Goal: Task Accomplishment & Management: Use online tool/utility

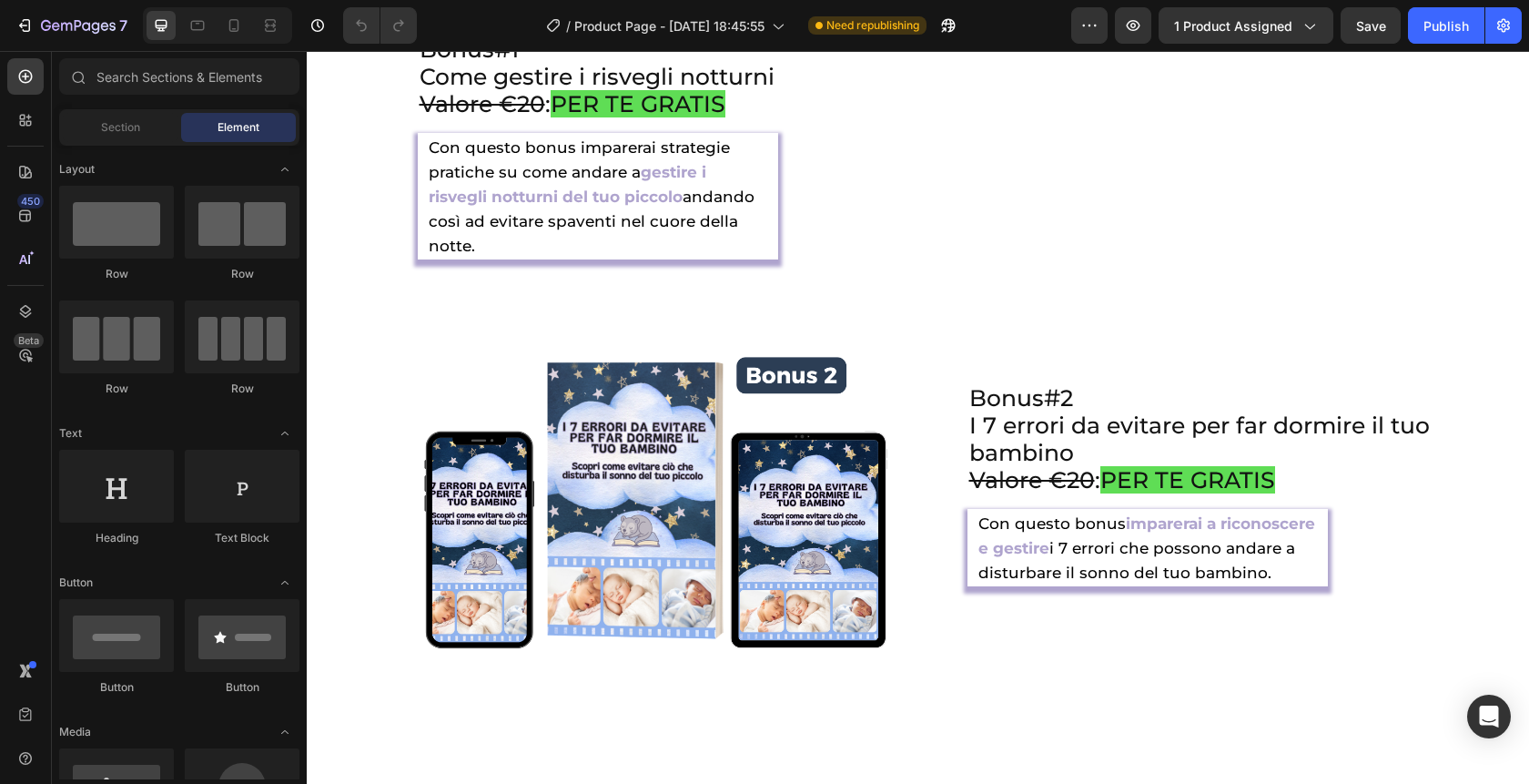
scroll to position [4779, 0]
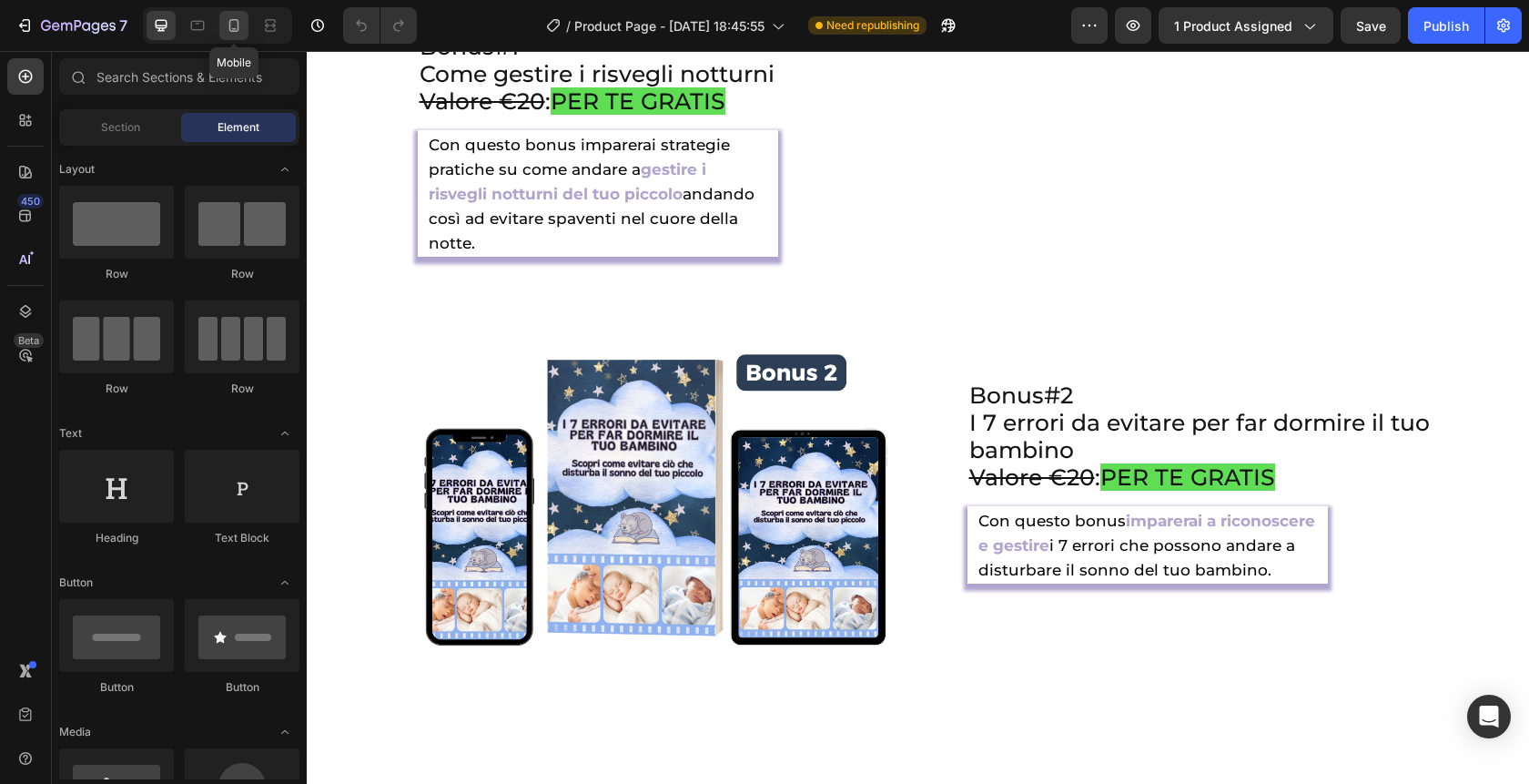
click at [225, 35] on div at bounding box center [233, 25] width 29 height 29
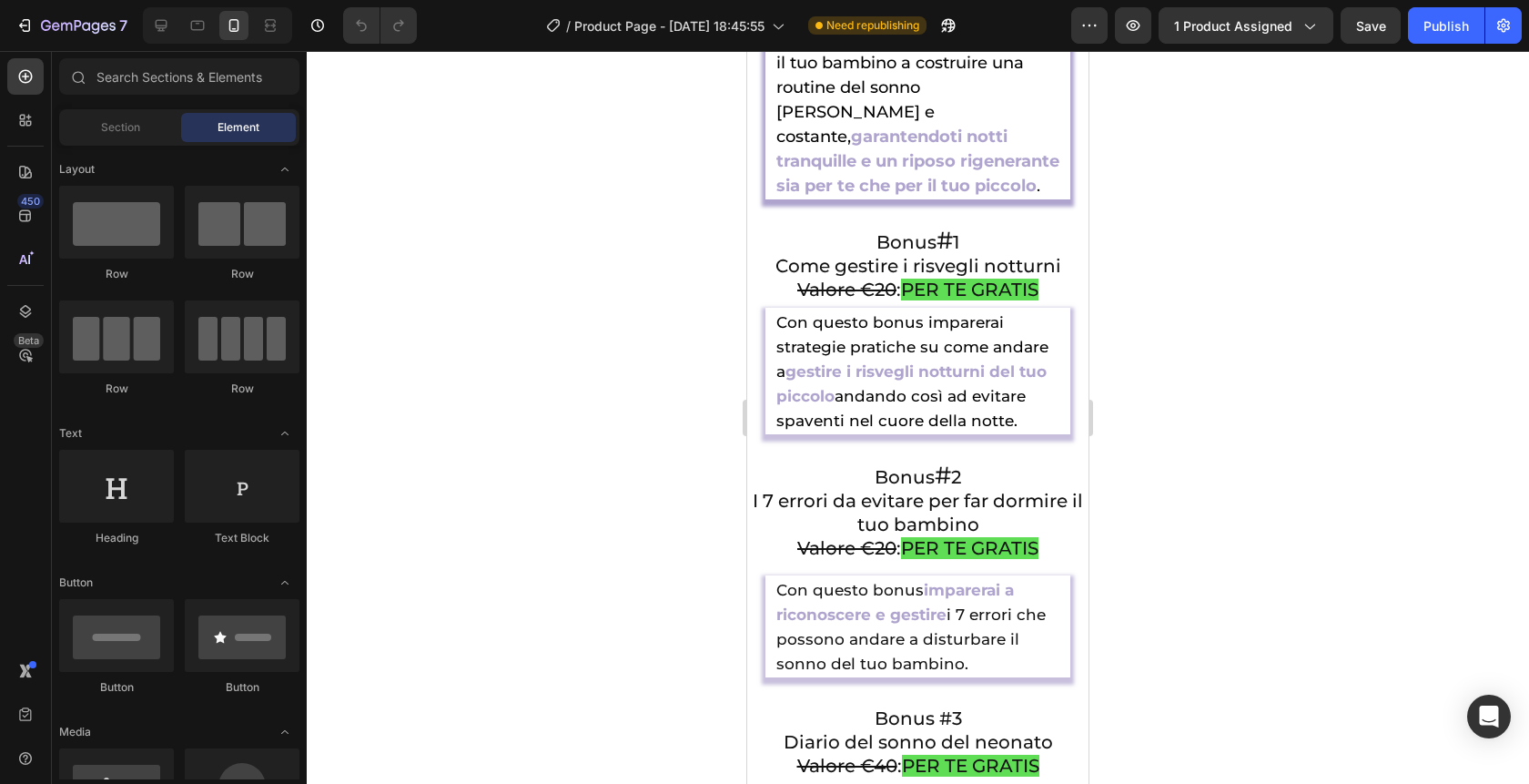
scroll to position [5682, 0]
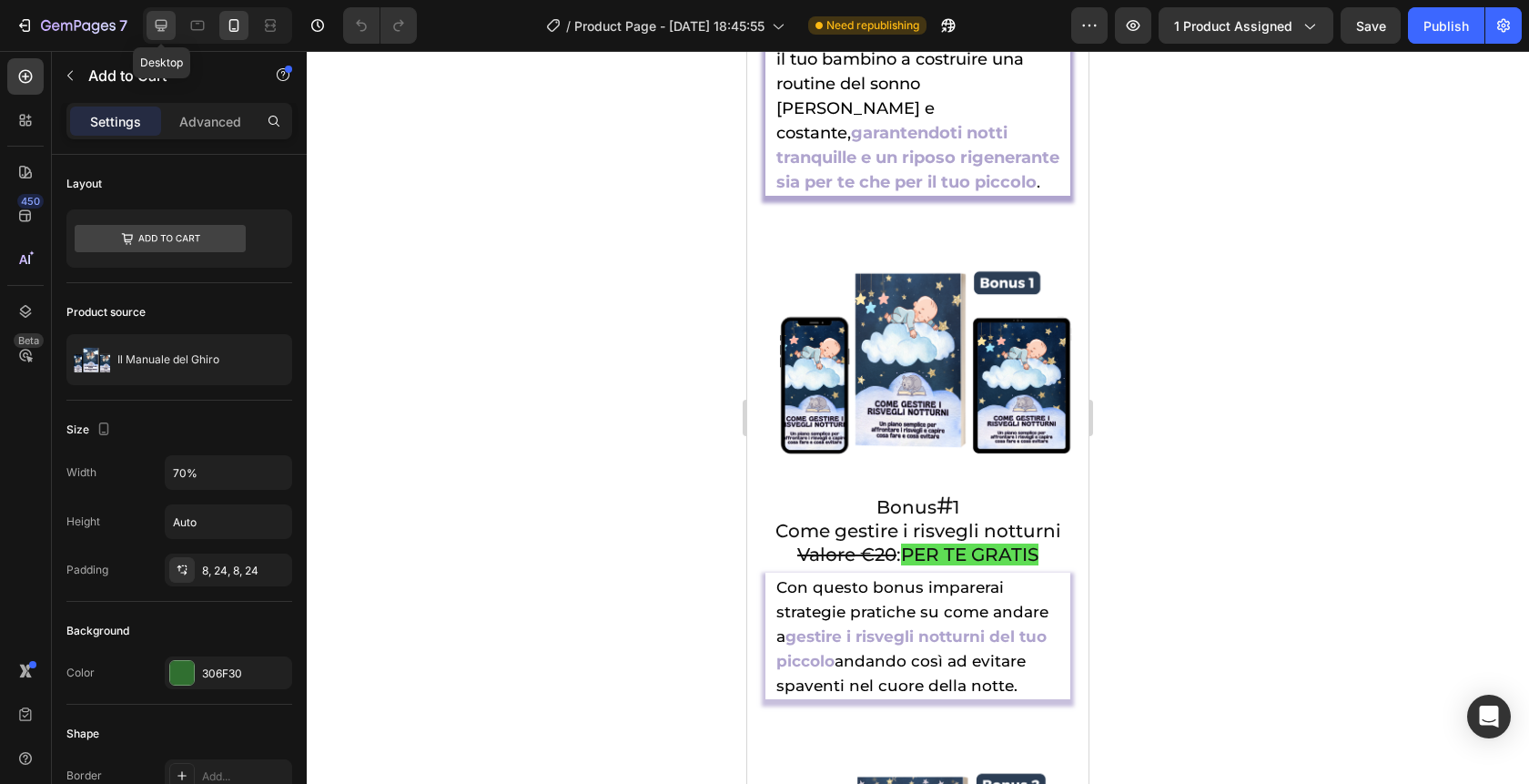
click at [166, 33] on icon at bounding box center [161, 26] width 19 height 19
type input "16"
type input "50%"
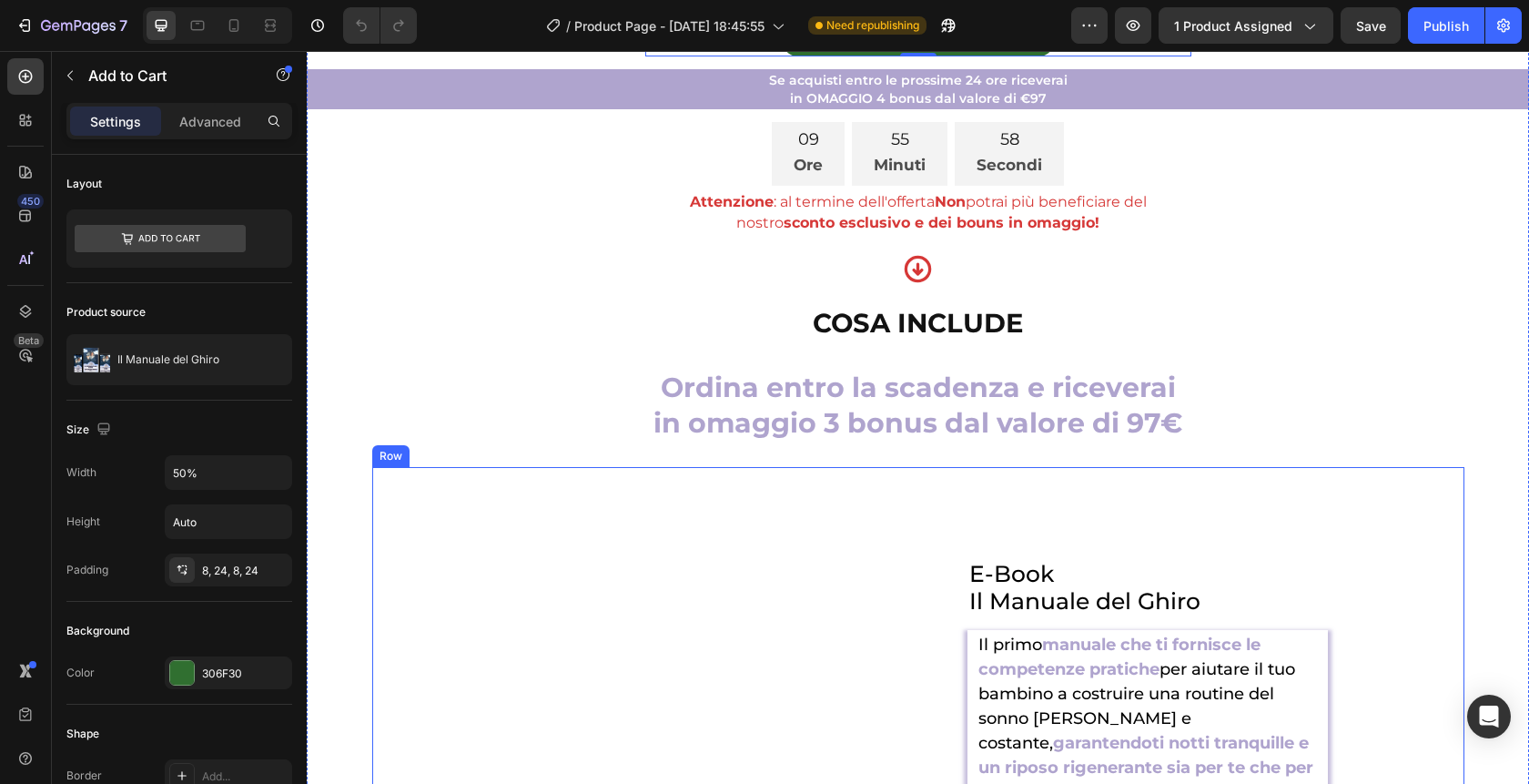
scroll to position [4052, 0]
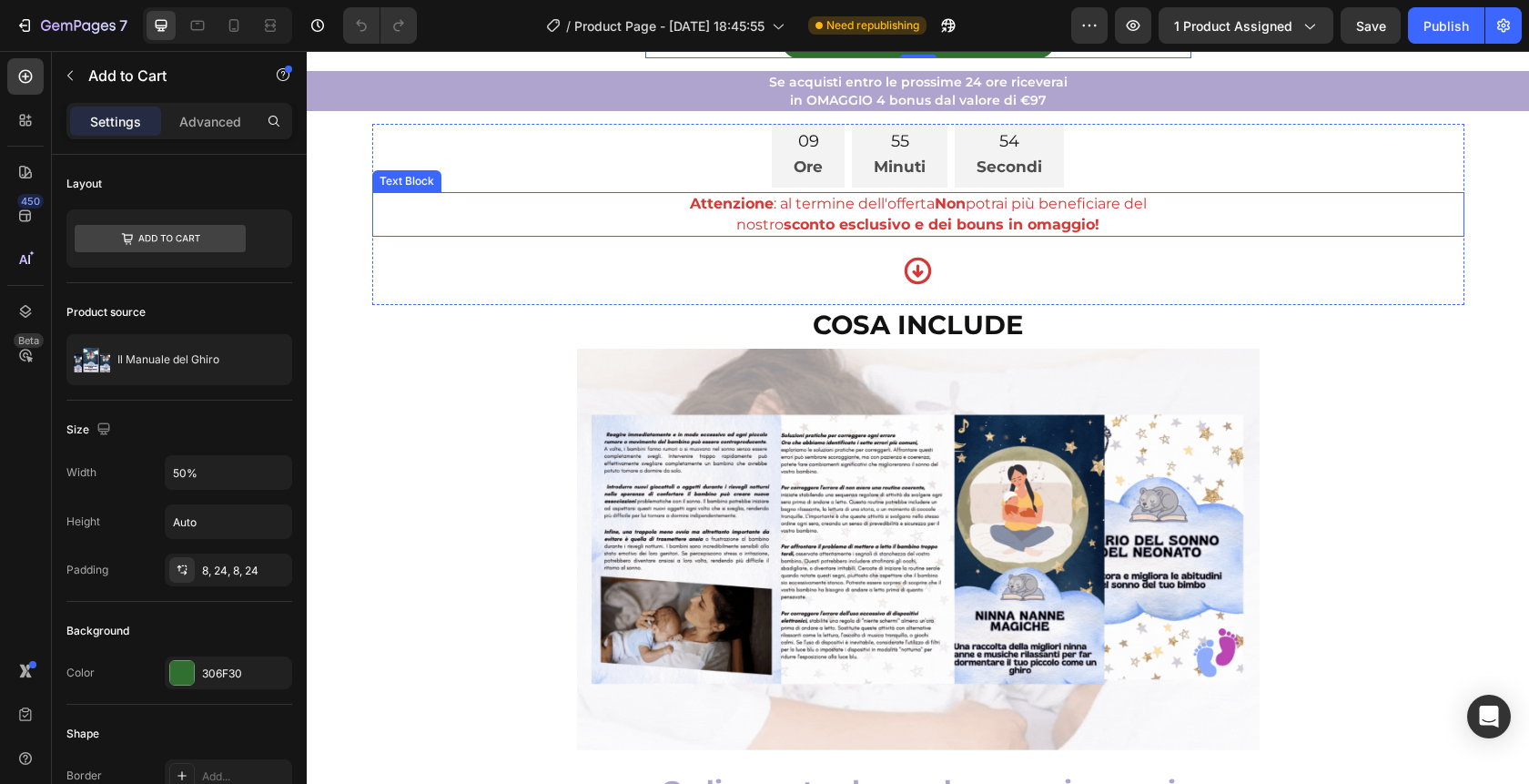
click at [416, 189] on div "Text Block" at bounding box center [406, 181] width 62 height 17
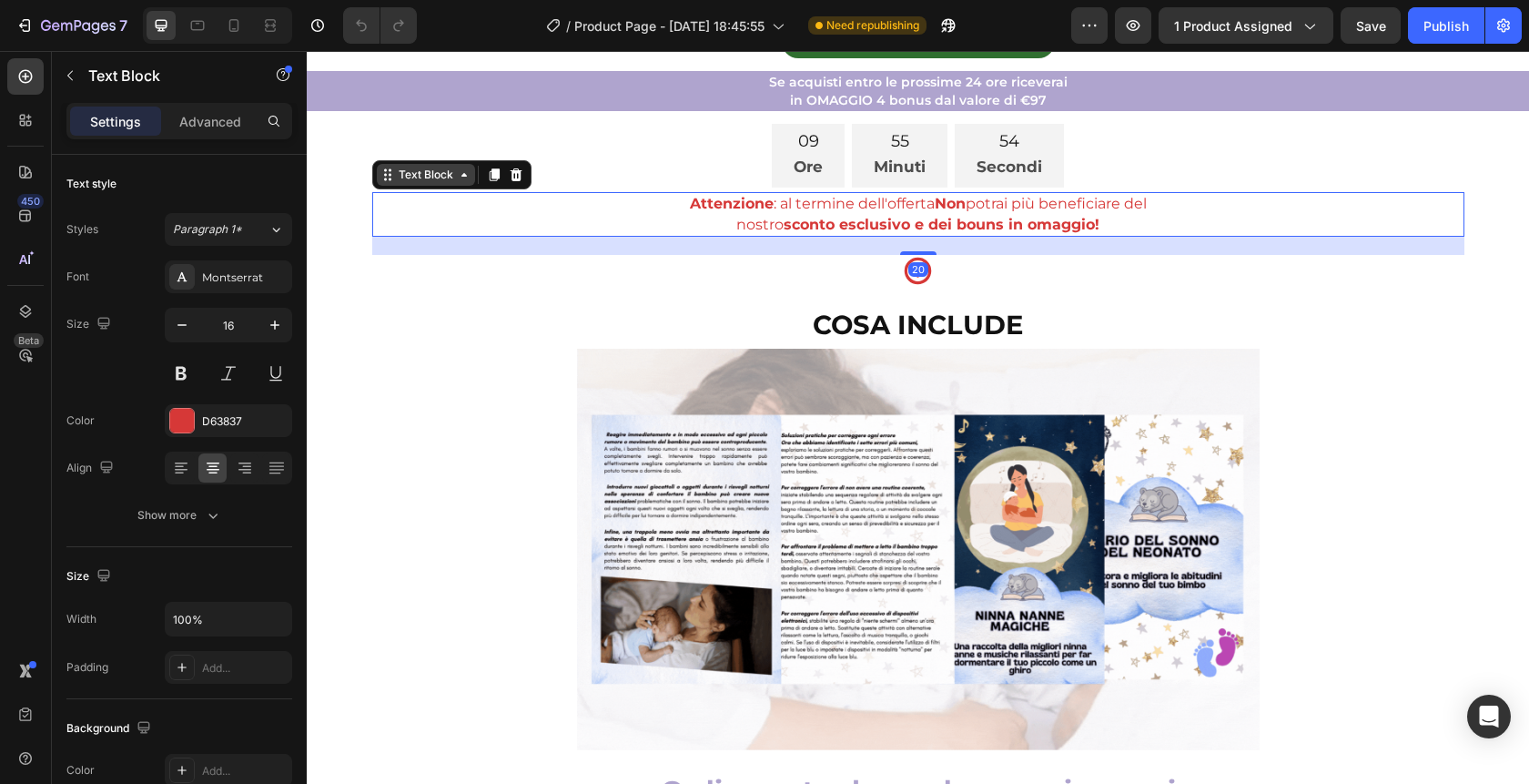
click at [416, 186] on div "Text Block" at bounding box center [425, 174] width 98 height 21
click at [243, 30] on div at bounding box center [233, 25] width 29 height 29
type input "14"
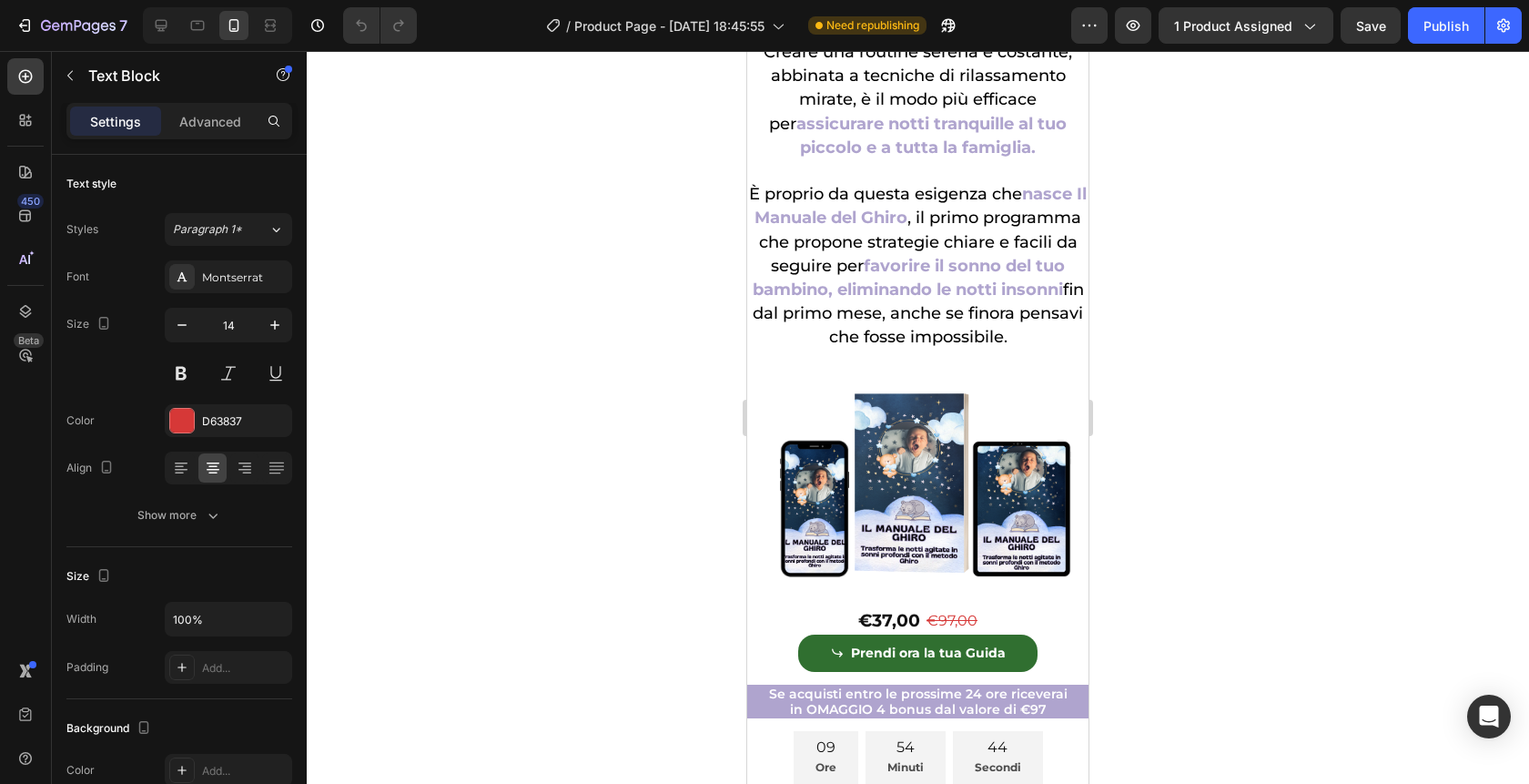
scroll to position [5612, 0]
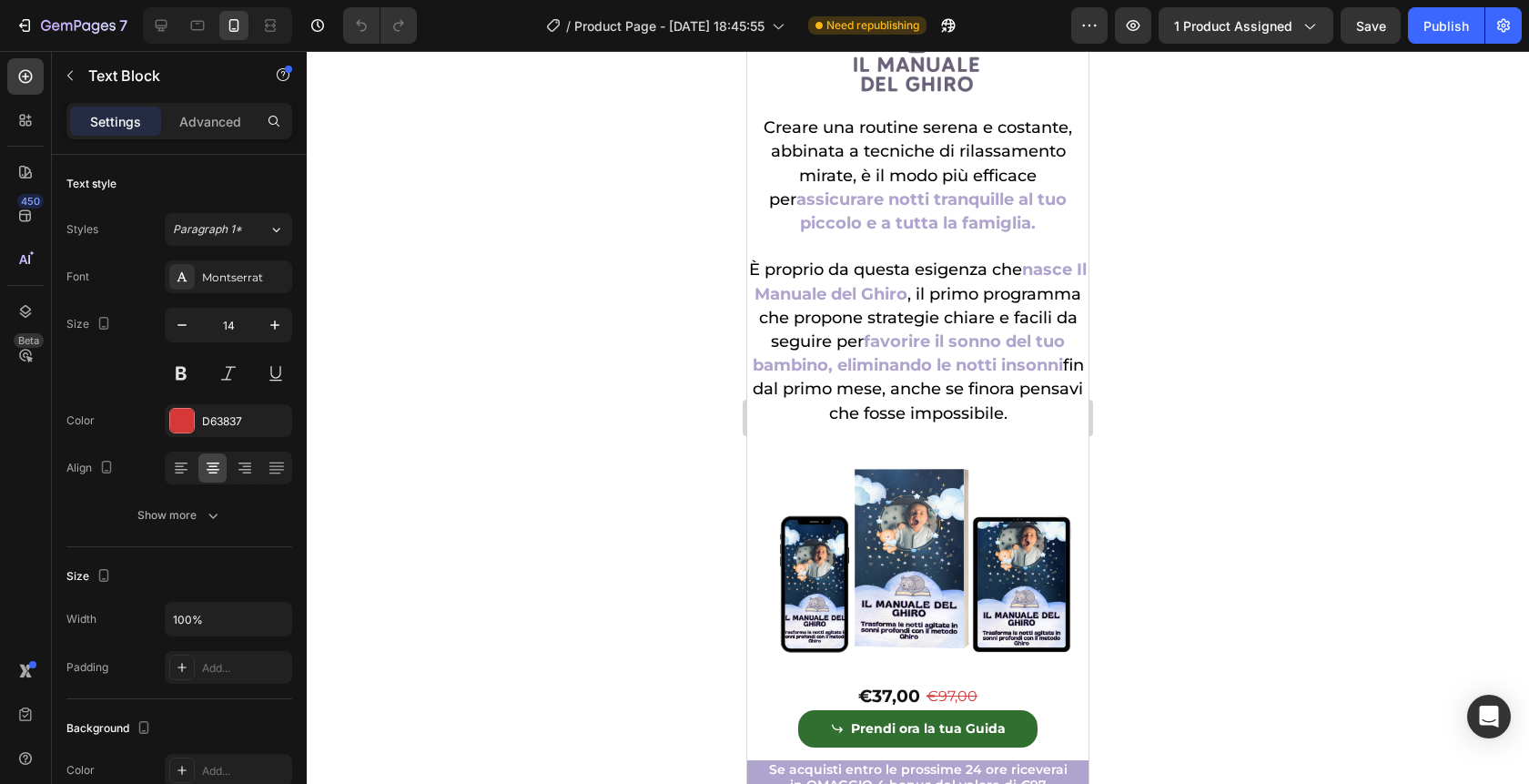
click at [872, 258] on p "È proprio da questa esigenza che nasce Il Manuale del Ghiro , il primo program…" at bounding box center [918, 341] width 337 height 167
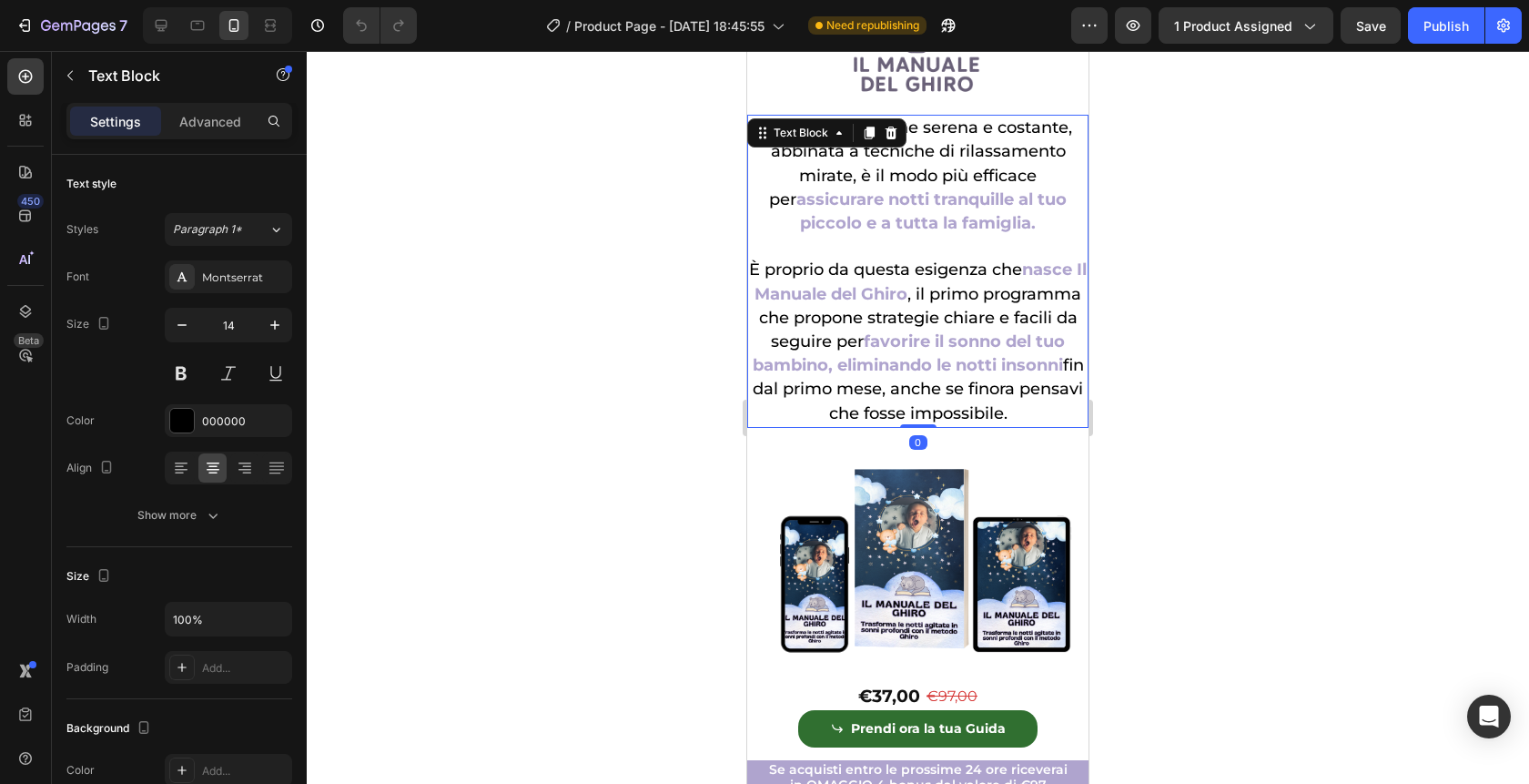
click at [872, 258] on p "È proprio da questa esigenza che nasce Il Manuale del Ghiro , il primo program…" at bounding box center [918, 341] width 337 height 167
drag, startPoint x: 872, startPoint y: 258, endPoint x: 930, endPoint y: 258, distance: 58.0
click at [930, 258] on p "È proprio da questa esigenza che nasce Il Manuale del Ghiro , il primo program…" at bounding box center [918, 341] width 337 height 167
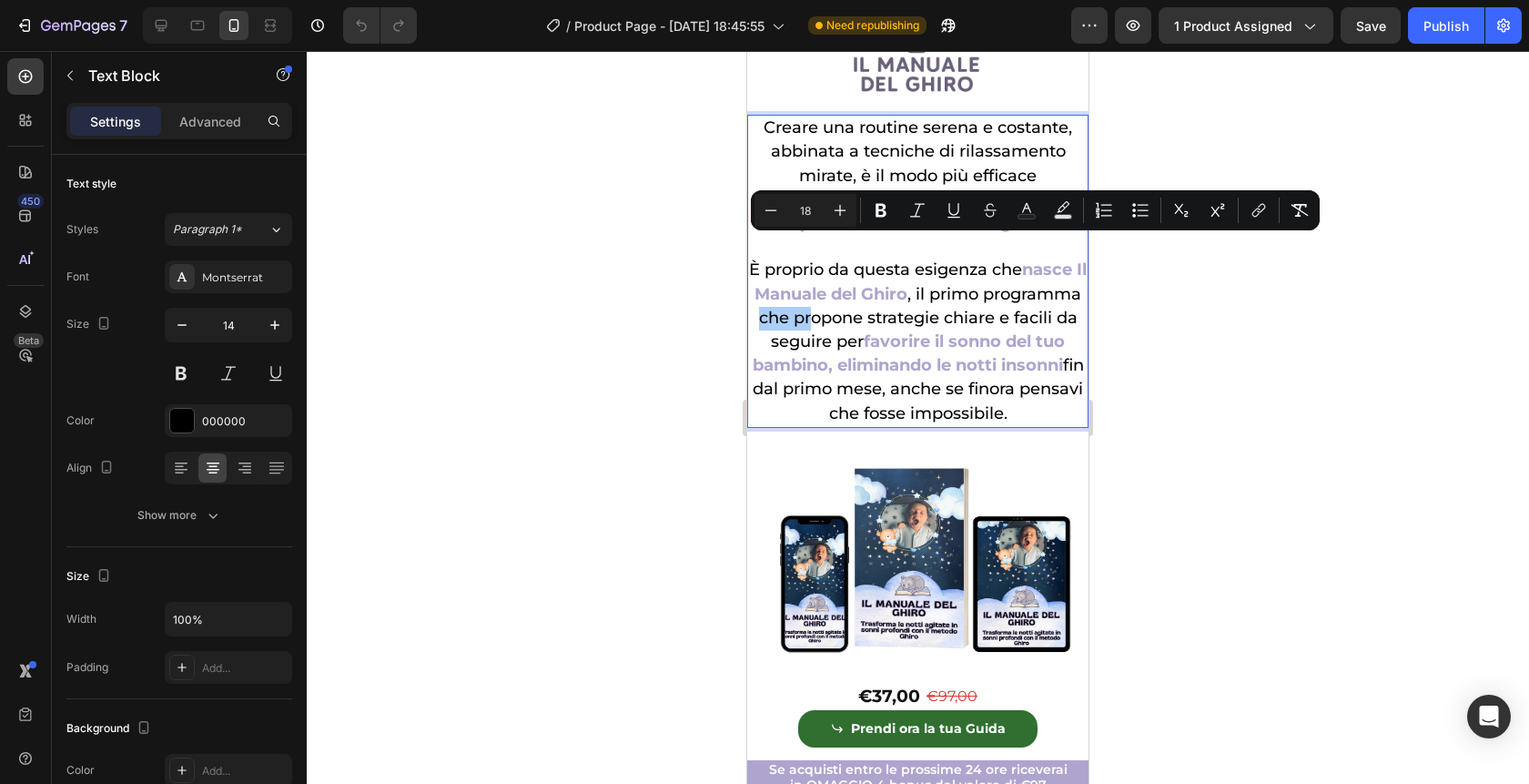
click at [1254, 508] on div at bounding box center [917, 418] width 1222 height 733
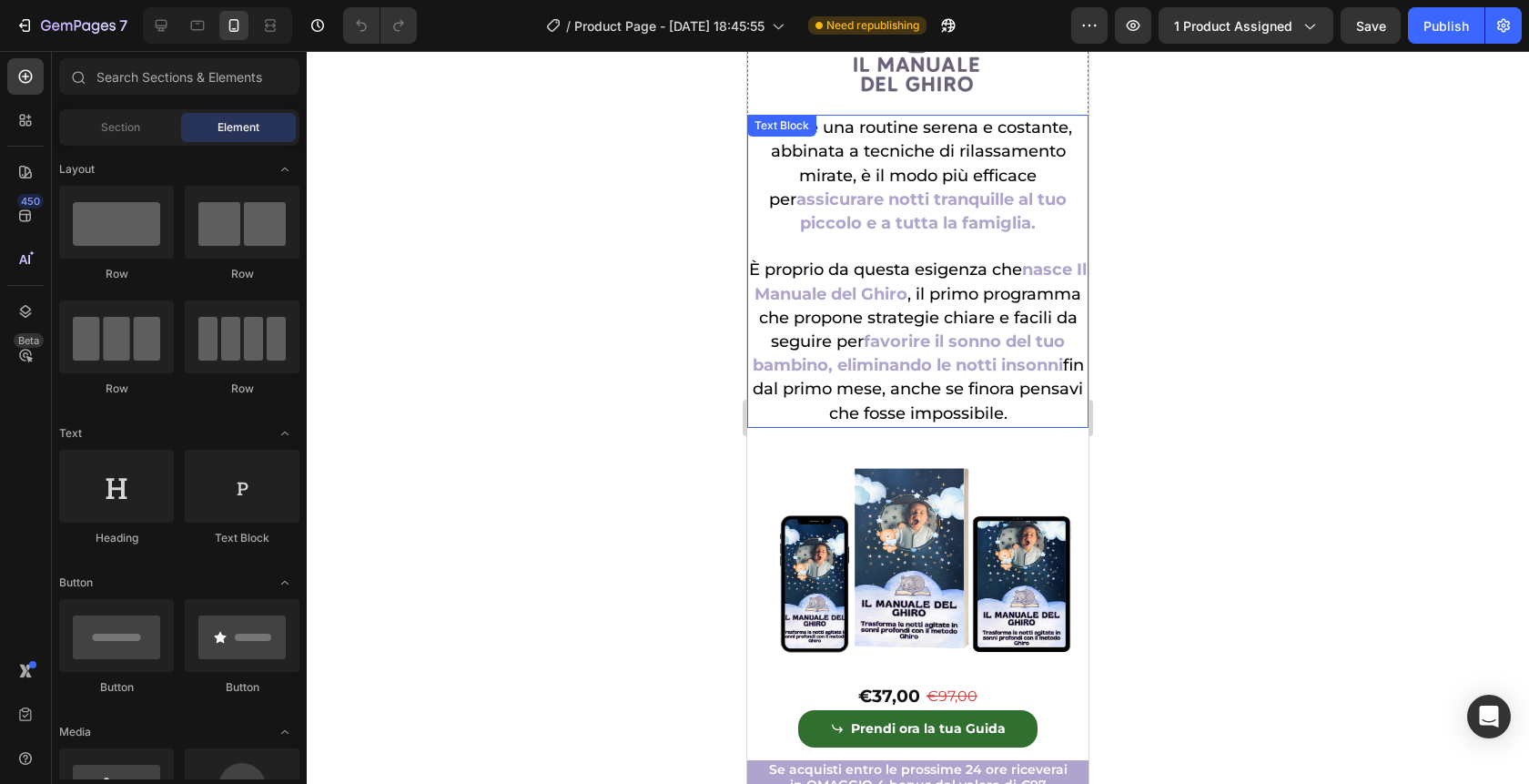
click at [912, 284] on span ", il primo programma che propone strategie chiare e facili da seguire per" at bounding box center [920, 318] width 324 height 67
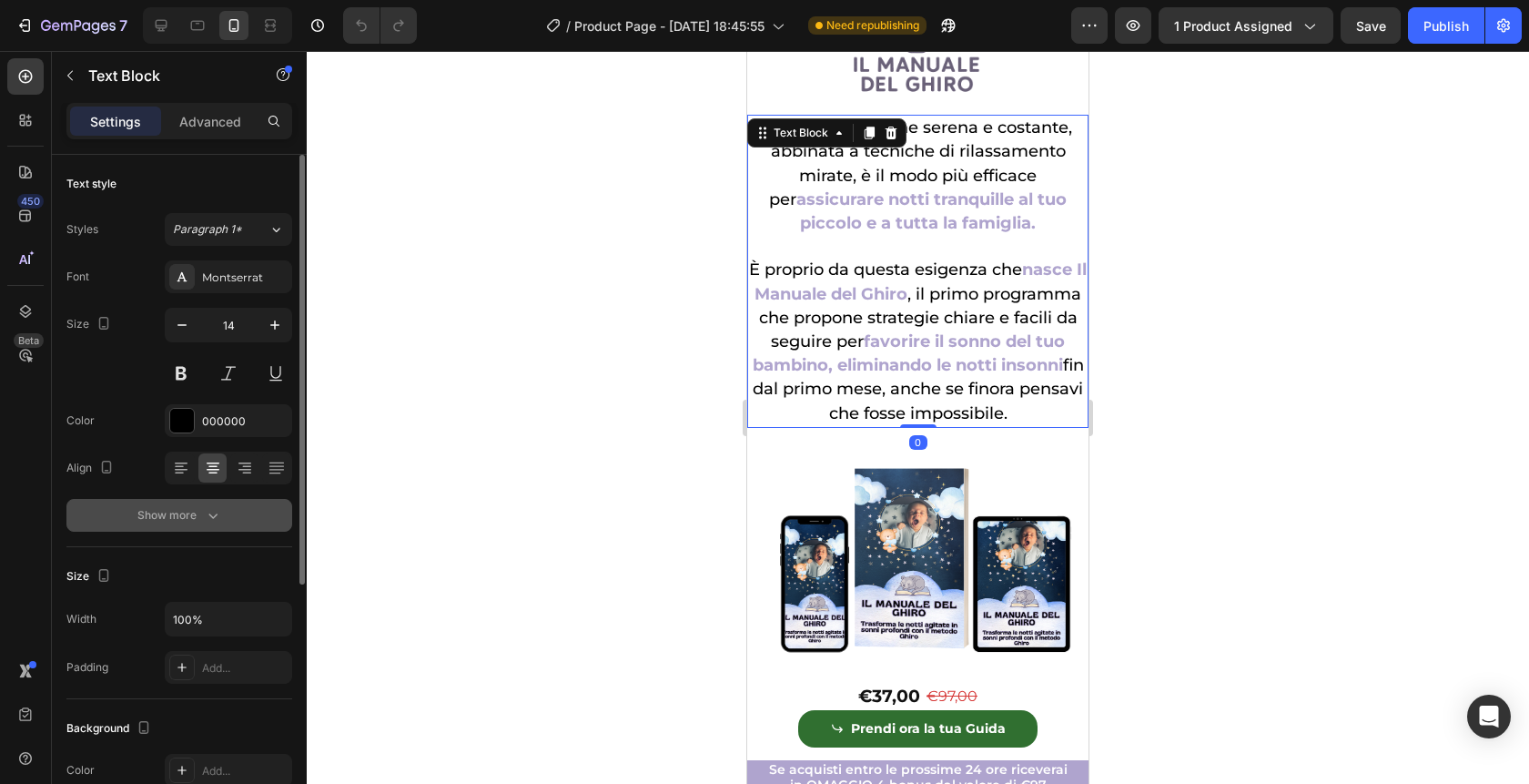
click at [216, 504] on button "Show more" at bounding box center [179, 515] width 226 height 33
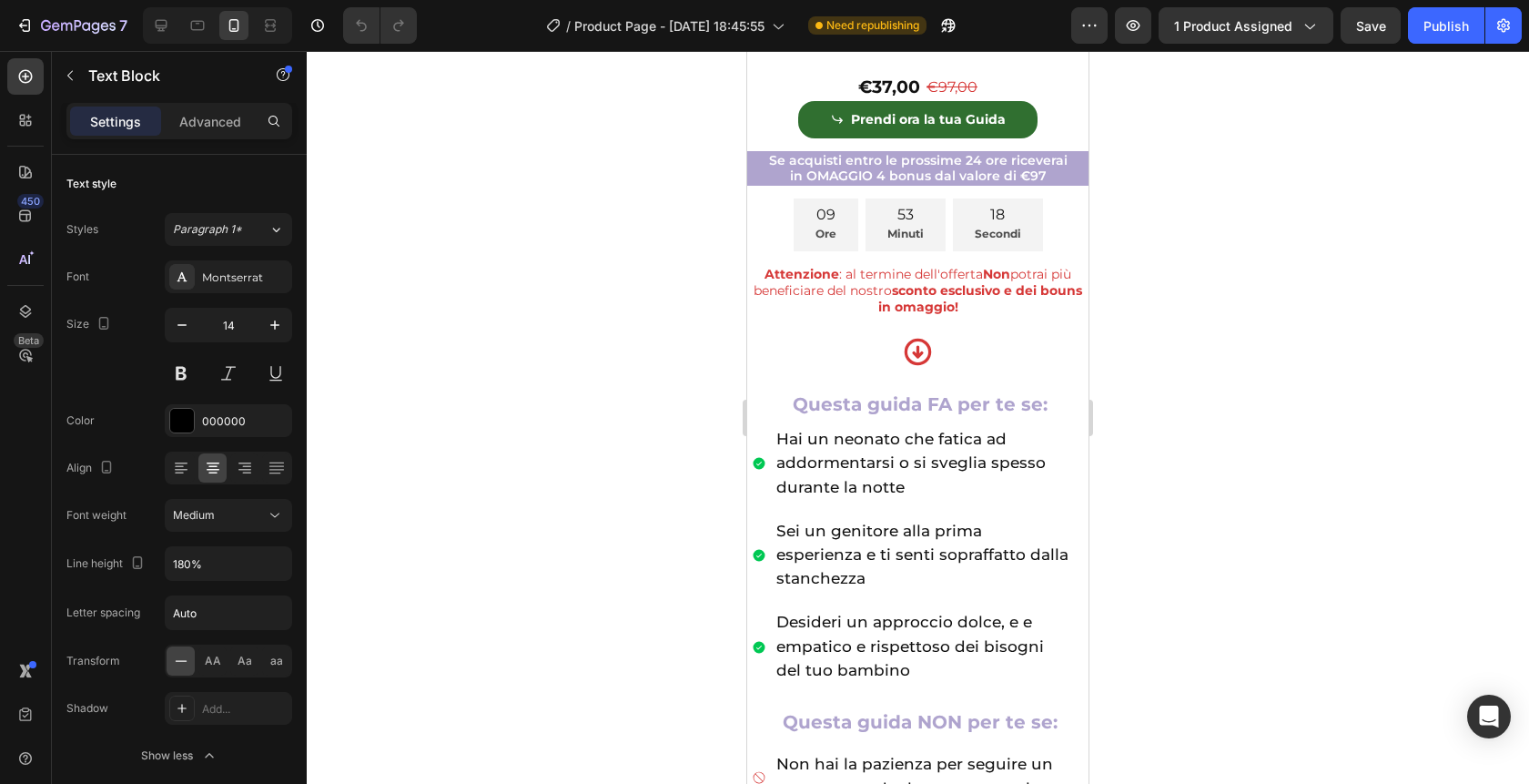
scroll to position [885, 0]
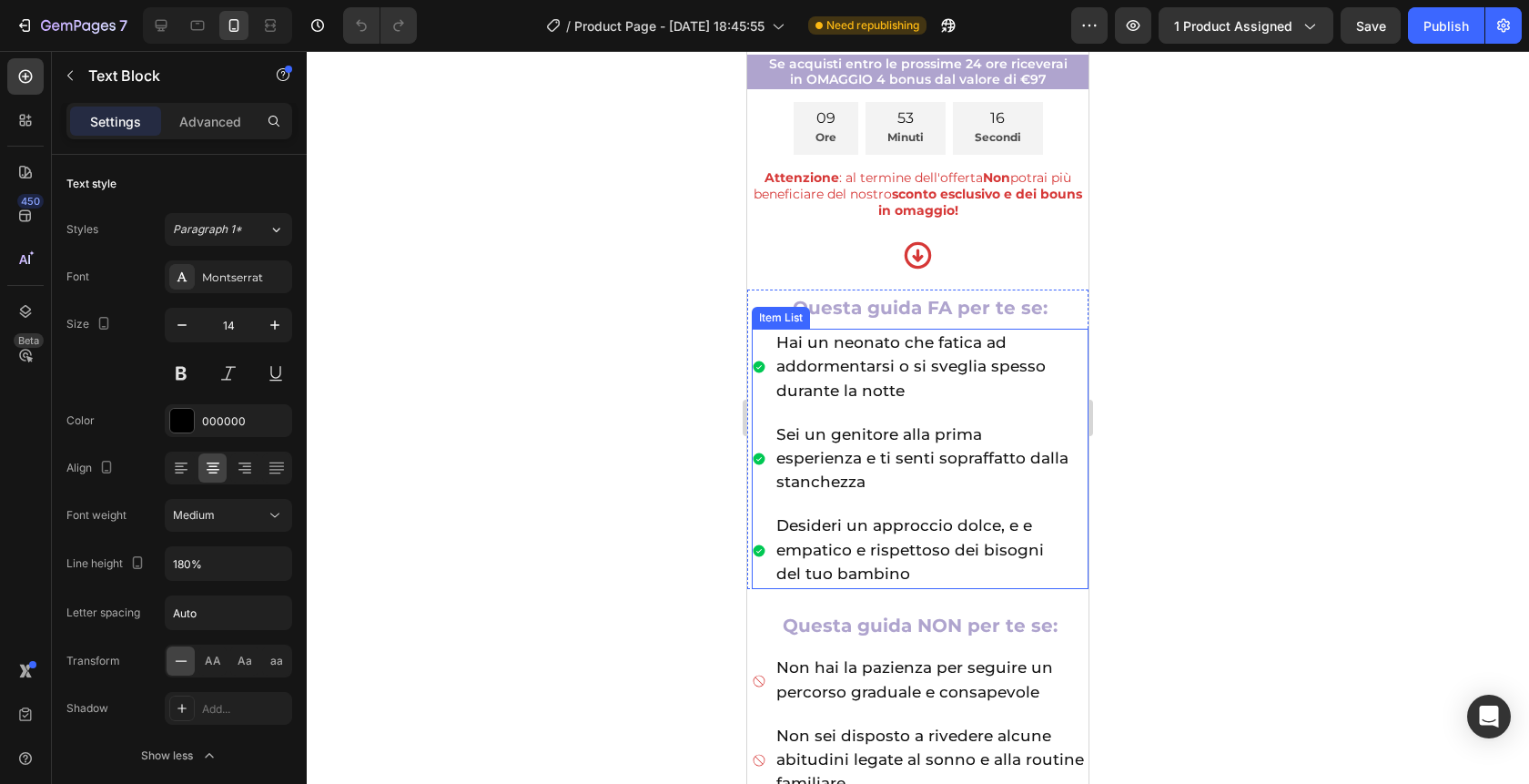
click at [761, 344] on div "Hai un neonato che fatica ad addormentarsi o si sveglia spesso durante la notte" at bounding box center [919, 366] width 337 height 77
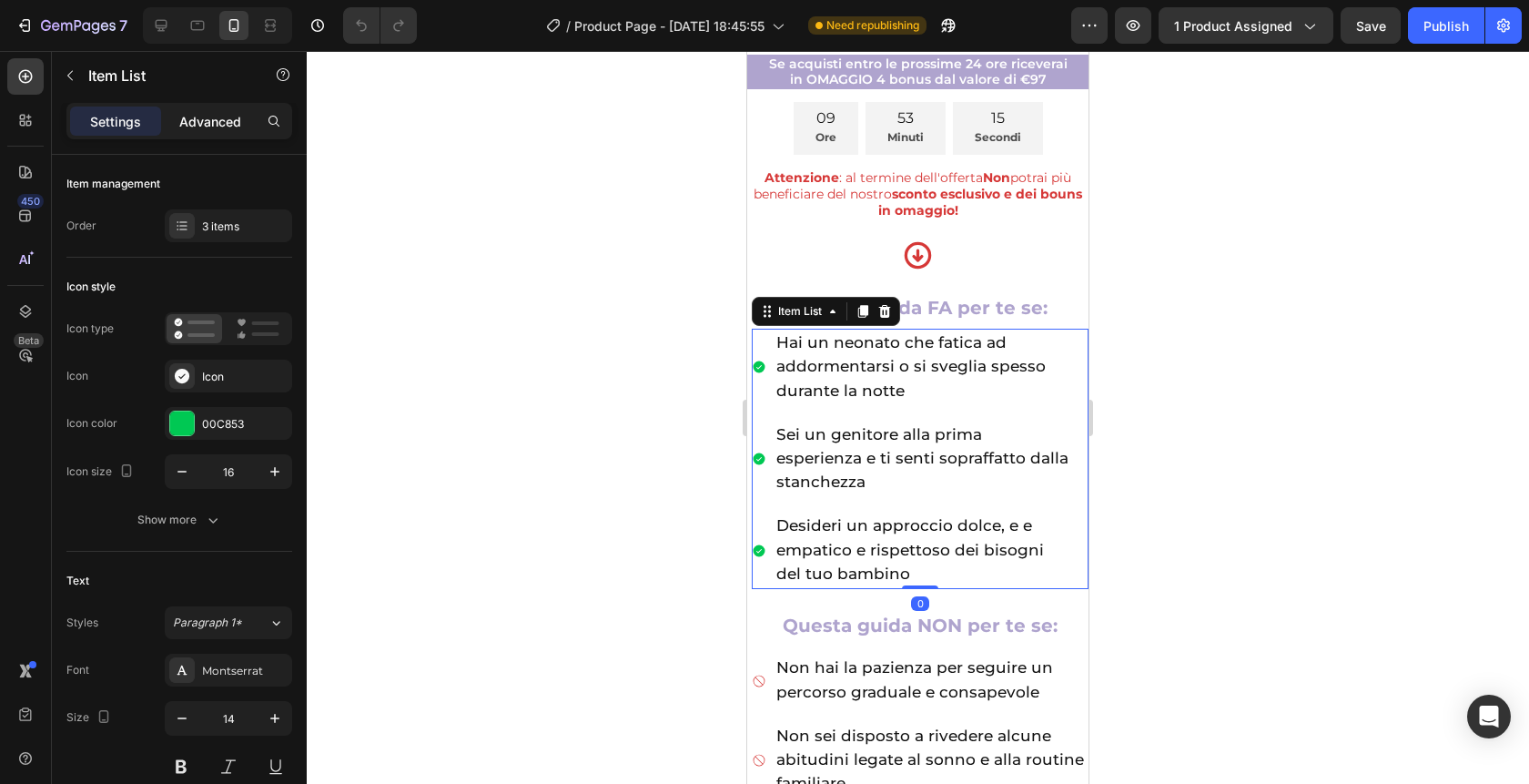
click at [212, 121] on p "Advanced" at bounding box center [210, 121] width 62 height 20
type input "100%"
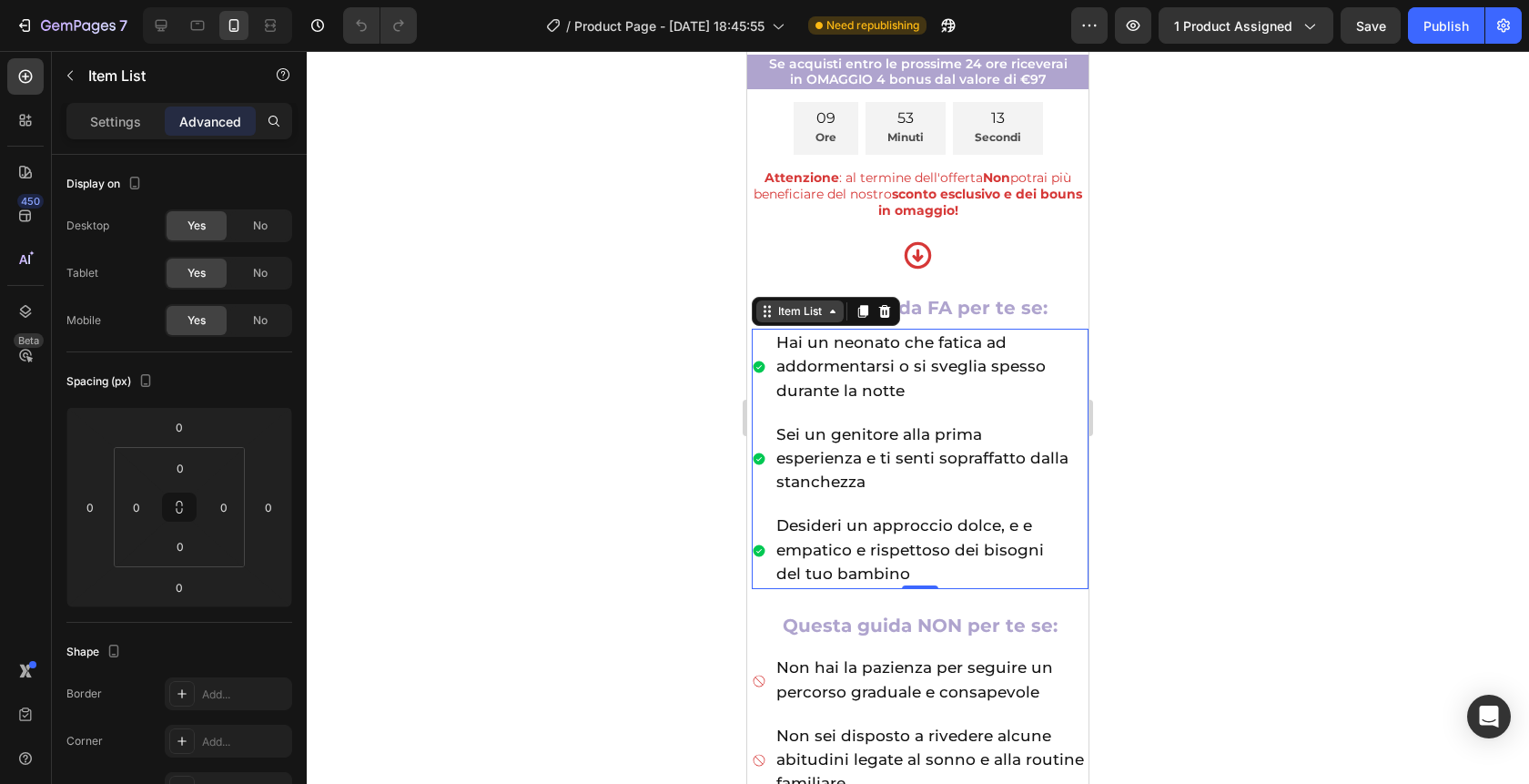
click at [792, 313] on div "Item List" at bounding box center [800, 311] width 51 height 17
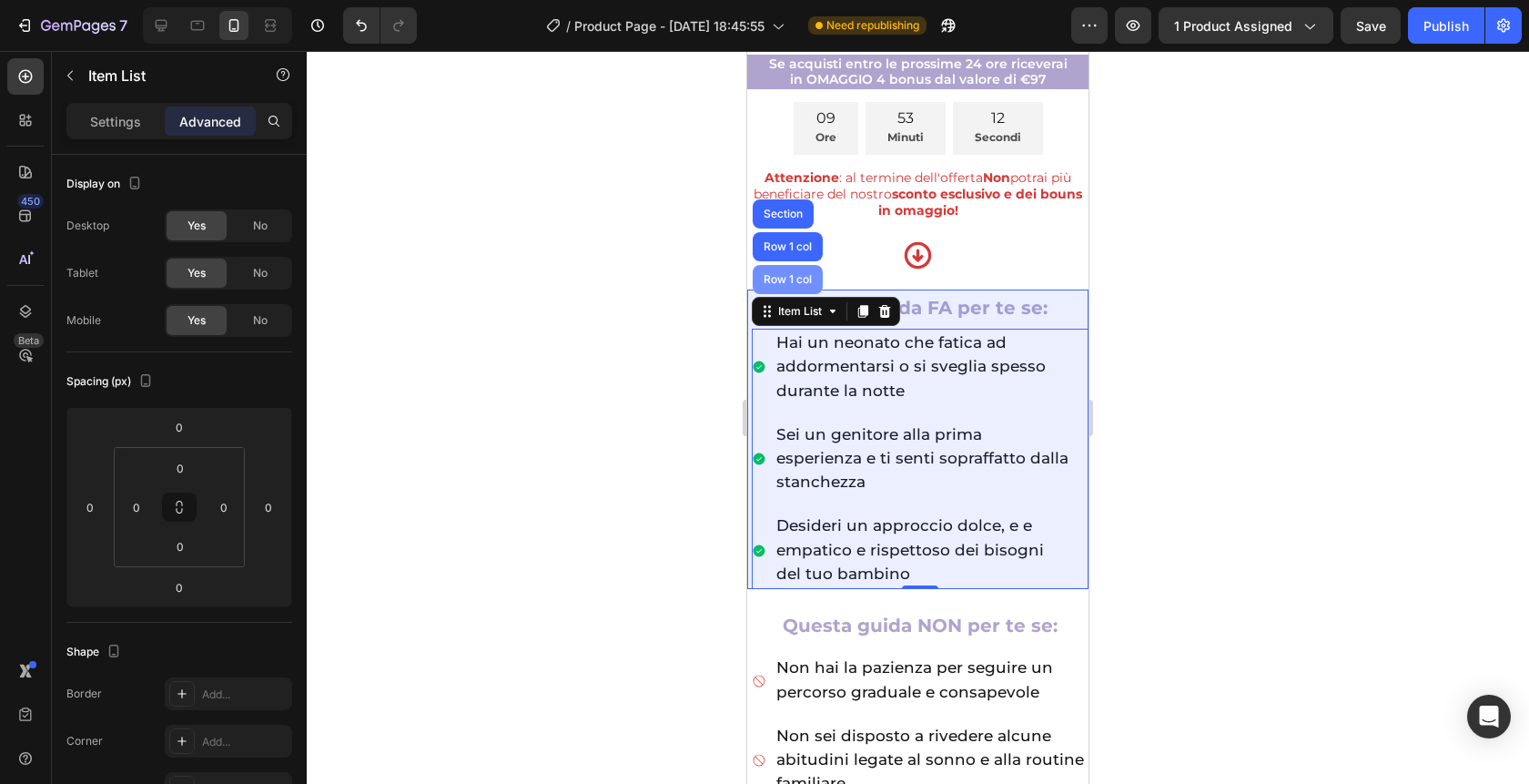
click at [788, 285] on div "Row 1 col" at bounding box center [788, 280] width 56 height 11
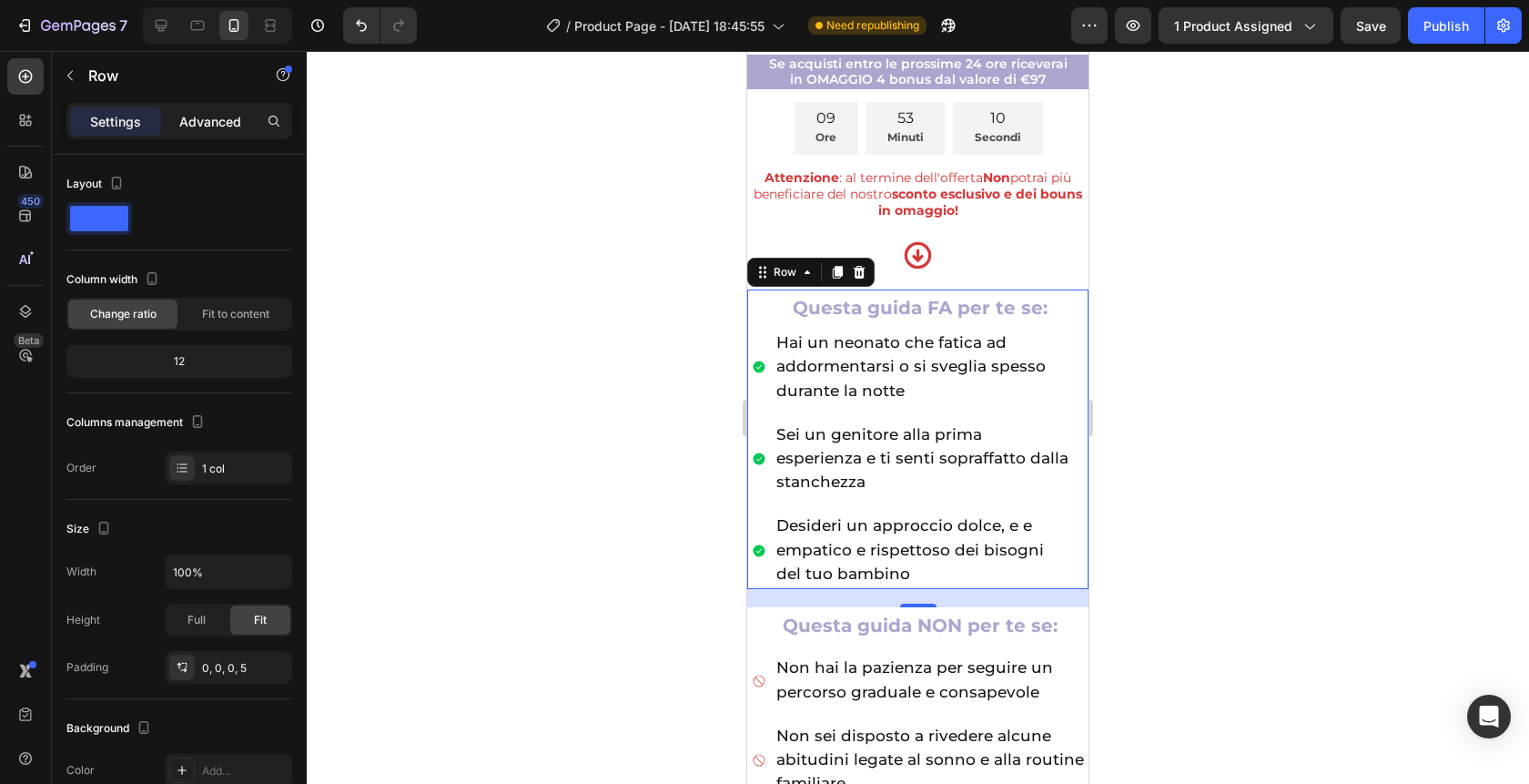
click at [226, 118] on p "Advanced" at bounding box center [210, 121] width 62 height 20
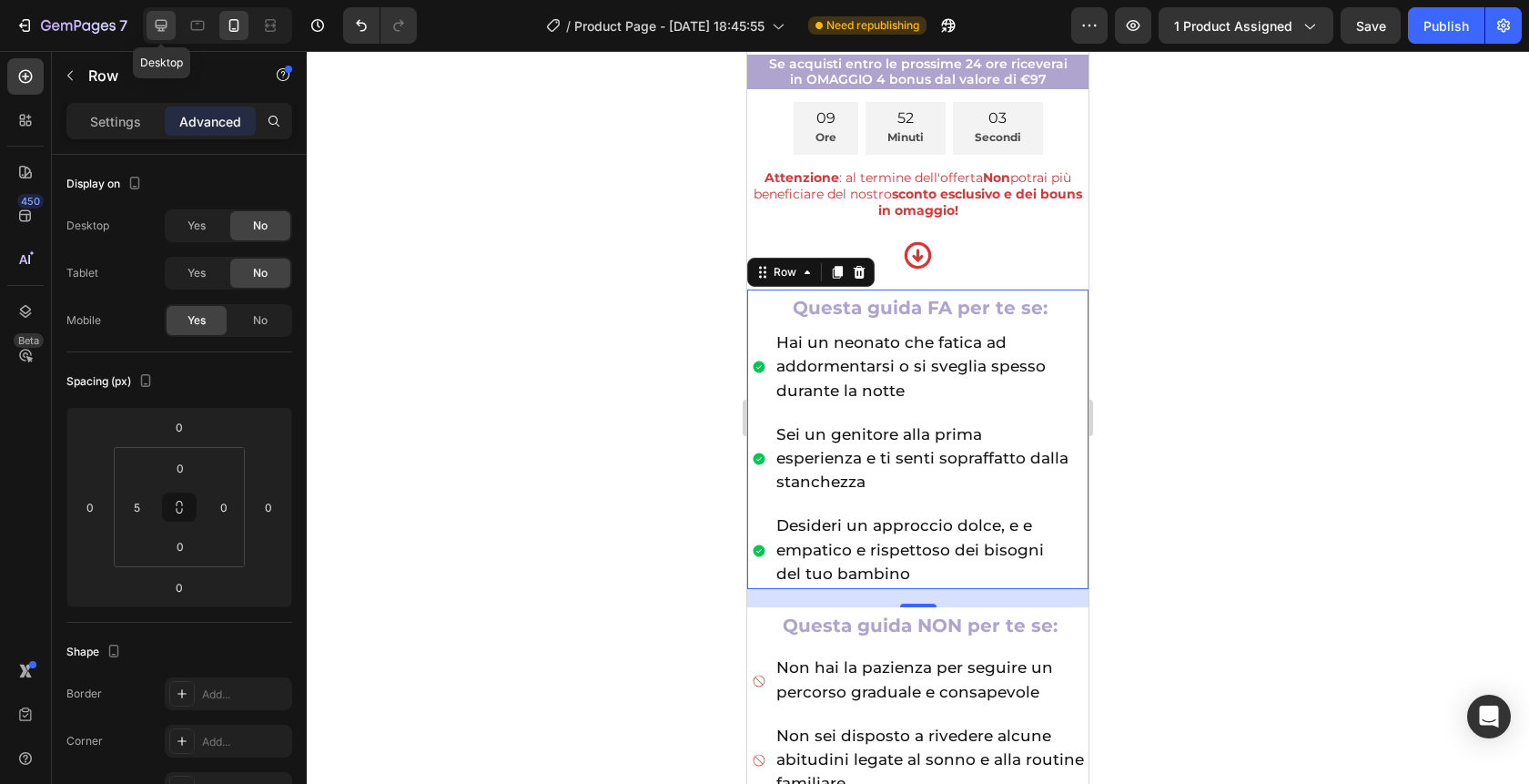
click at [156, 13] on div at bounding box center [160, 25] width 29 height 29
type input "20"
type input "0"
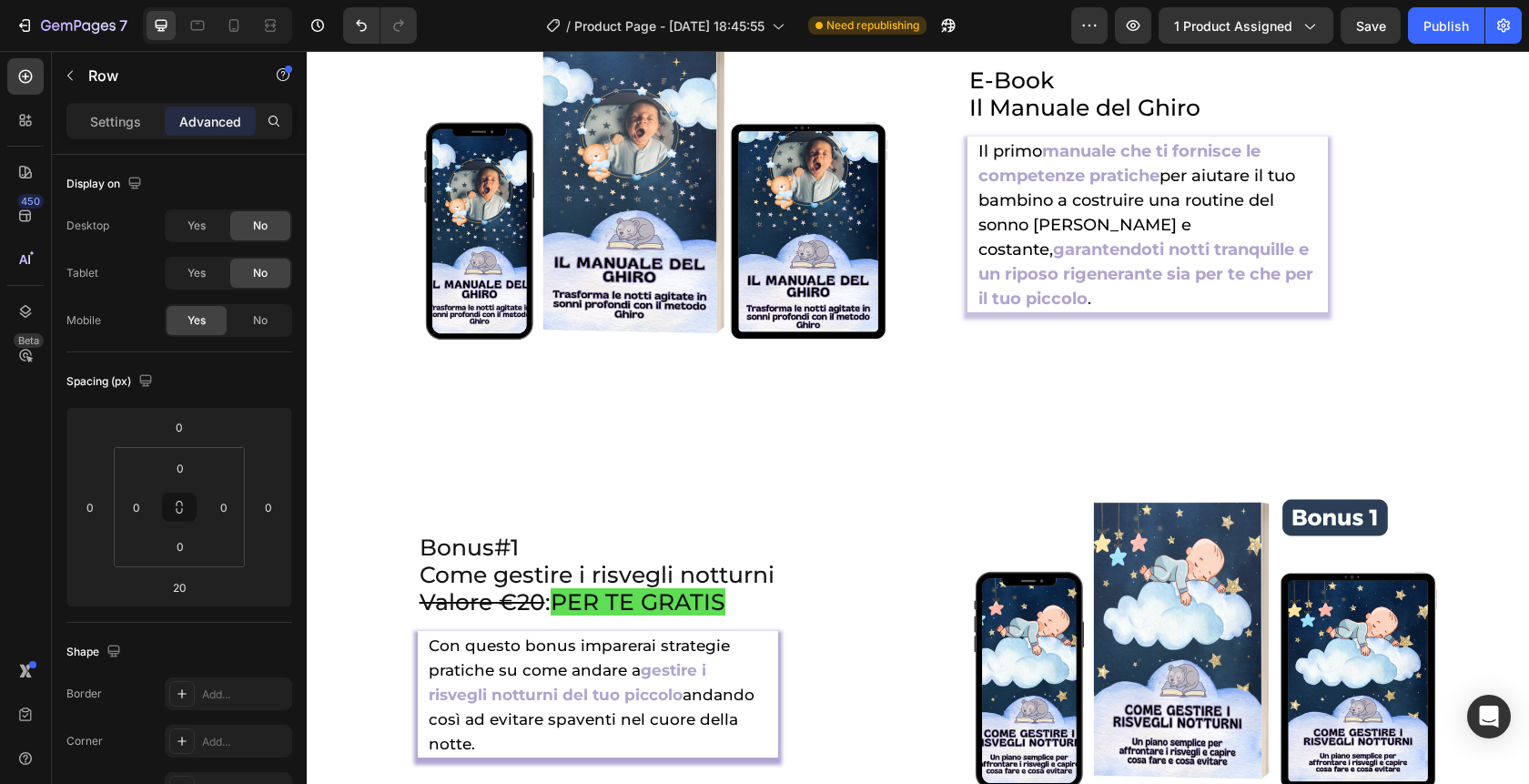
scroll to position [4939, 0]
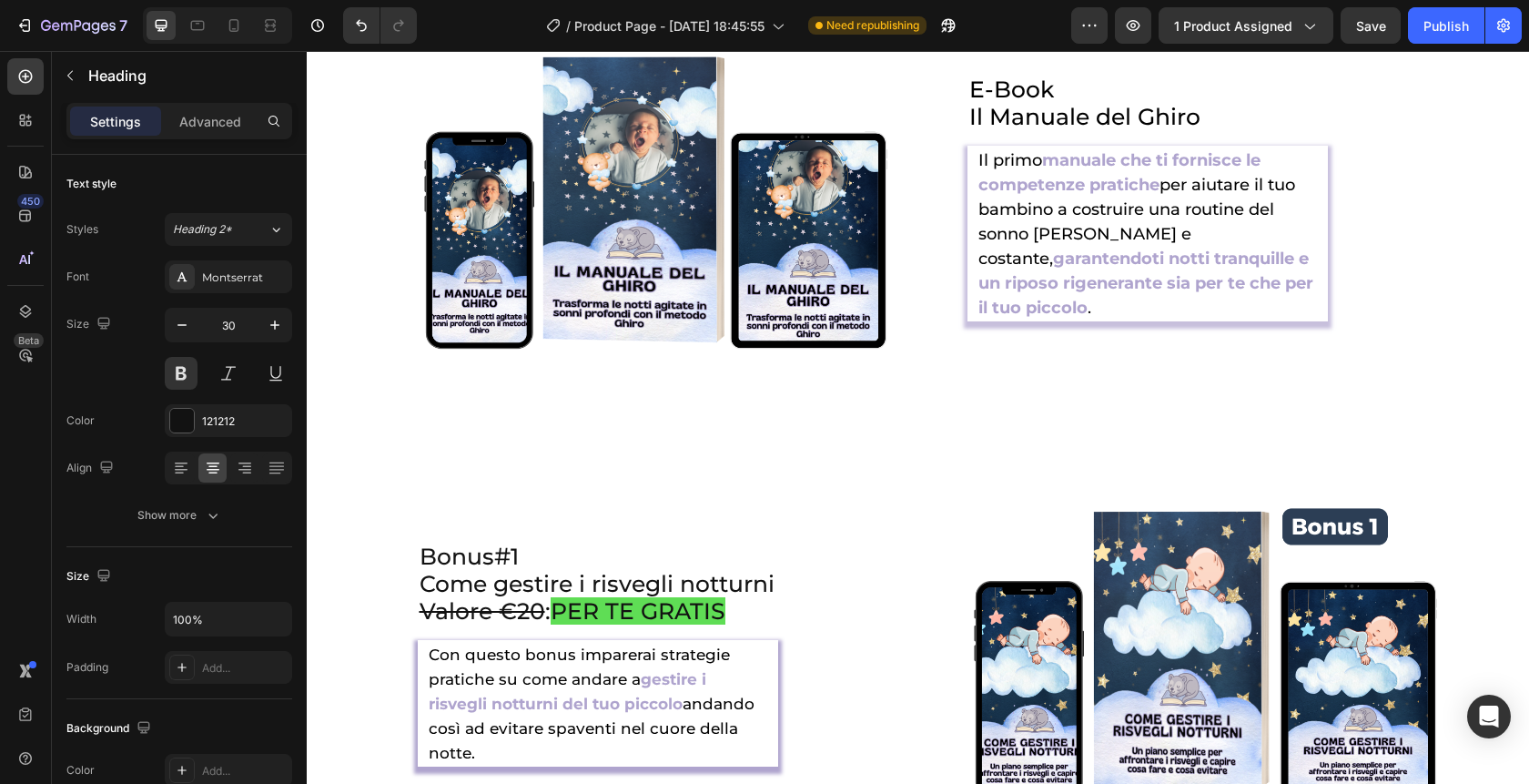
drag, startPoint x: 1026, startPoint y: 464, endPoint x: 737, endPoint y: 466, distance: 289.0
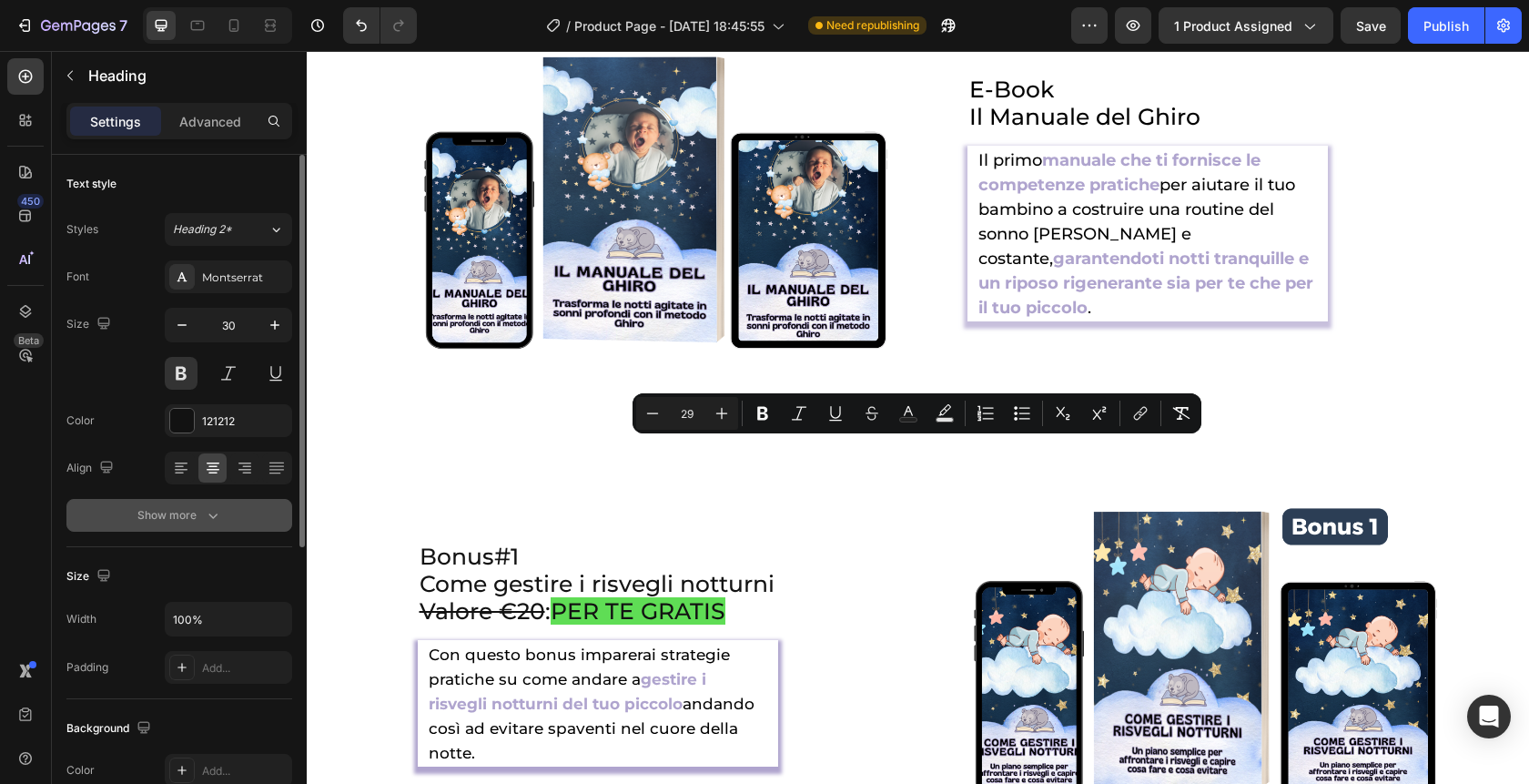
click at [175, 514] on div "Show more" at bounding box center [179, 516] width 85 height 19
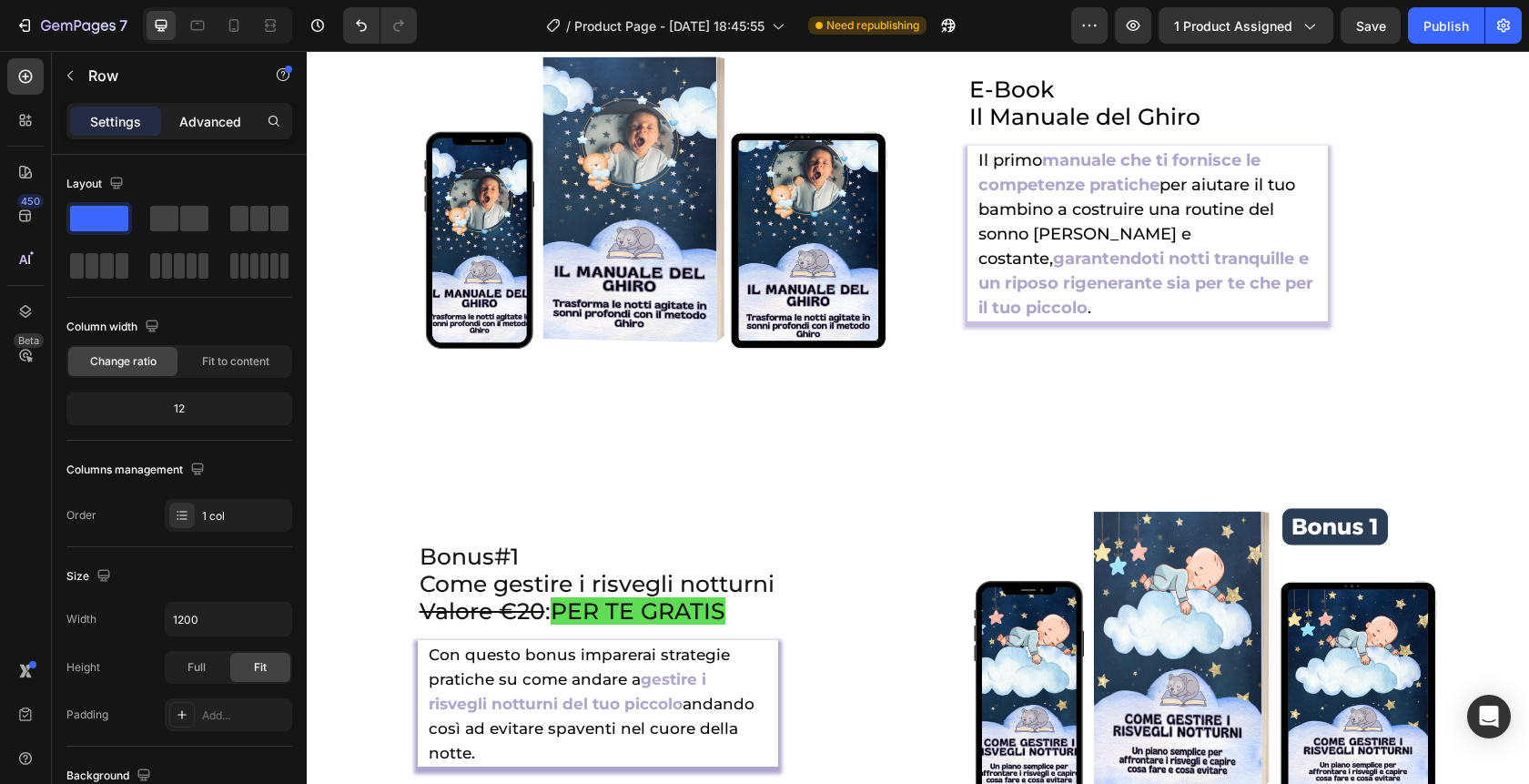
click at [221, 112] on p "Advanced" at bounding box center [210, 121] width 62 height 20
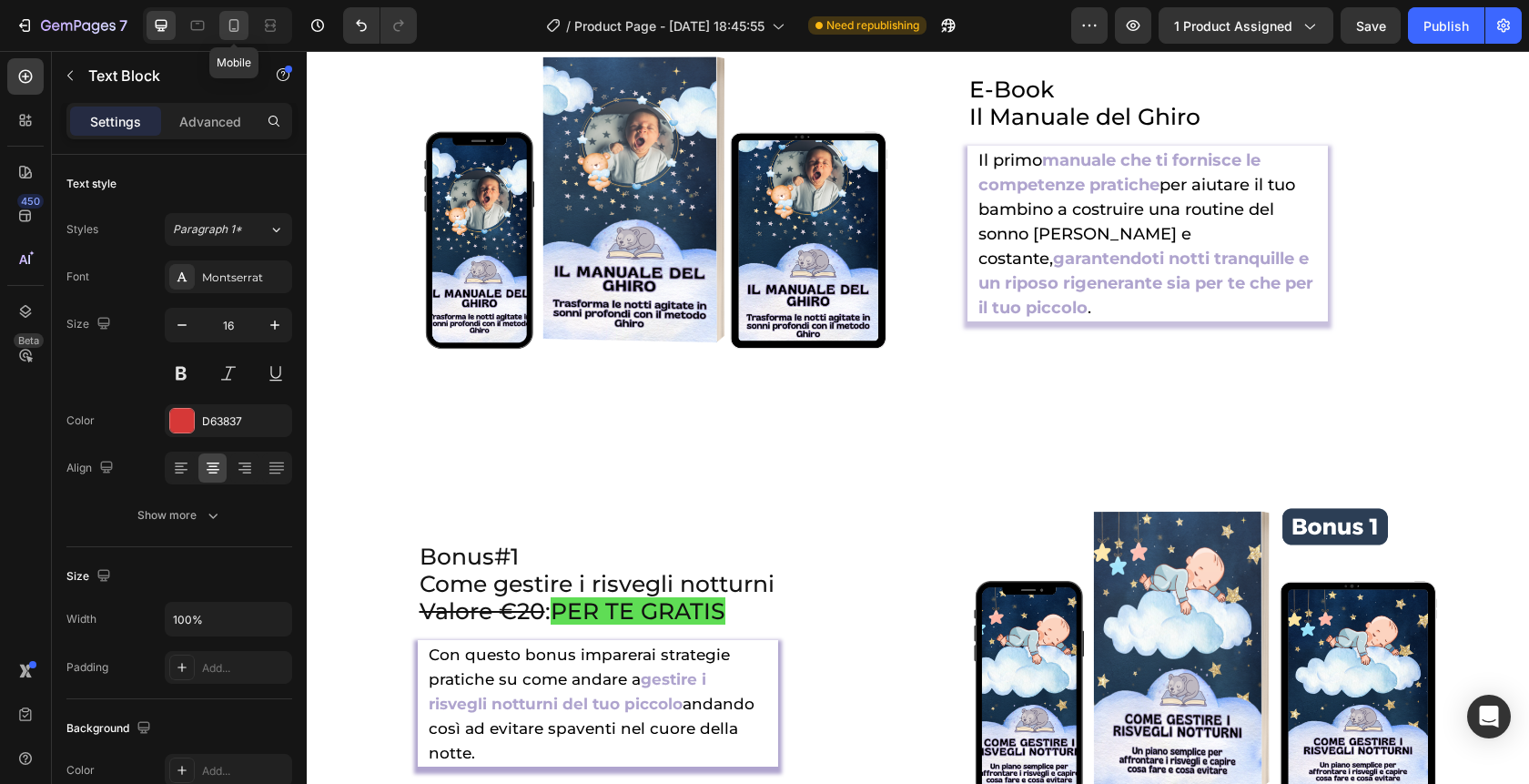
click at [226, 29] on icon at bounding box center [234, 26] width 19 height 19
type input "14"
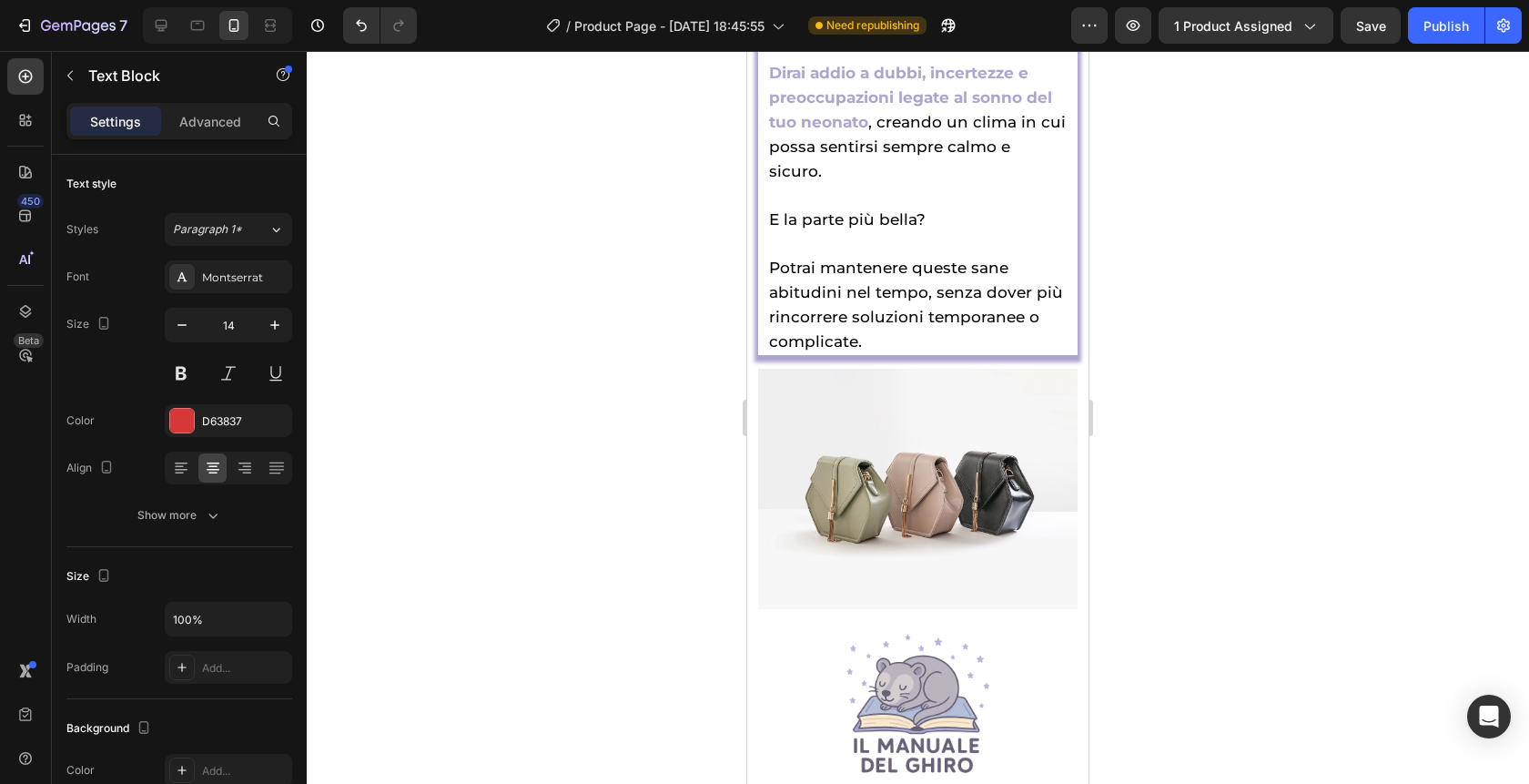
scroll to position [4958, 0]
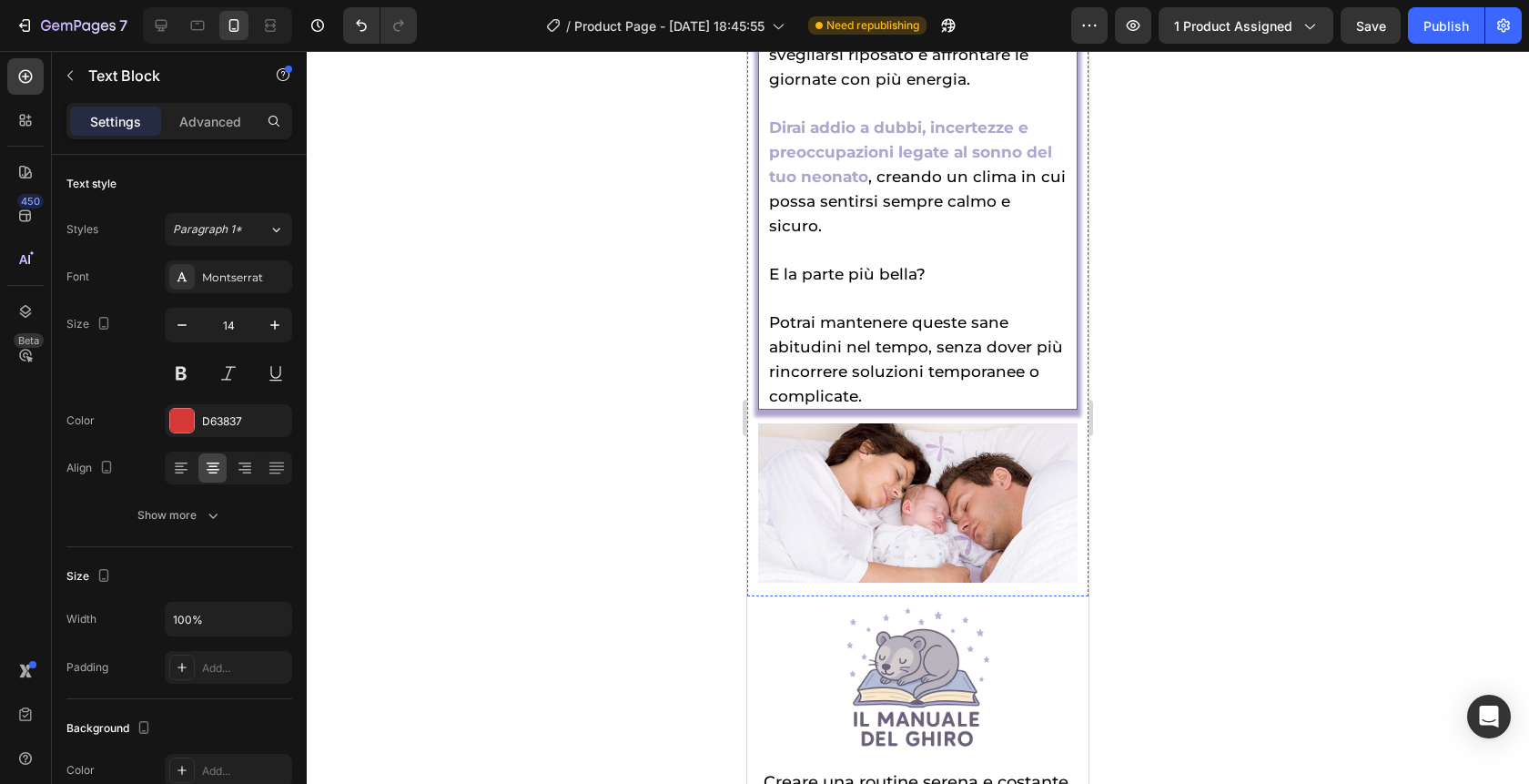
click at [862, 313] on span "Potrai mantenere queste sane abitudini nel tempo, senza dover più rincorrere s…" at bounding box center [916, 359] width 294 height 92
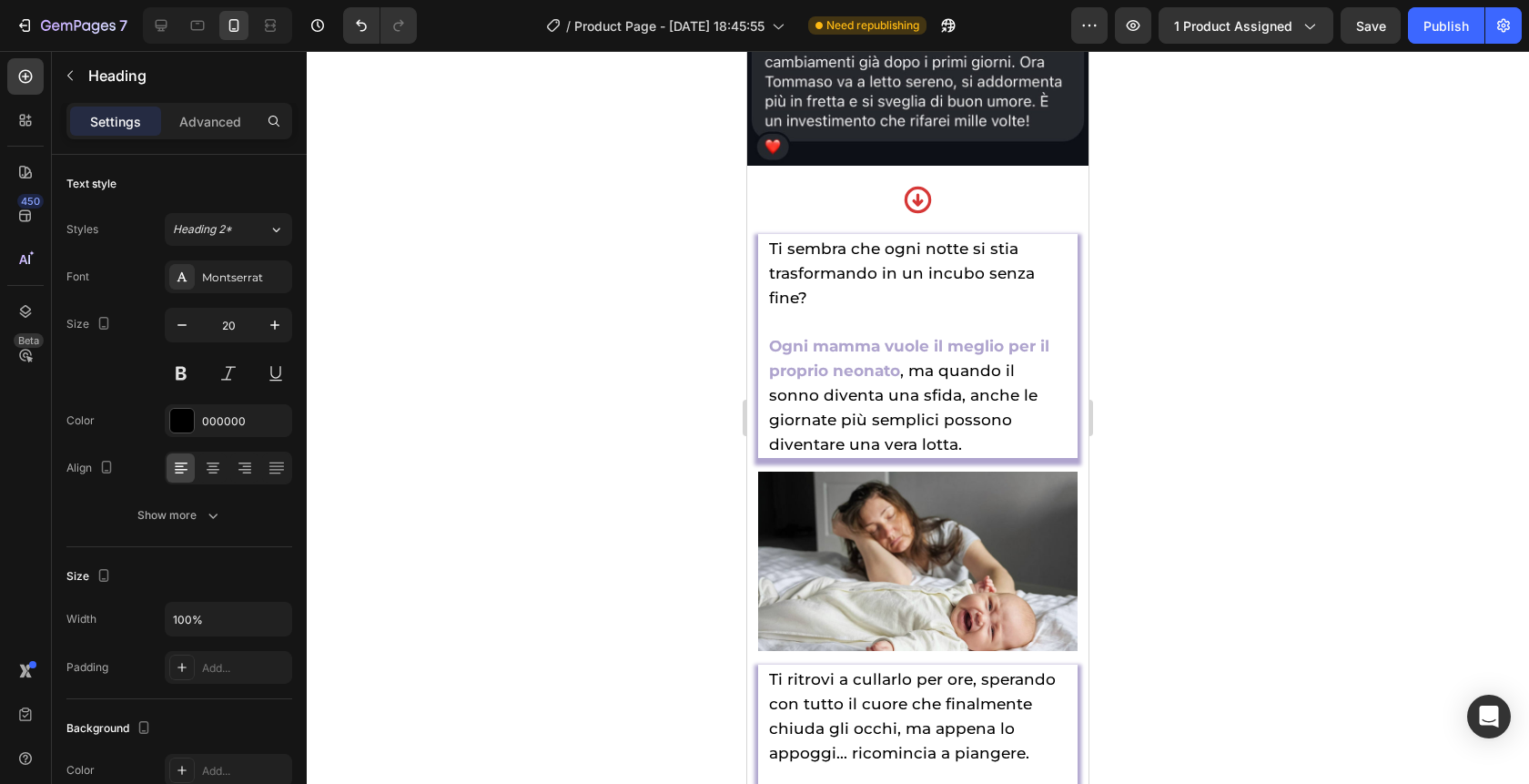
scroll to position [2092, 0]
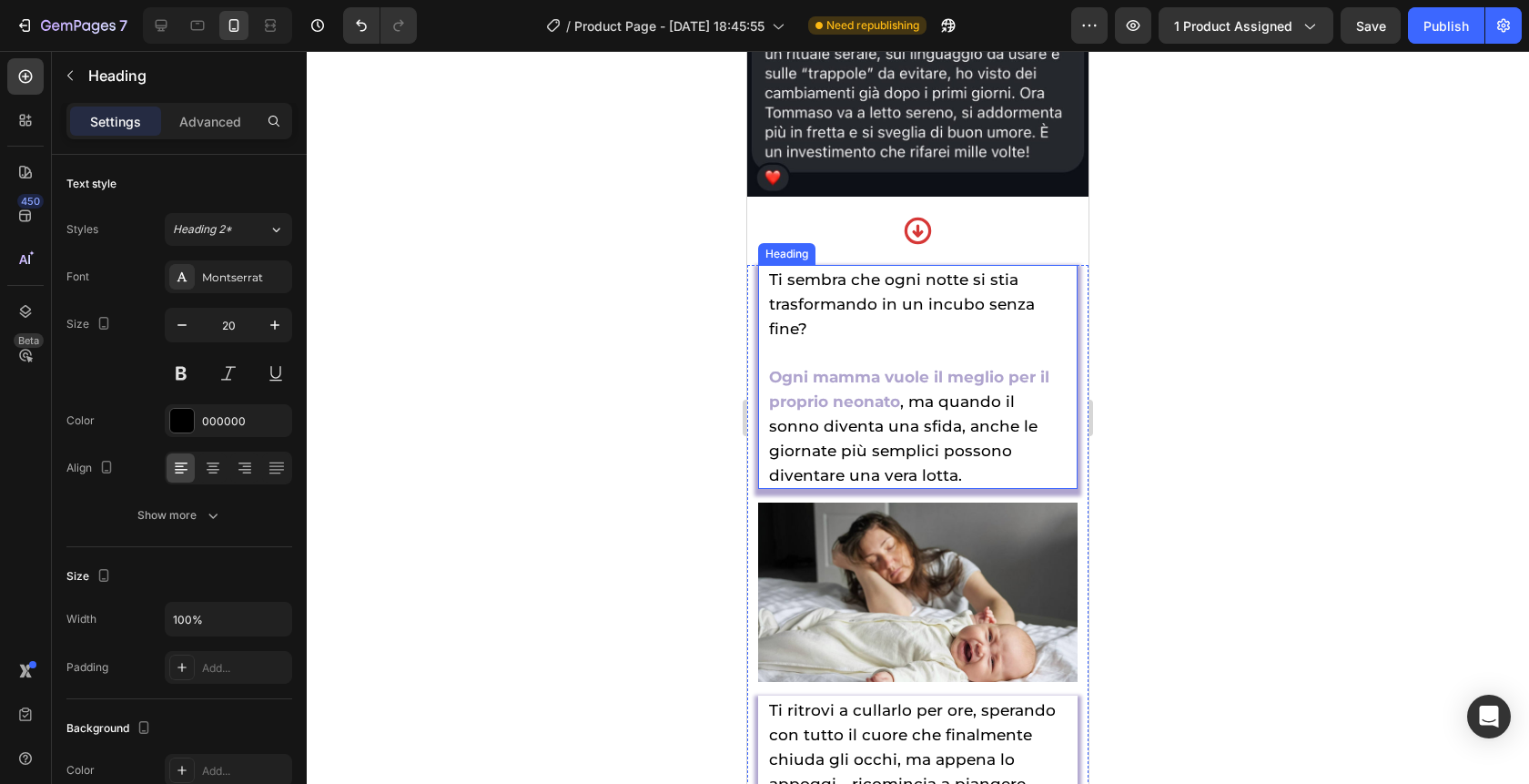
click at [788, 278] on span "Ti sembra che ogni notte si stia trasformando in un incubo senza fine?" at bounding box center [902, 304] width 266 height 67
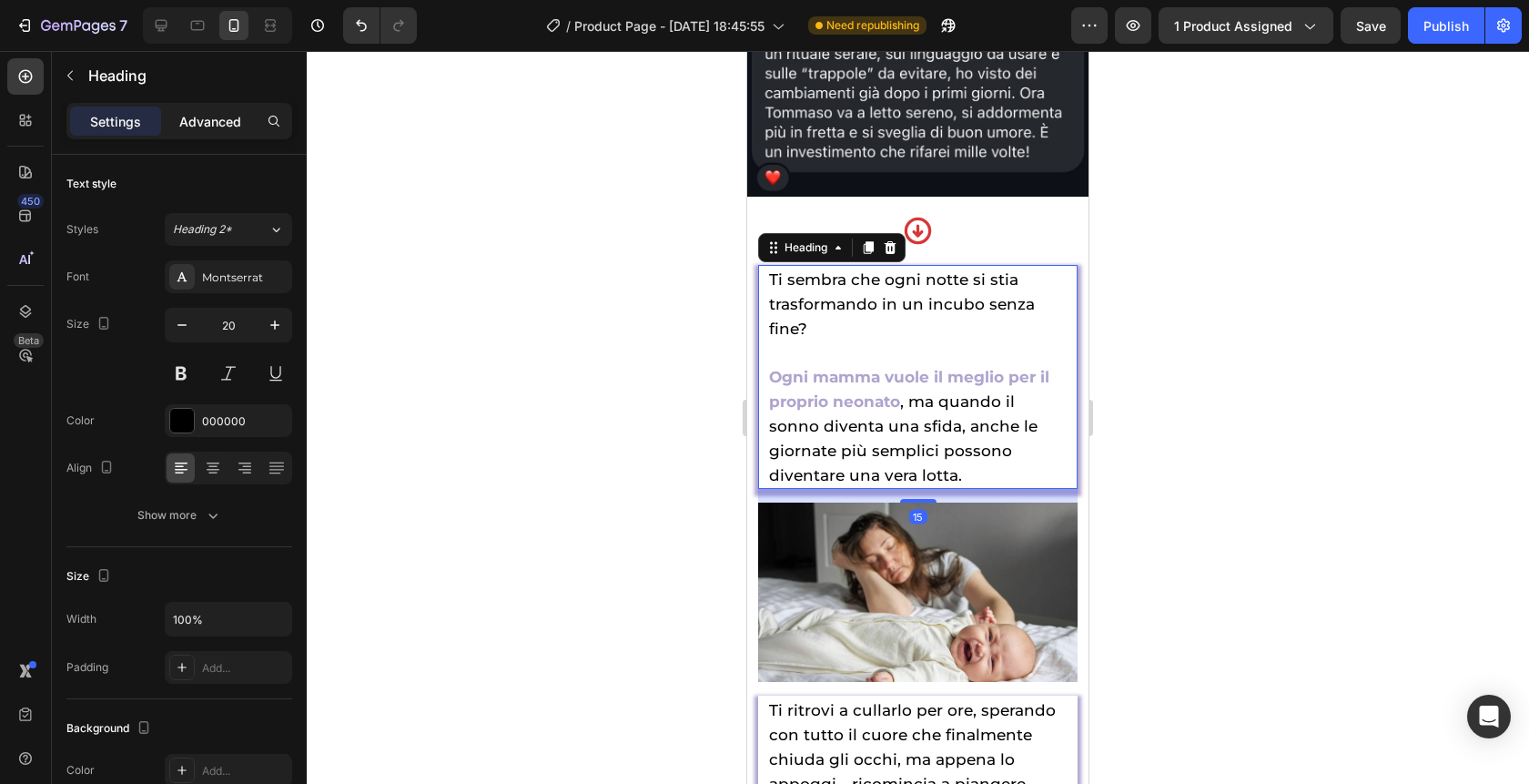
click at [204, 119] on p "Advanced" at bounding box center [210, 121] width 62 height 20
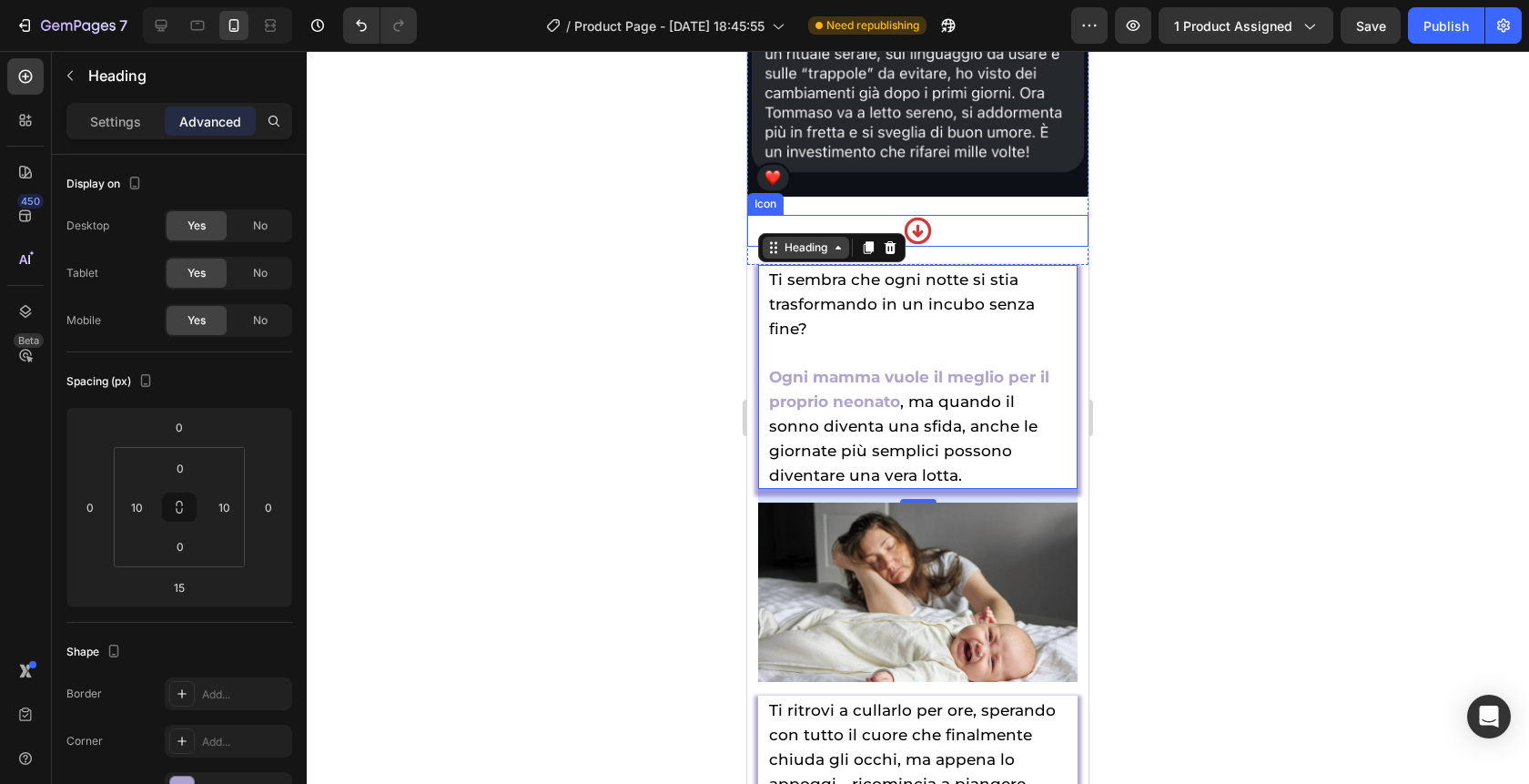
click at [806, 244] on div "Heading" at bounding box center [806, 248] width 50 height 17
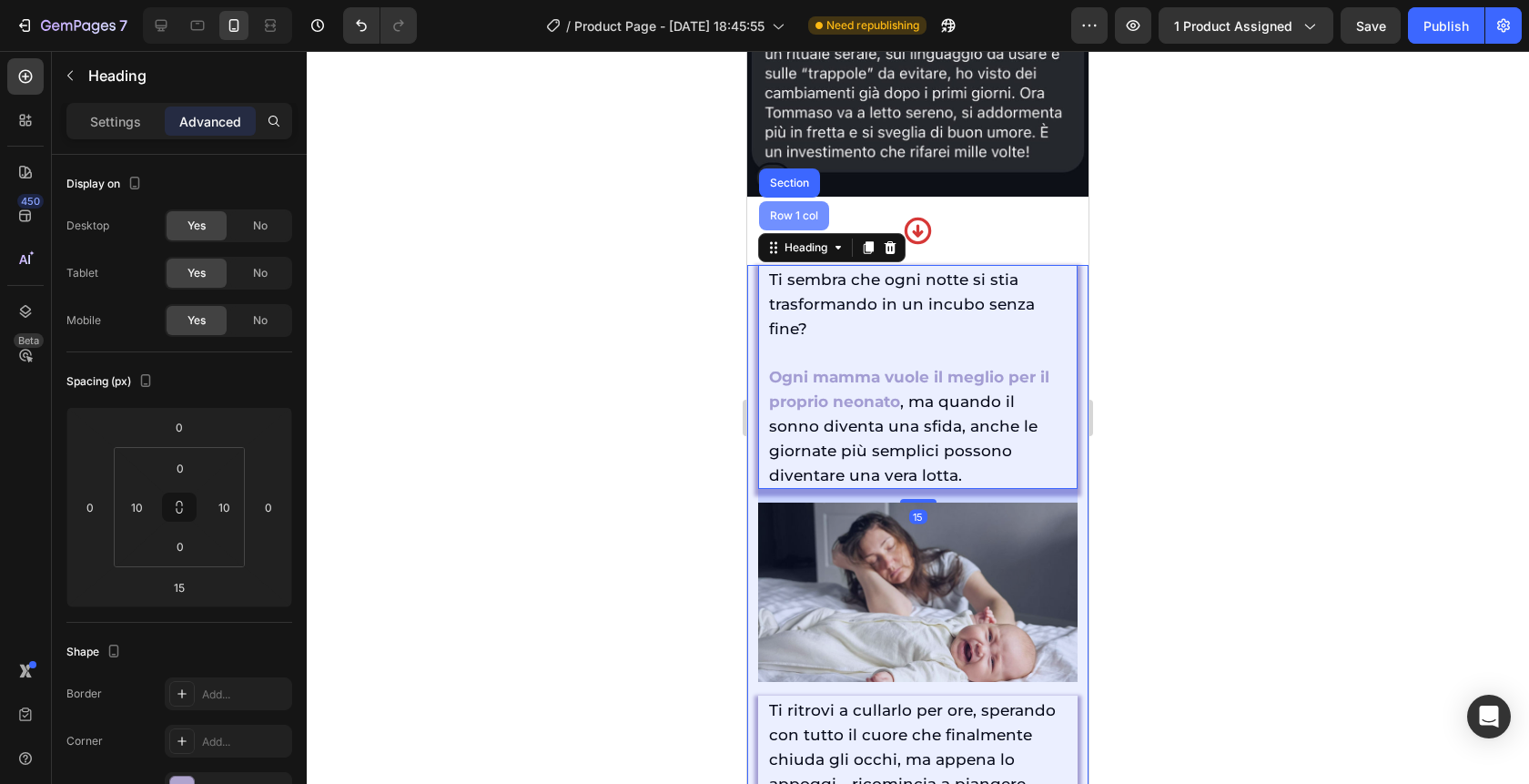
click at [797, 221] on div "Row 1 col" at bounding box center [794, 216] width 56 height 11
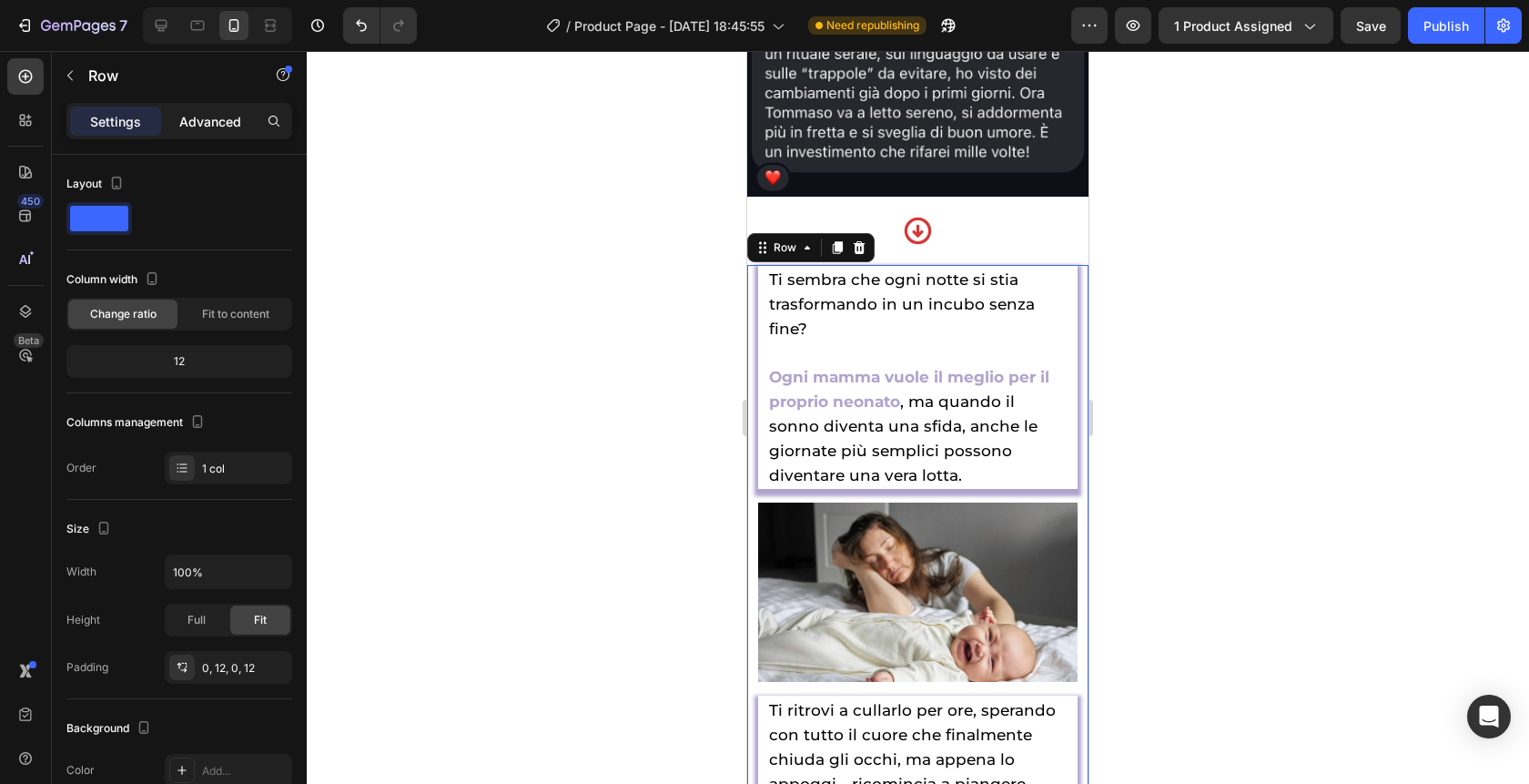
click at [216, 132] on div "Advanced" at bounding box center [211, 120] width 91 height 29
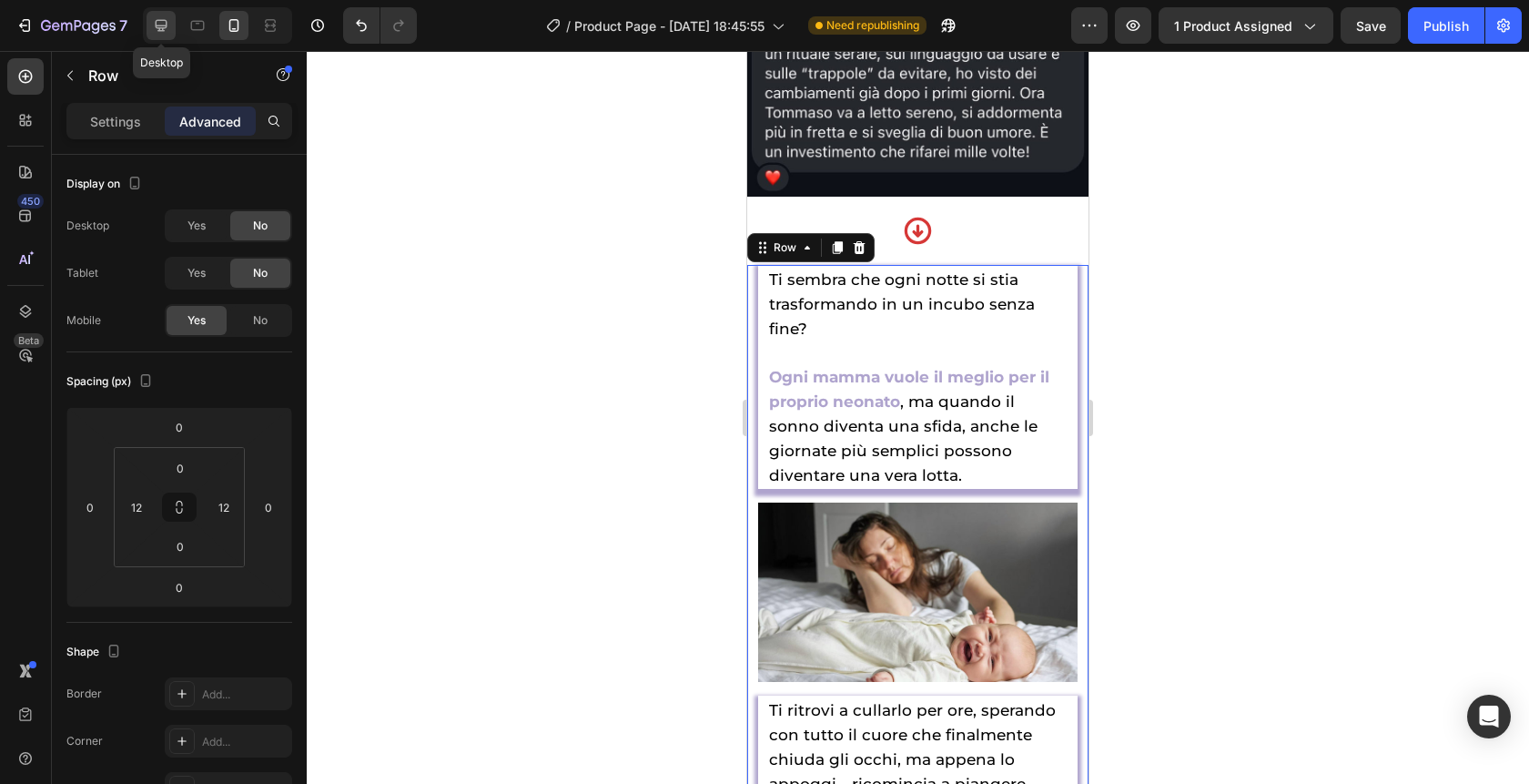
click at [172, 29] on div at bounding box center [160, 25] width 29 height 29
type input "0"
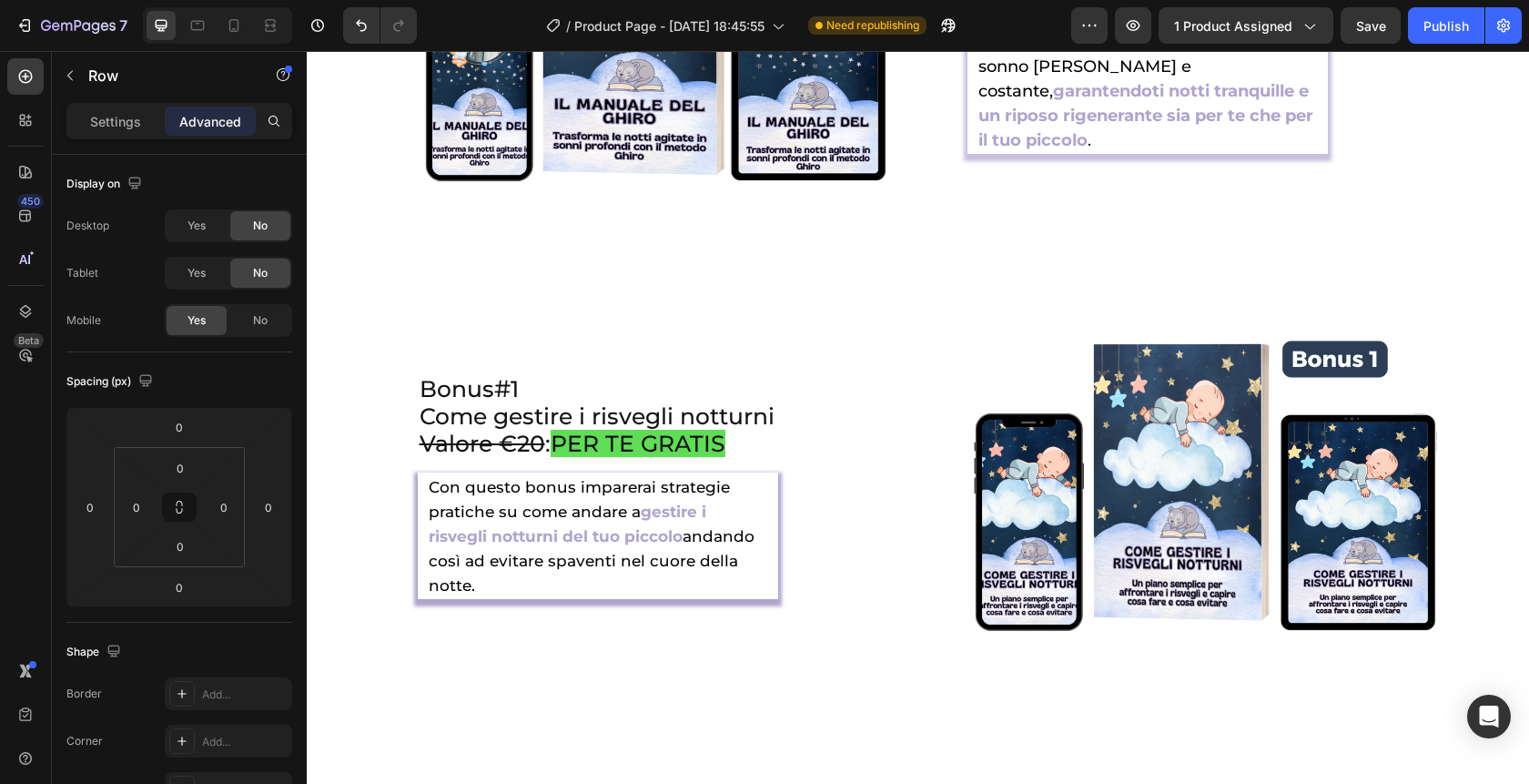
scroll to position [5149, 0]
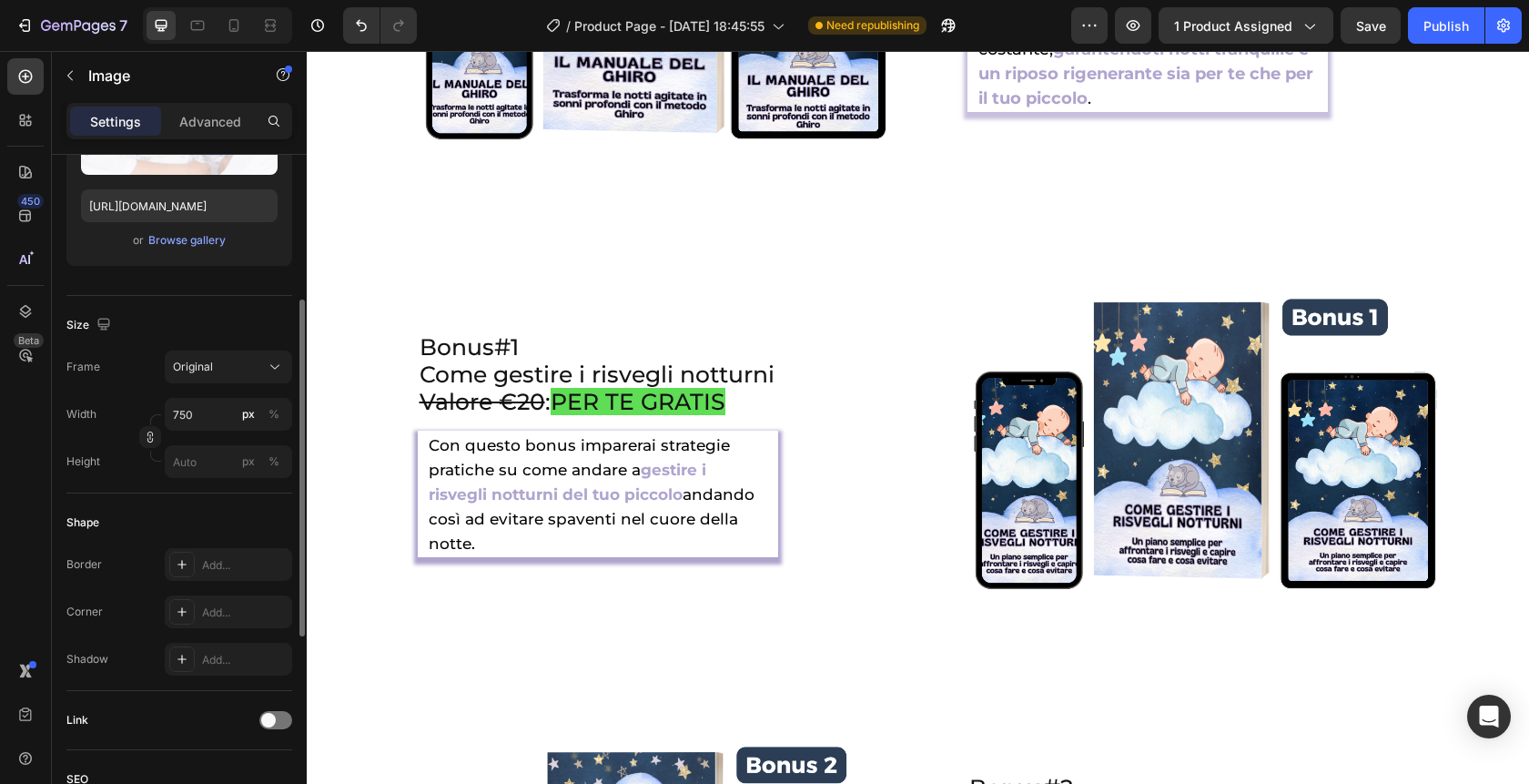
scroll to position [292, 0]
click at [214, 378] on button "Original" at bounding box center [228, 366] width 128 height 33
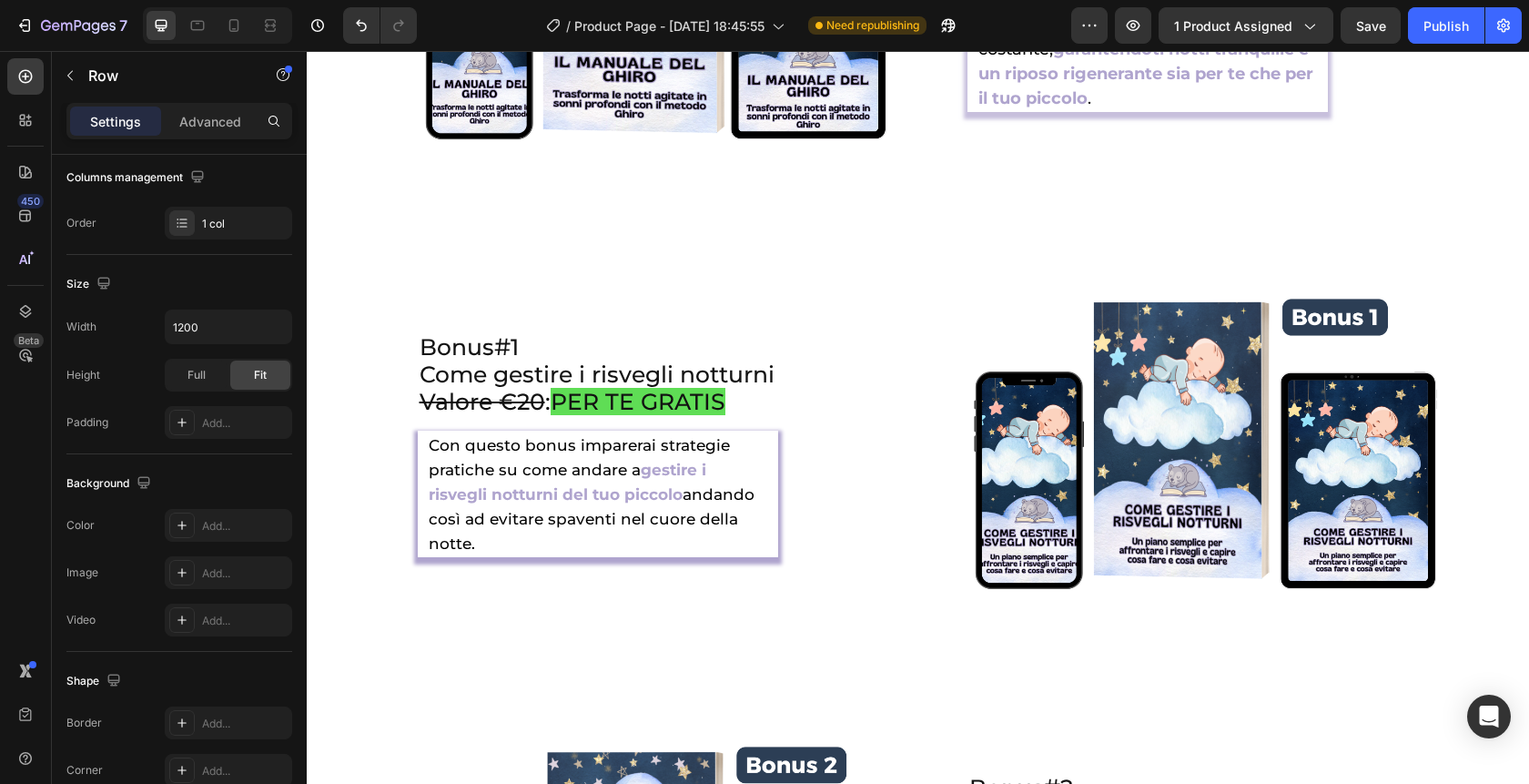
scroll to position [0, 0]
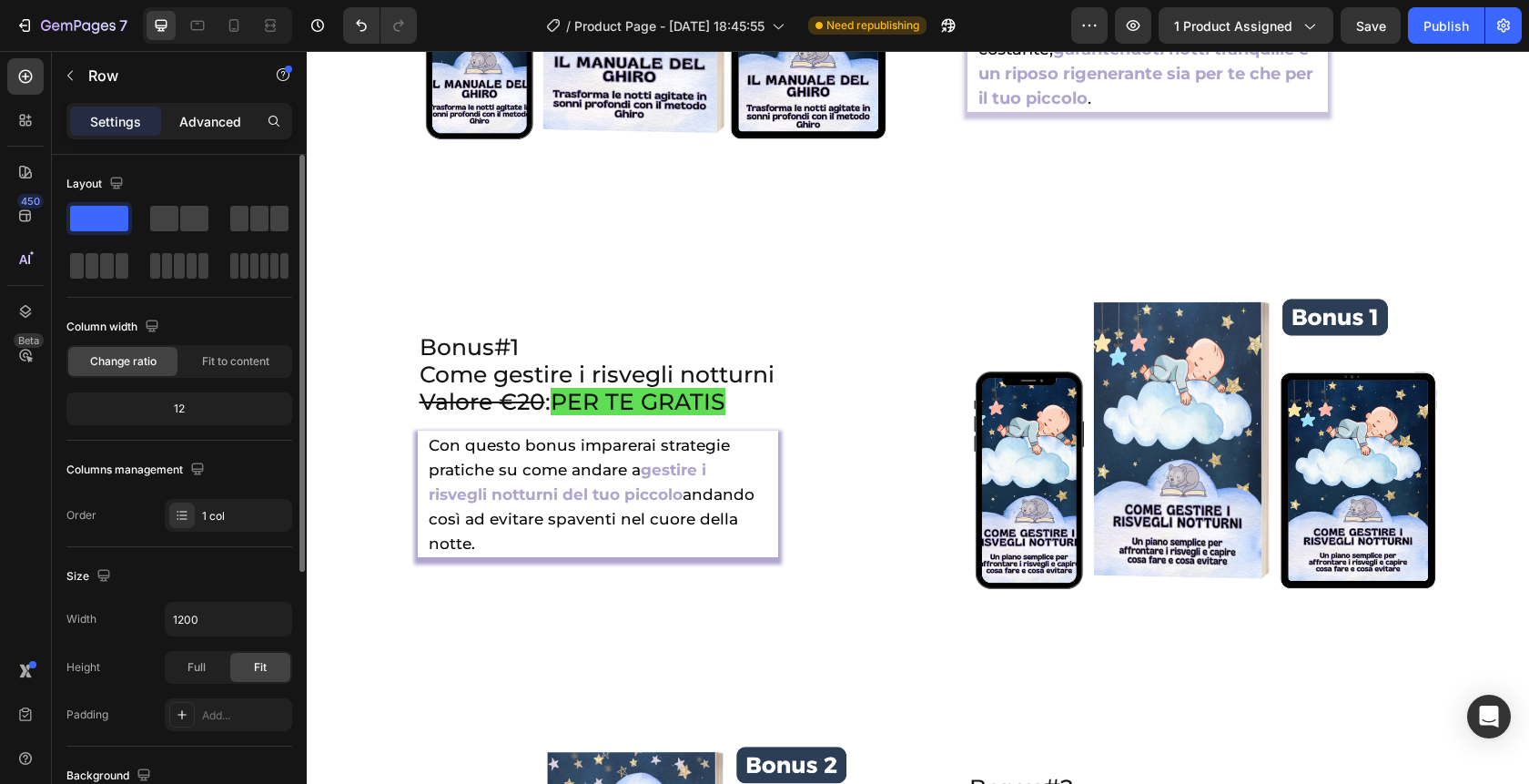
click at [213, 126] on p "Advanced" at bounding box center [210, 121] width 62 height 20
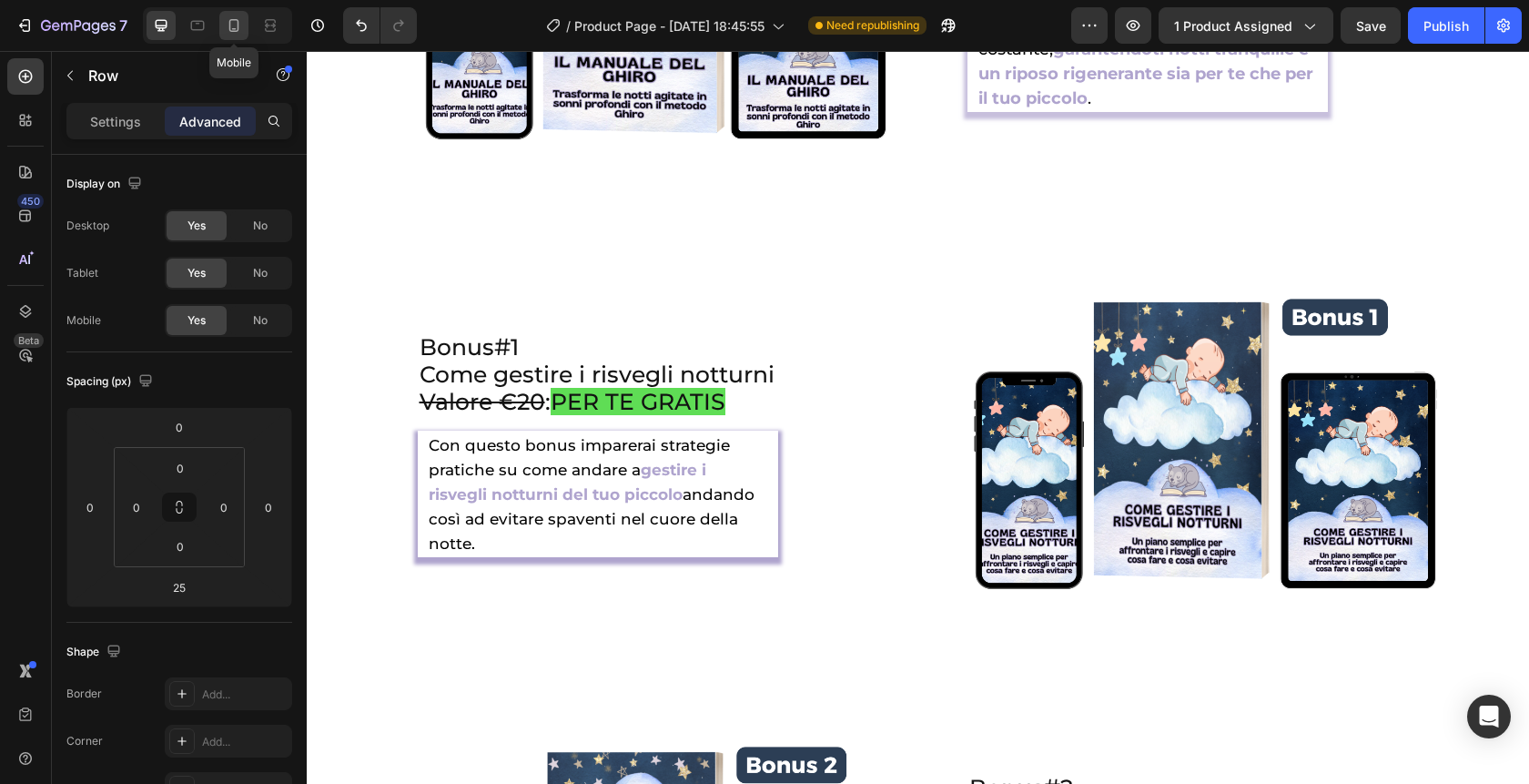
click at [244, 21] on div at bounding box center [233, 25] width 29 height 29
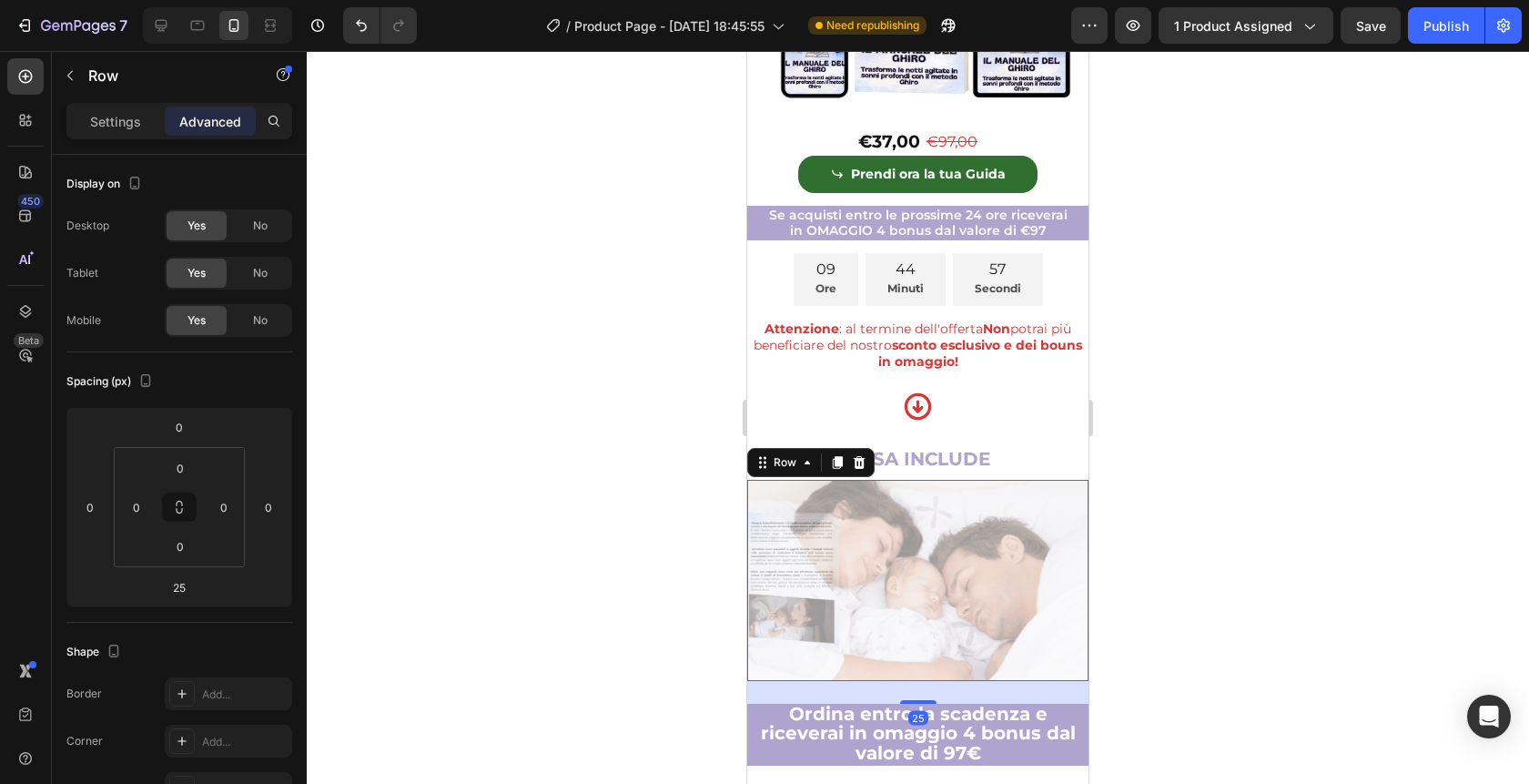
scroll to position [6464, 0]
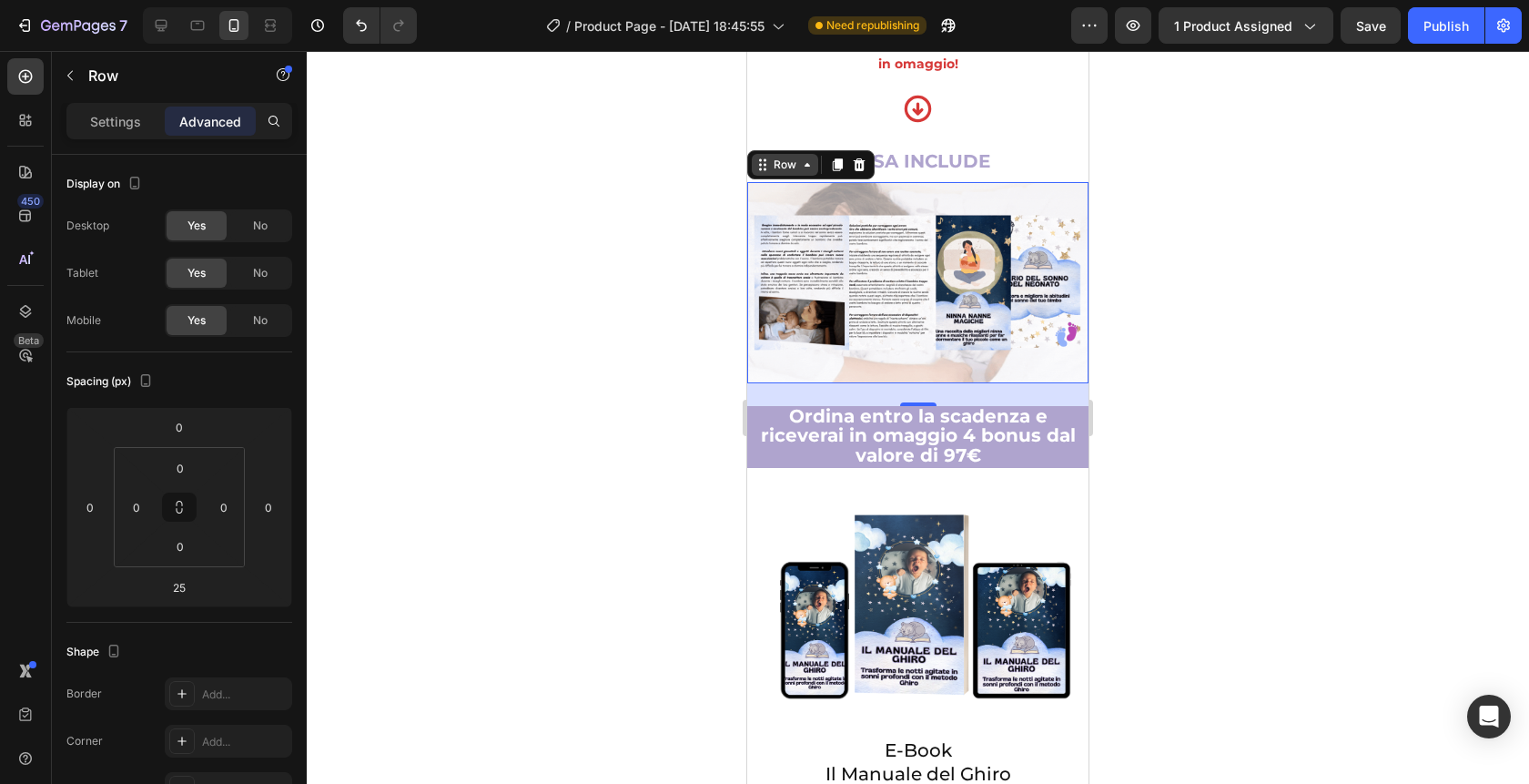
click at [779, 157] on div "Row" at bounding box center [785, 165] width 30 height 17
click at [122, 129] on p "Settings" at bounding box center [116, 121] width 51 height 20
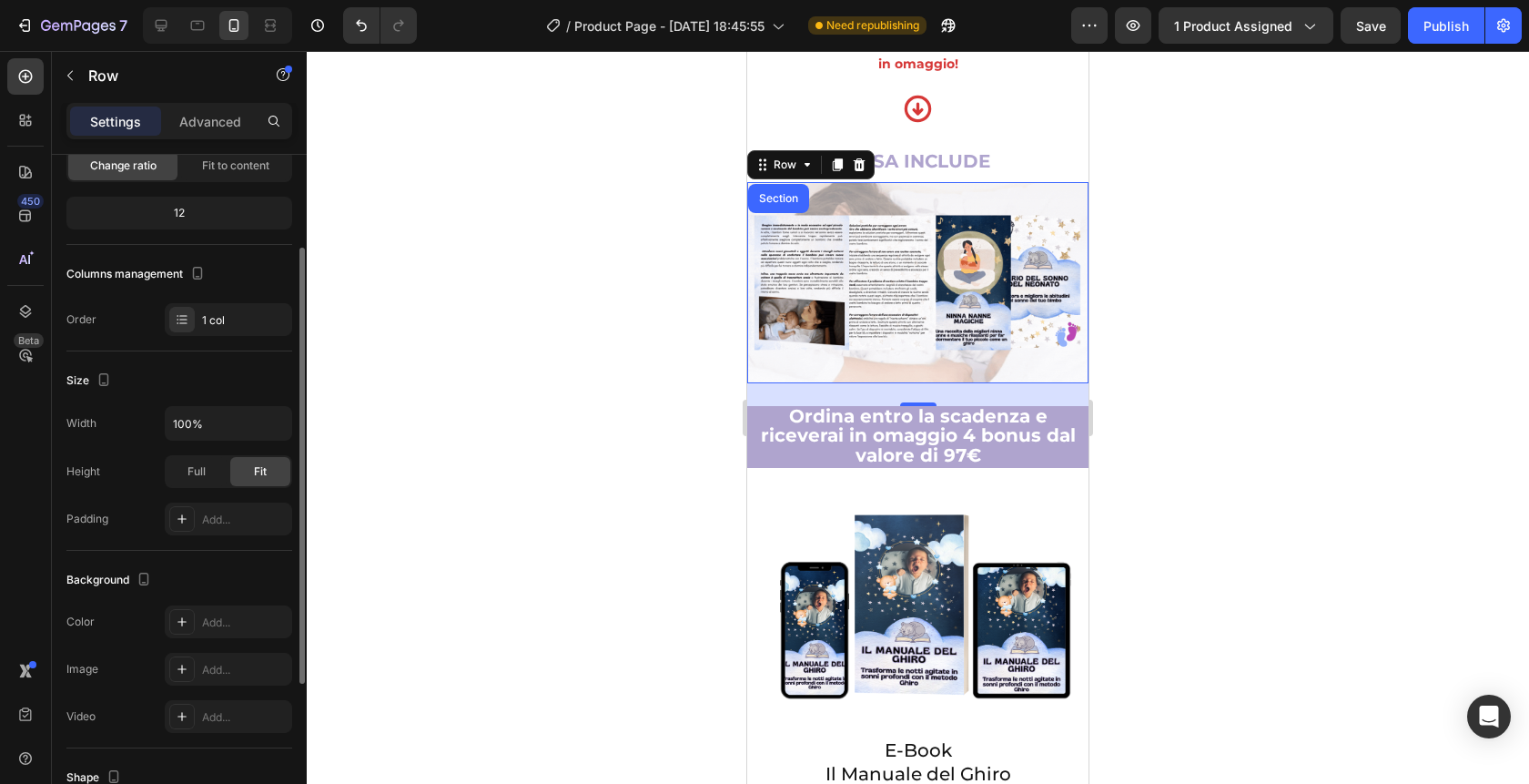
scroll to position [151, 0]
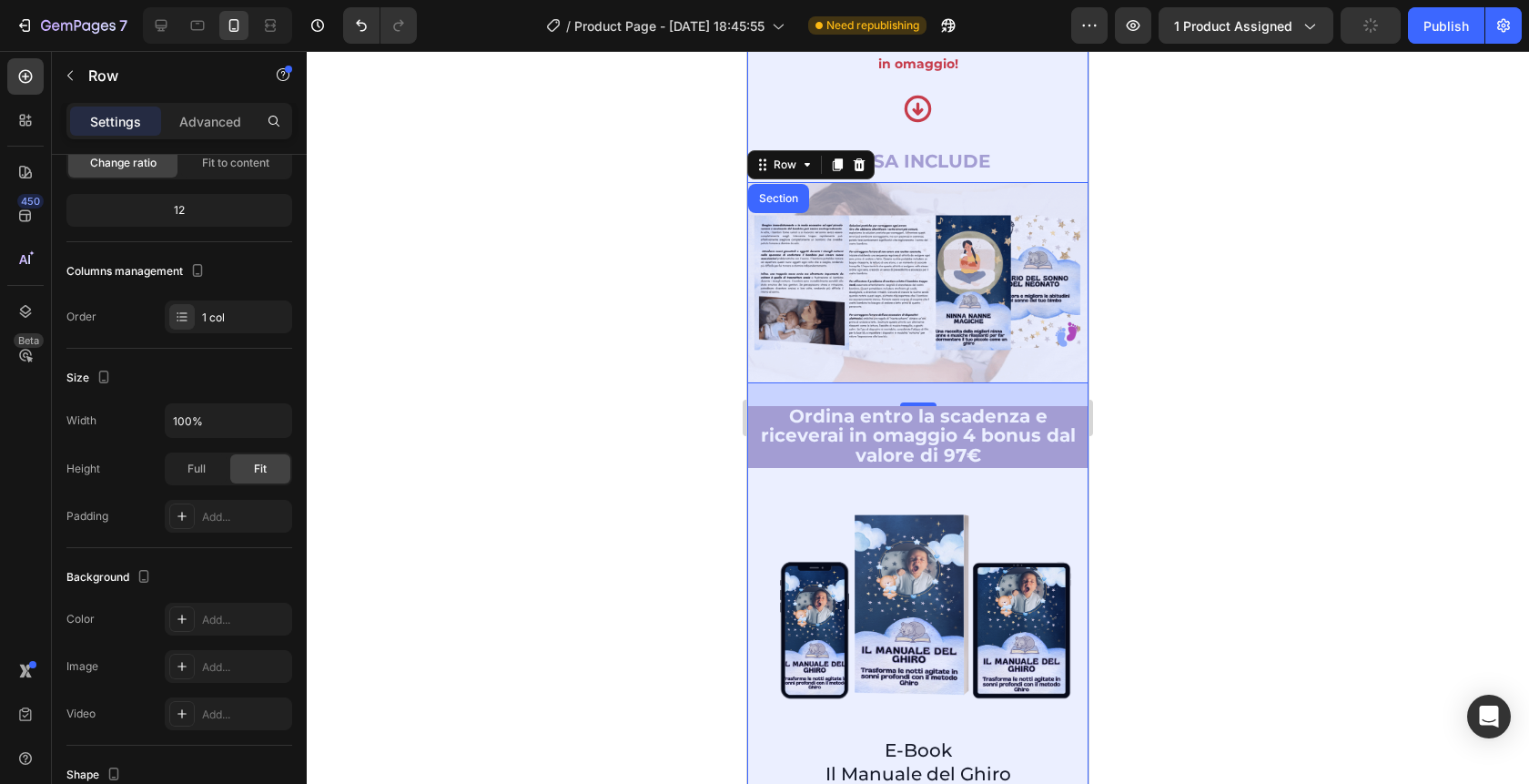
click at [815, 208] on img at bounding box center [918, 282] width 341 height 200
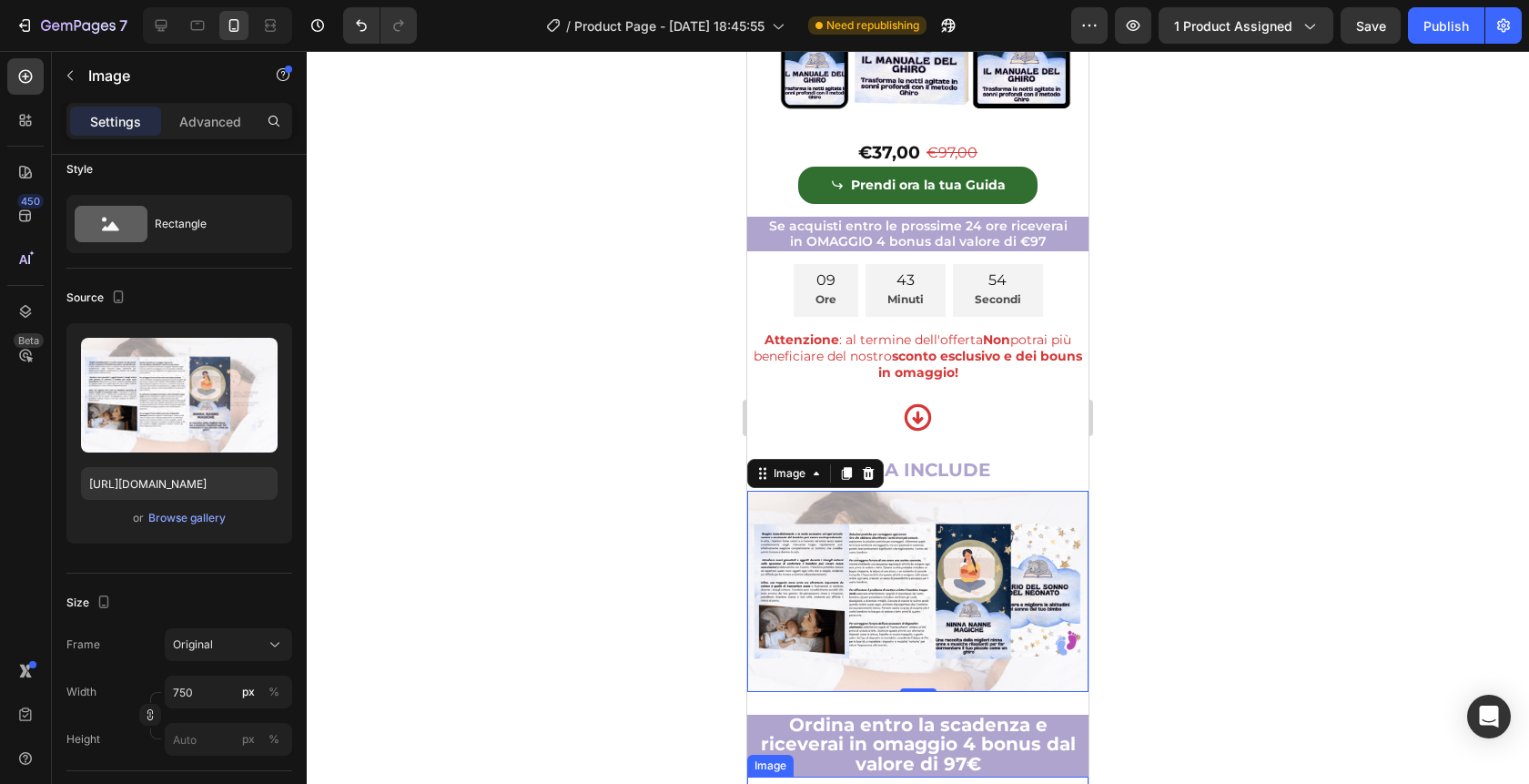
scroll to position [6154, 0]
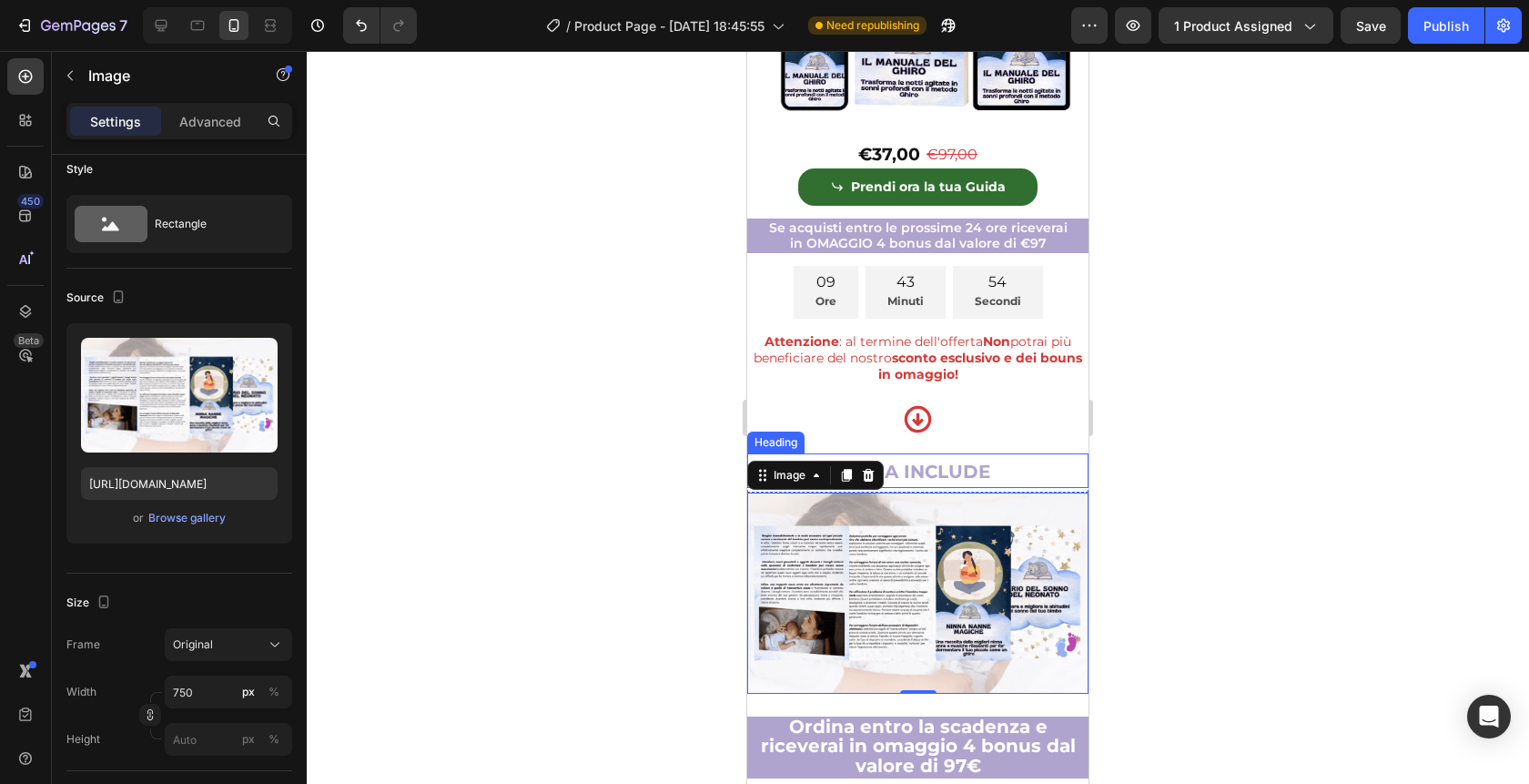
click at [977, 461] on span "COSA INCLUDE" at bounding box center [917, 471] width 145 height 21
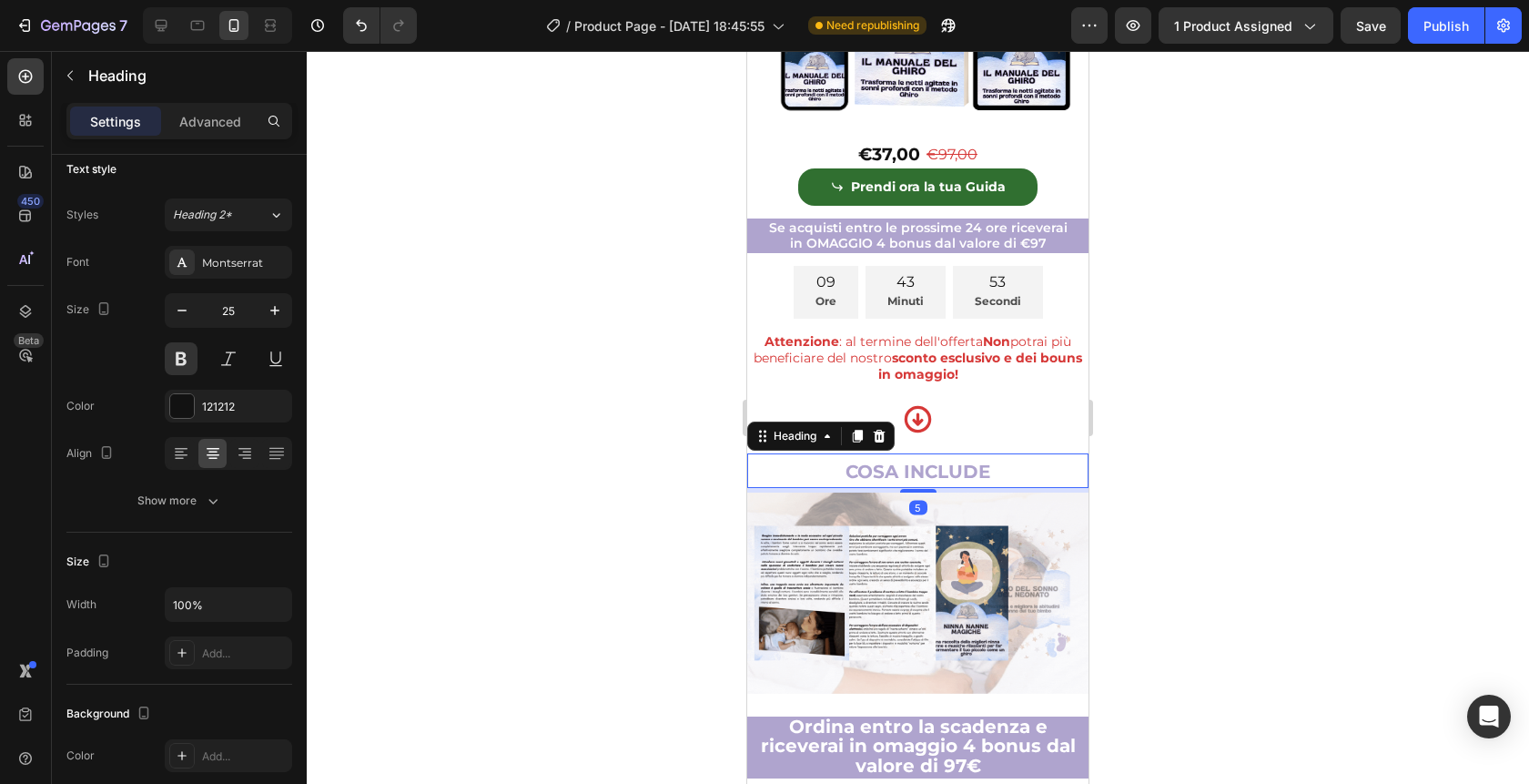
scroll to position [0, 0]
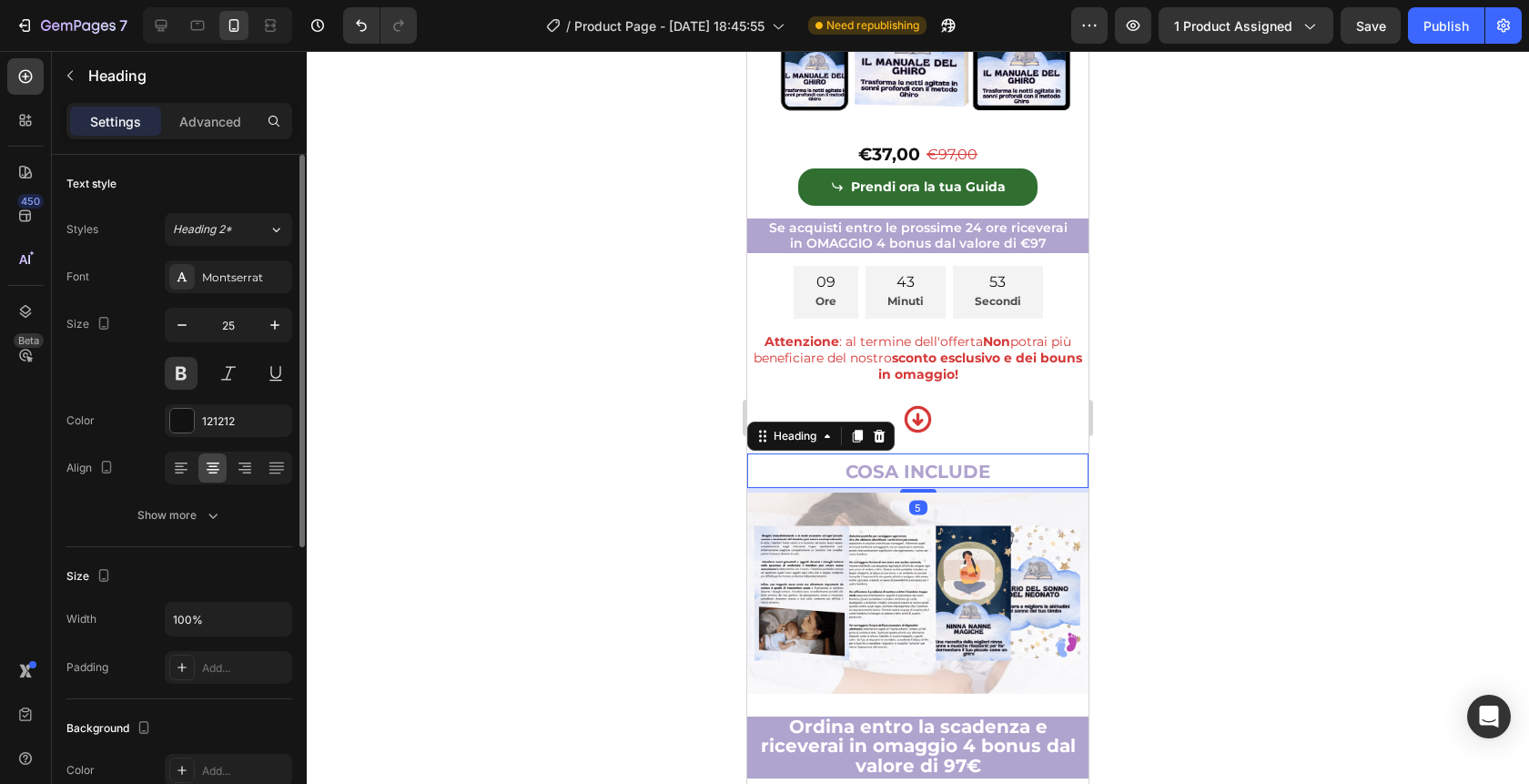
click at [993, 453] on h2 "COSA INCLUDE" at bounding box center [918, 471] width 341 height 35
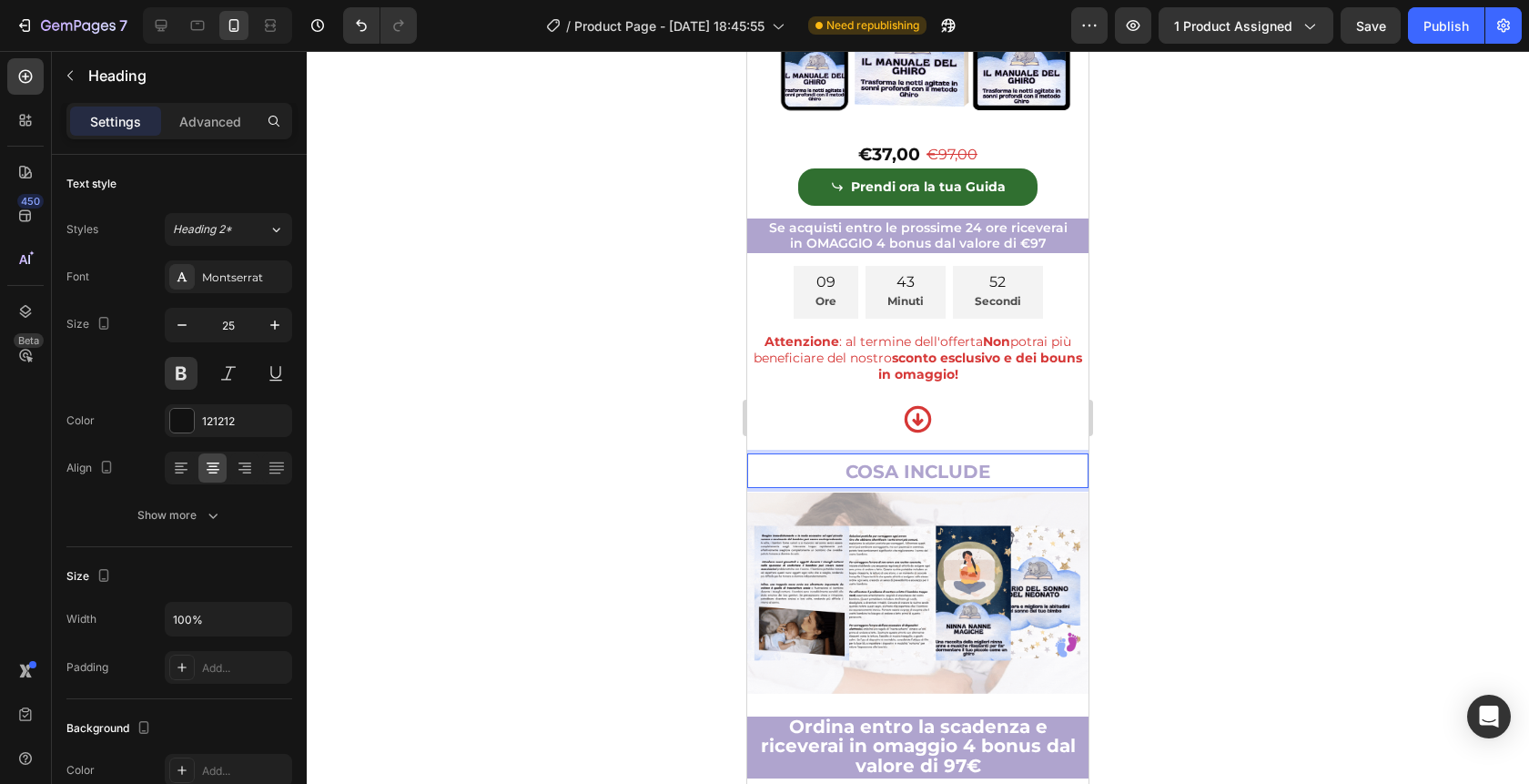
click at [1009, 455] on p "COSA INCLUDE" at bounding box center [918, 471] width 337 height 32
drag, startPoint x: 1009, startPoint y: 403, endPoint x: 799, endPoint y: 402, distance: 210.0
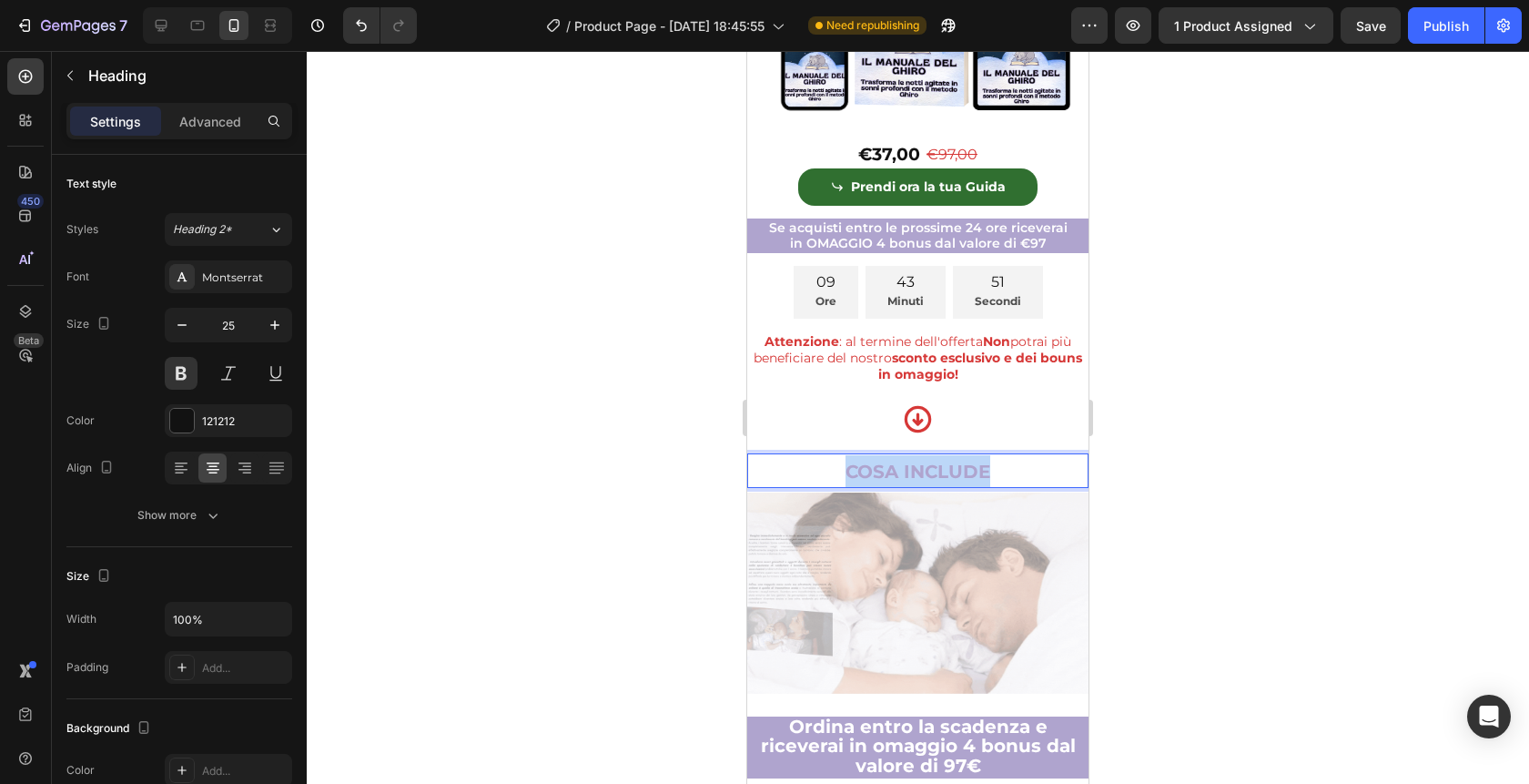
click at [799, 455] on p "COSA INCLUDE" at bounding box center [918, 471] width 337 height 32
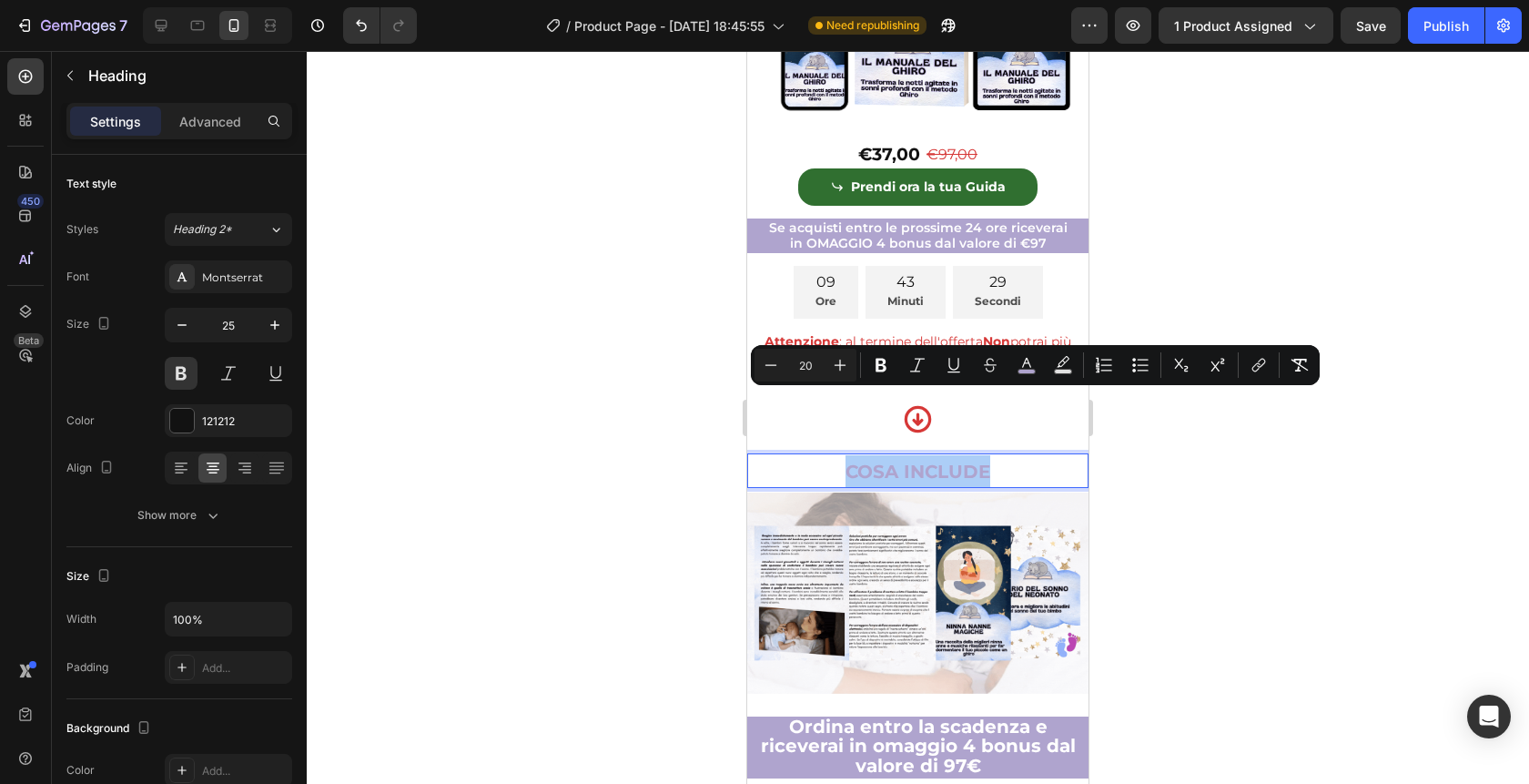
click at [1247, 734] on div at bounding box center [917, 418] width 1222 height 733
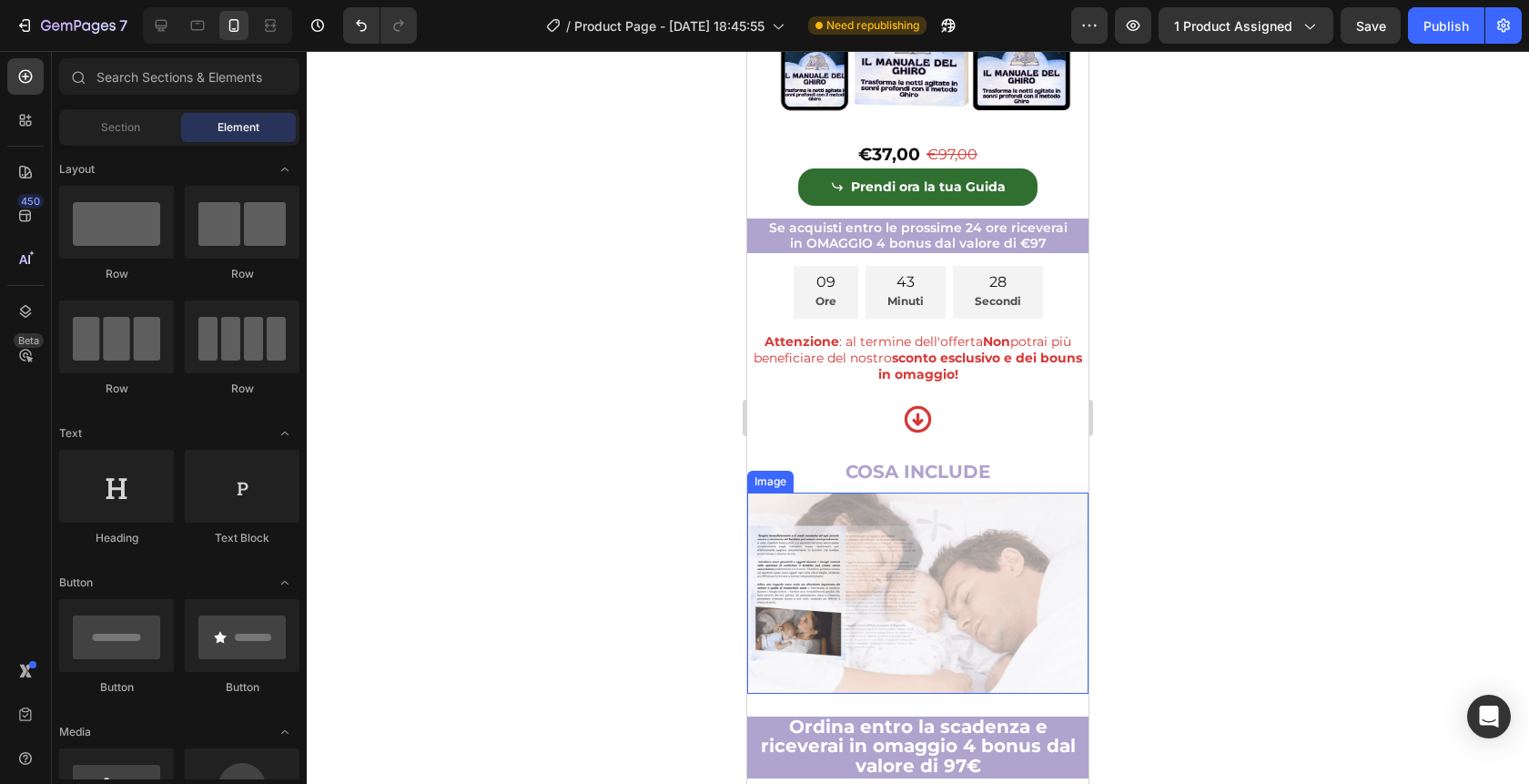
click at [933, 514] on img at bounding box center [918, 592] width 341 height 200
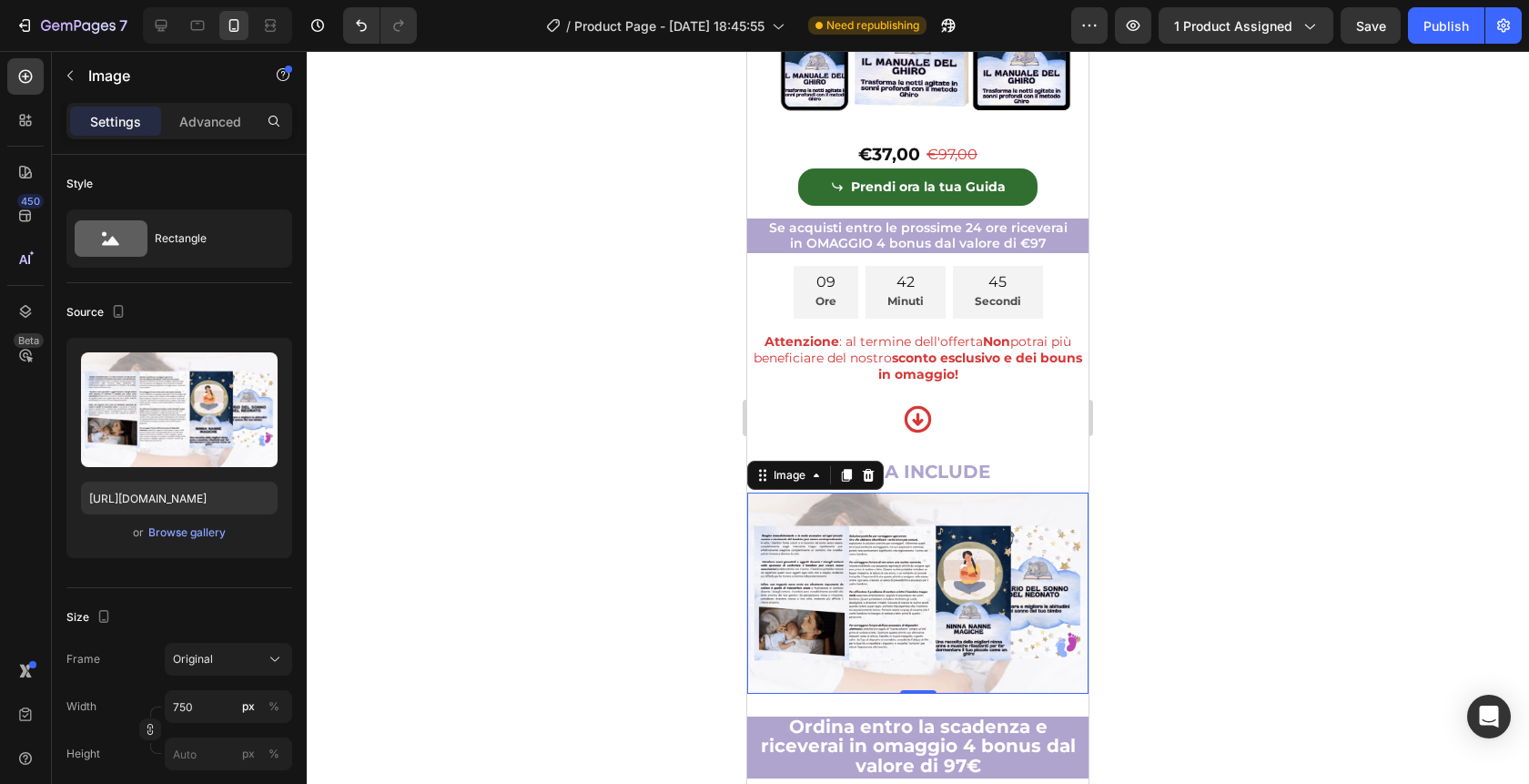
click at [1269, 604] on div at bounding box center [917, 418] width 1222 height 733
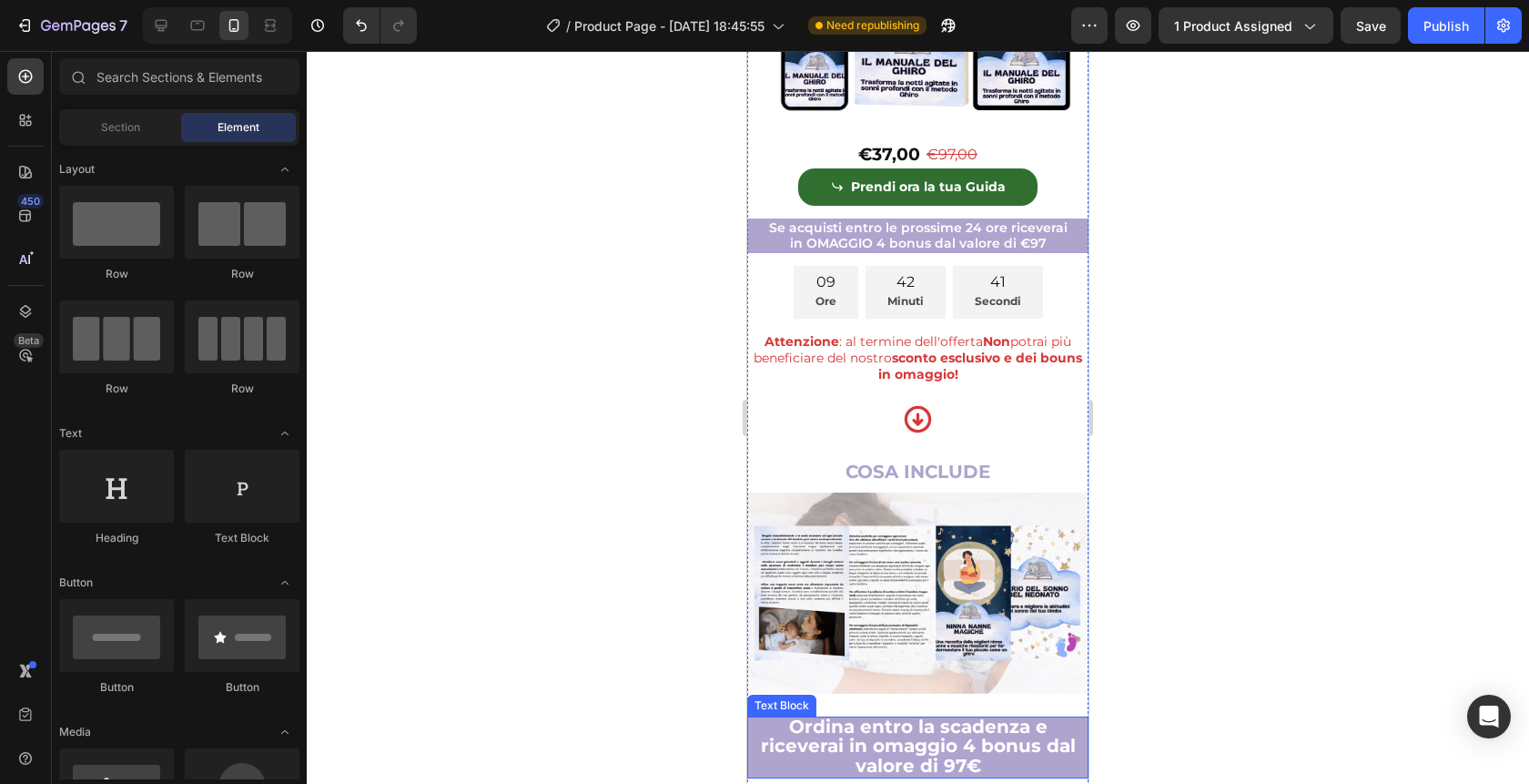
click at [769, 718] on p "Ordina entro la scadenza e riceverai in omaggio 4 bonus dal valore di 97€" at bounding box center [918, 747] width 337 height 59
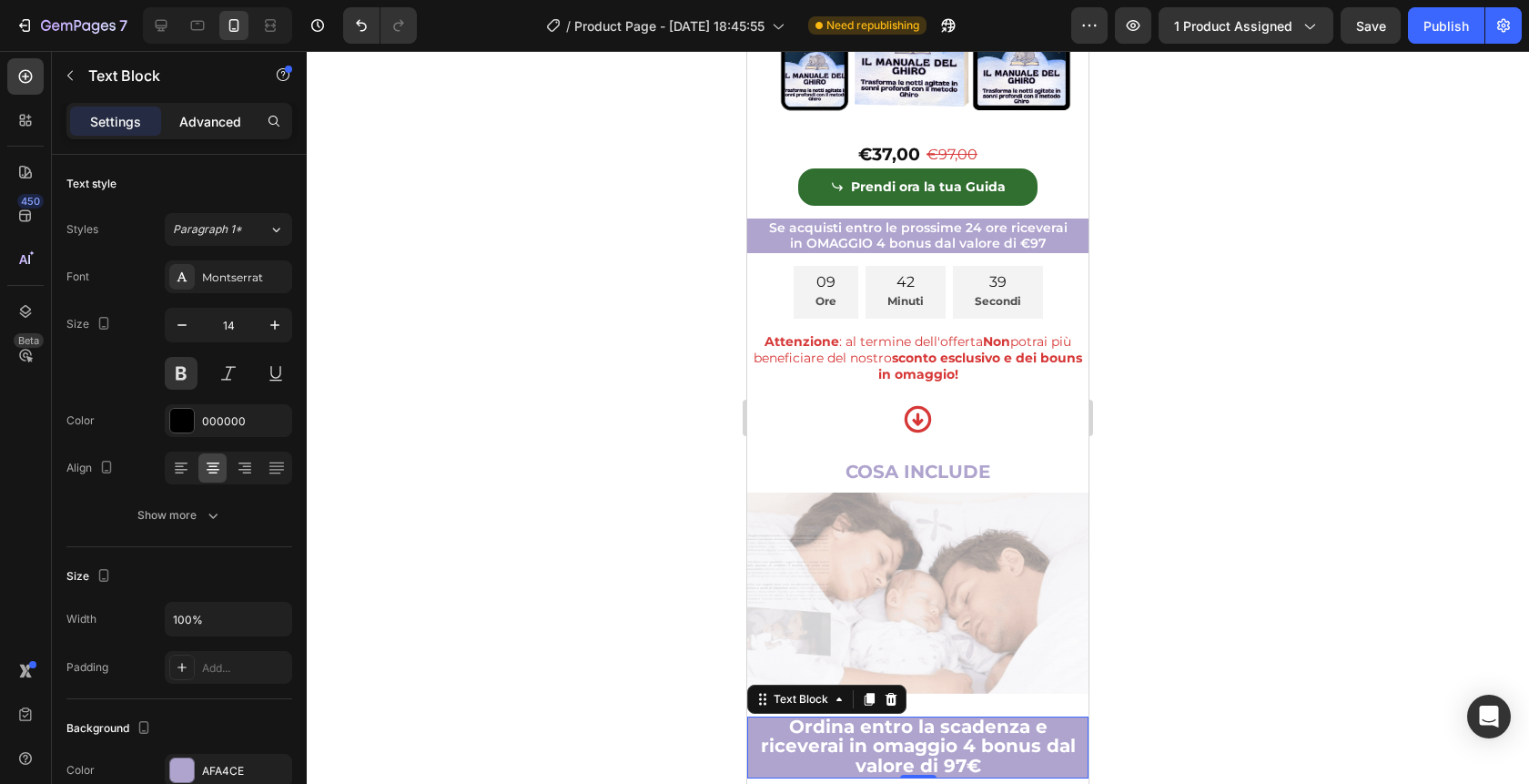
click at [227, 125] on p "Advanced" at bounding box center [210, 121] width 62 height 20
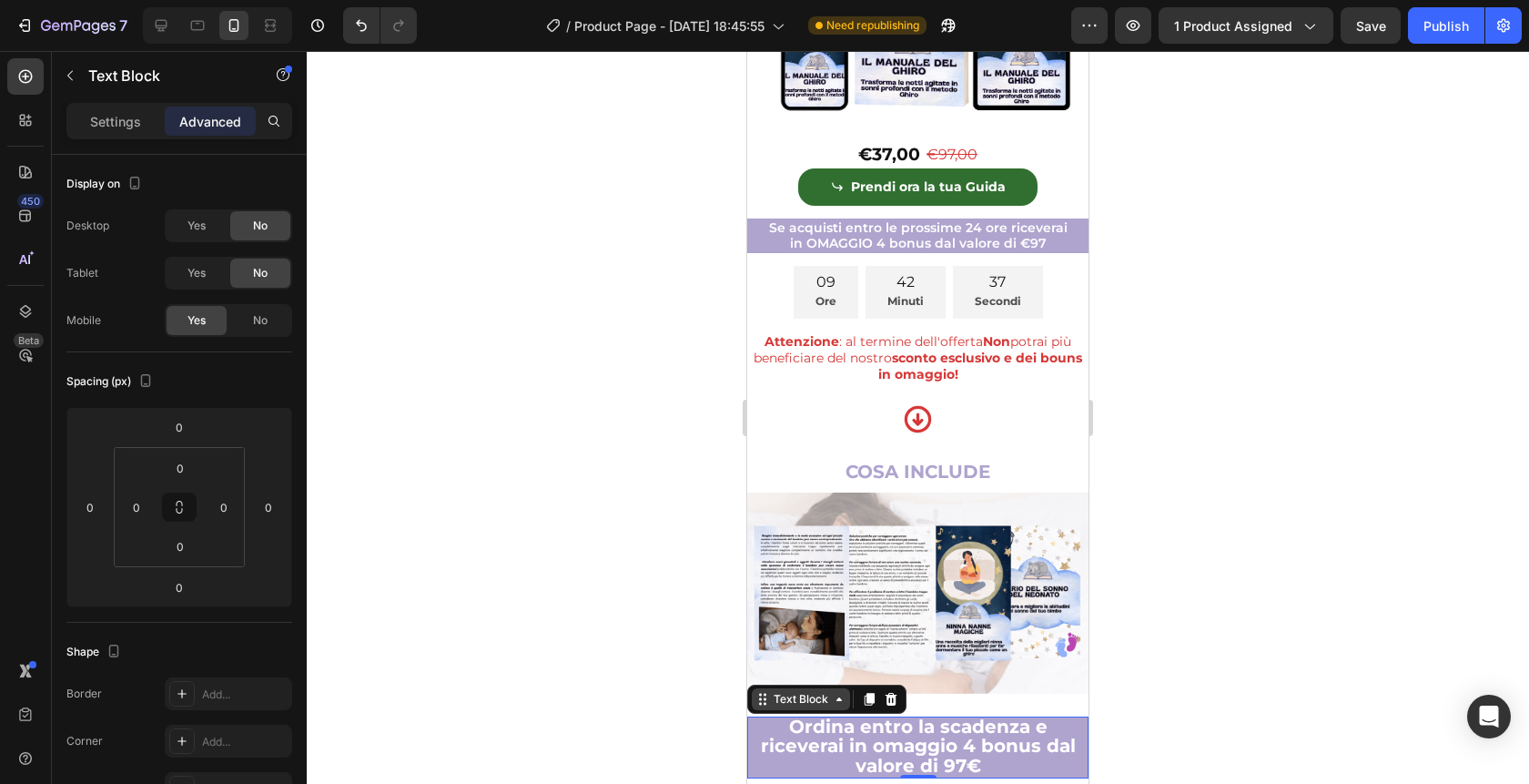
click at [808, 691] on div "Text Block" at bounding box center [801, 699] width 62 height 17
click at [155, 39] on div at bounding box center [160, 25] width 29 height 29
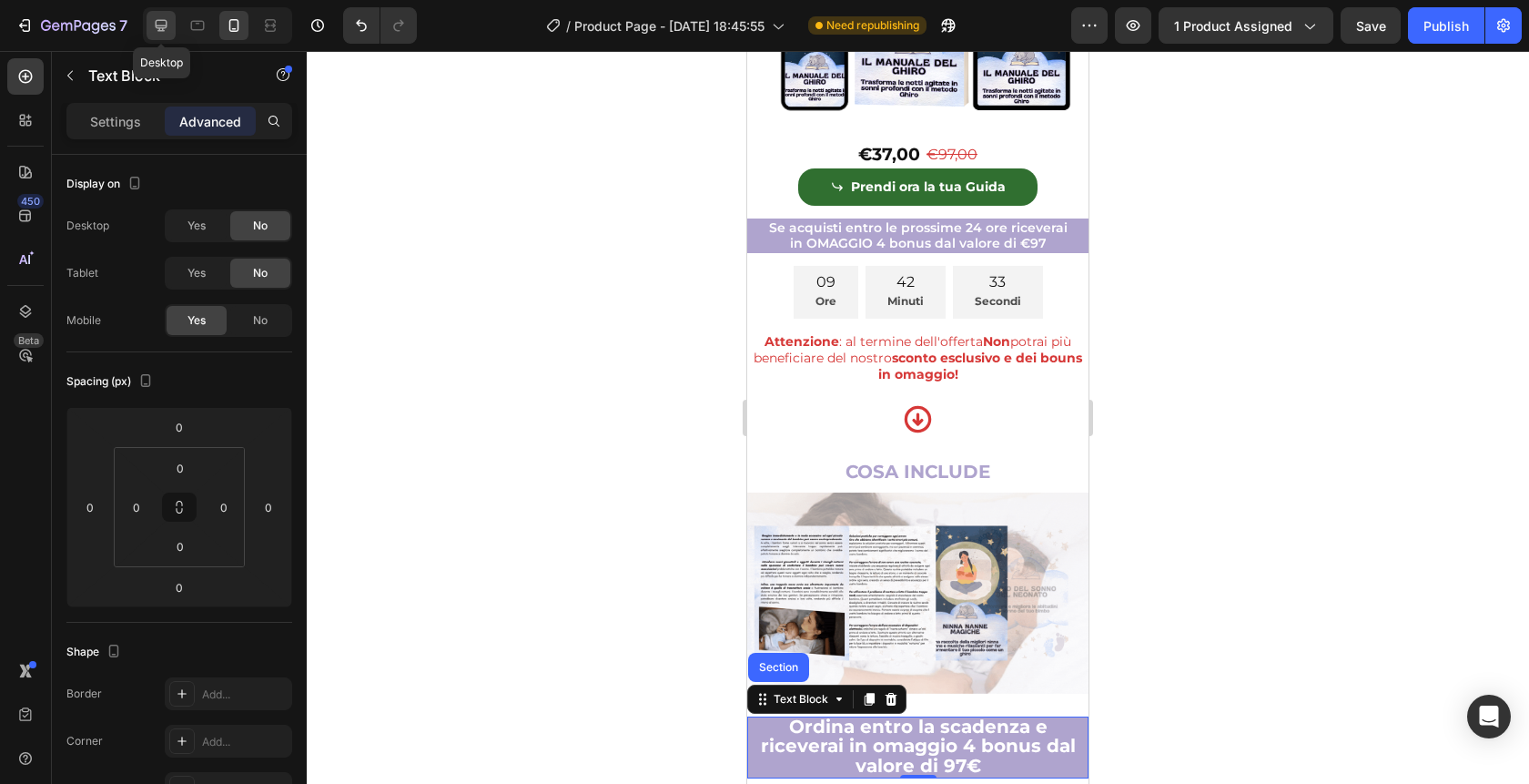
type input "25"
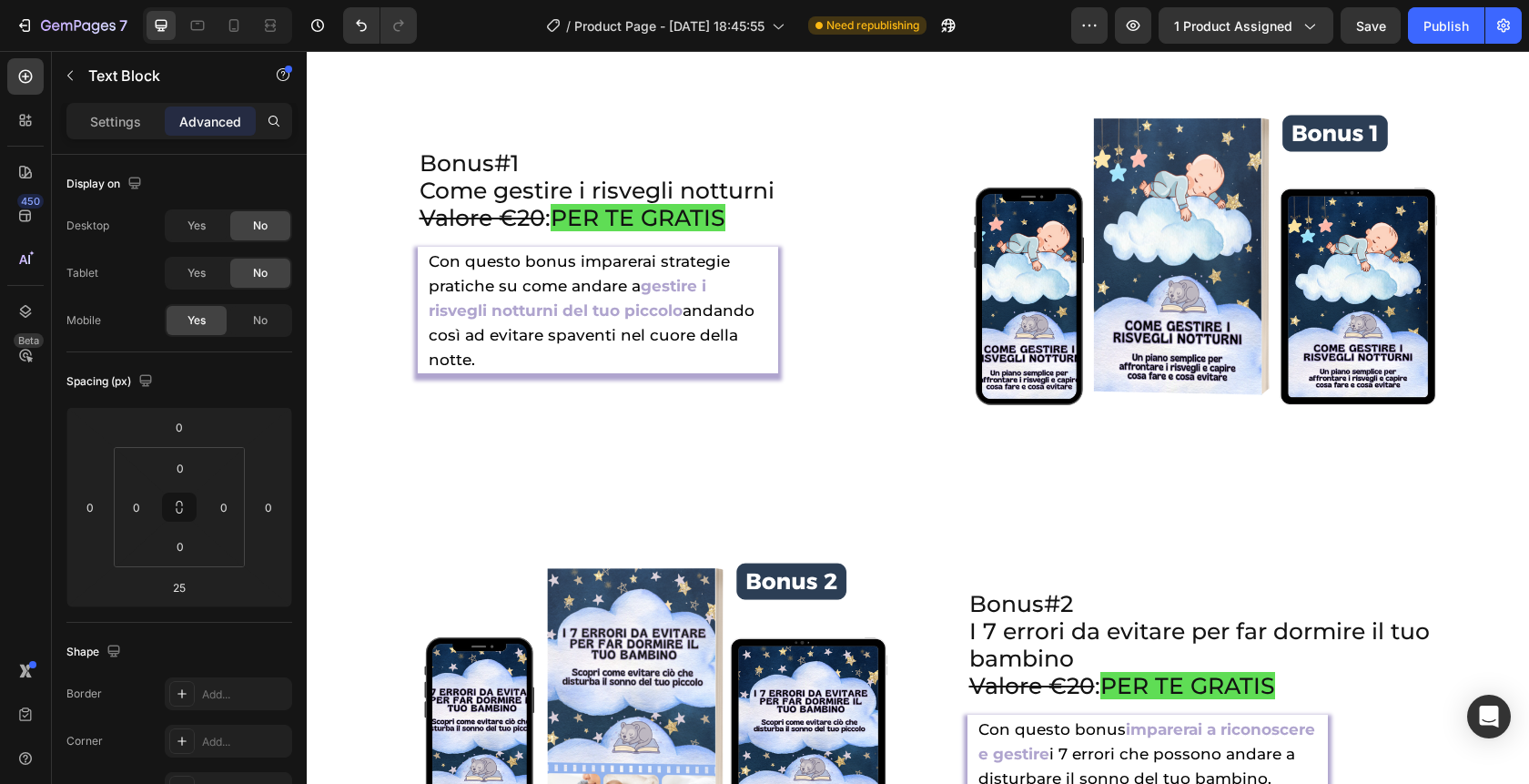
scroll to position [5300, 0]
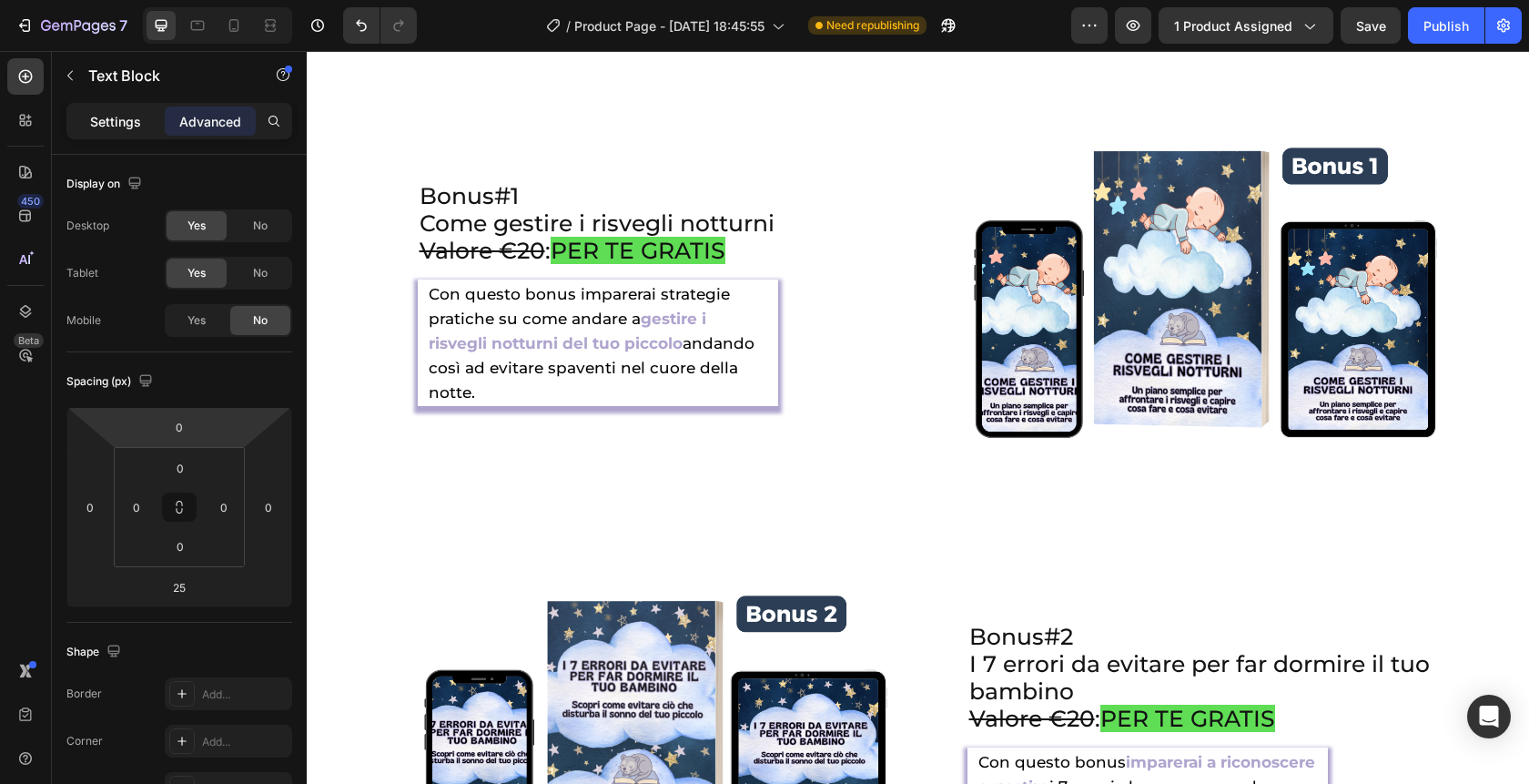
click at [104, 127] on p "Settings" at bounding box center [116, 121] width 51 height 20
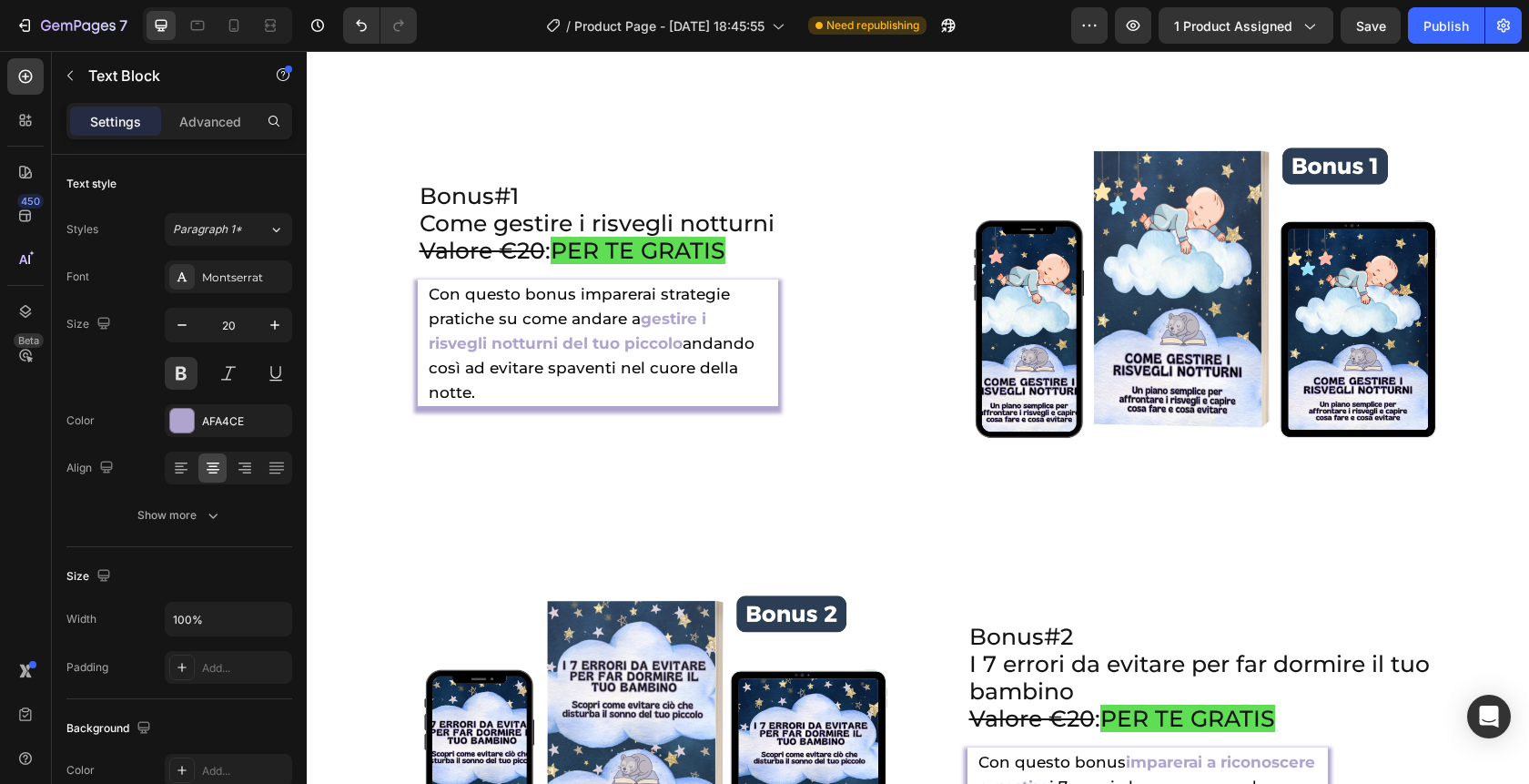
drag, startPoint x: 655, startPoint y: 560, endPoint x: 755, endPoint y: 588, distance: 103.8
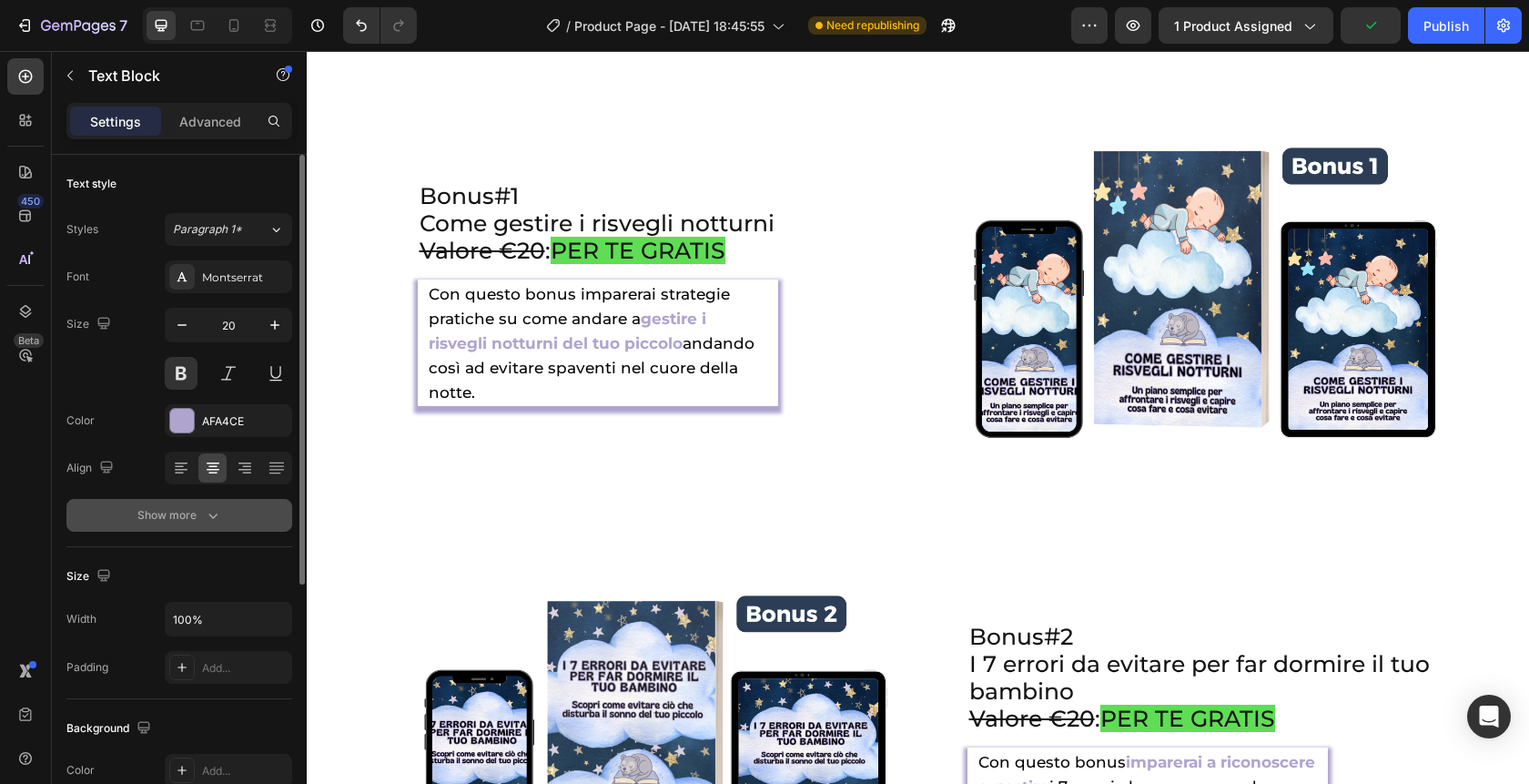
click at [176, 523] on div "Show more" at bounding box center [179, 516] width 85 height 19
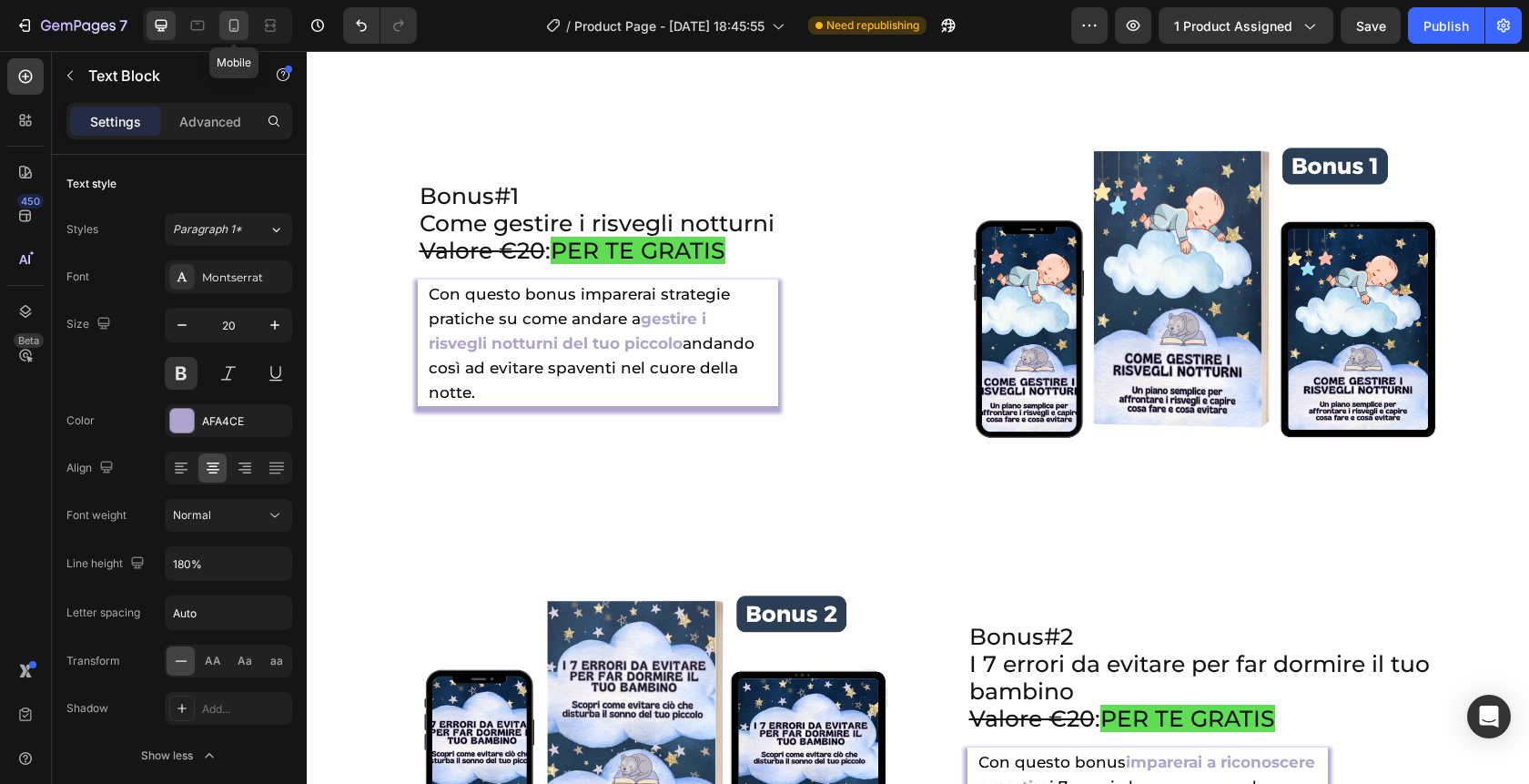
click at [229, 22] on icon at bounding box center [234, 26] width 10 height 13
type input "14"
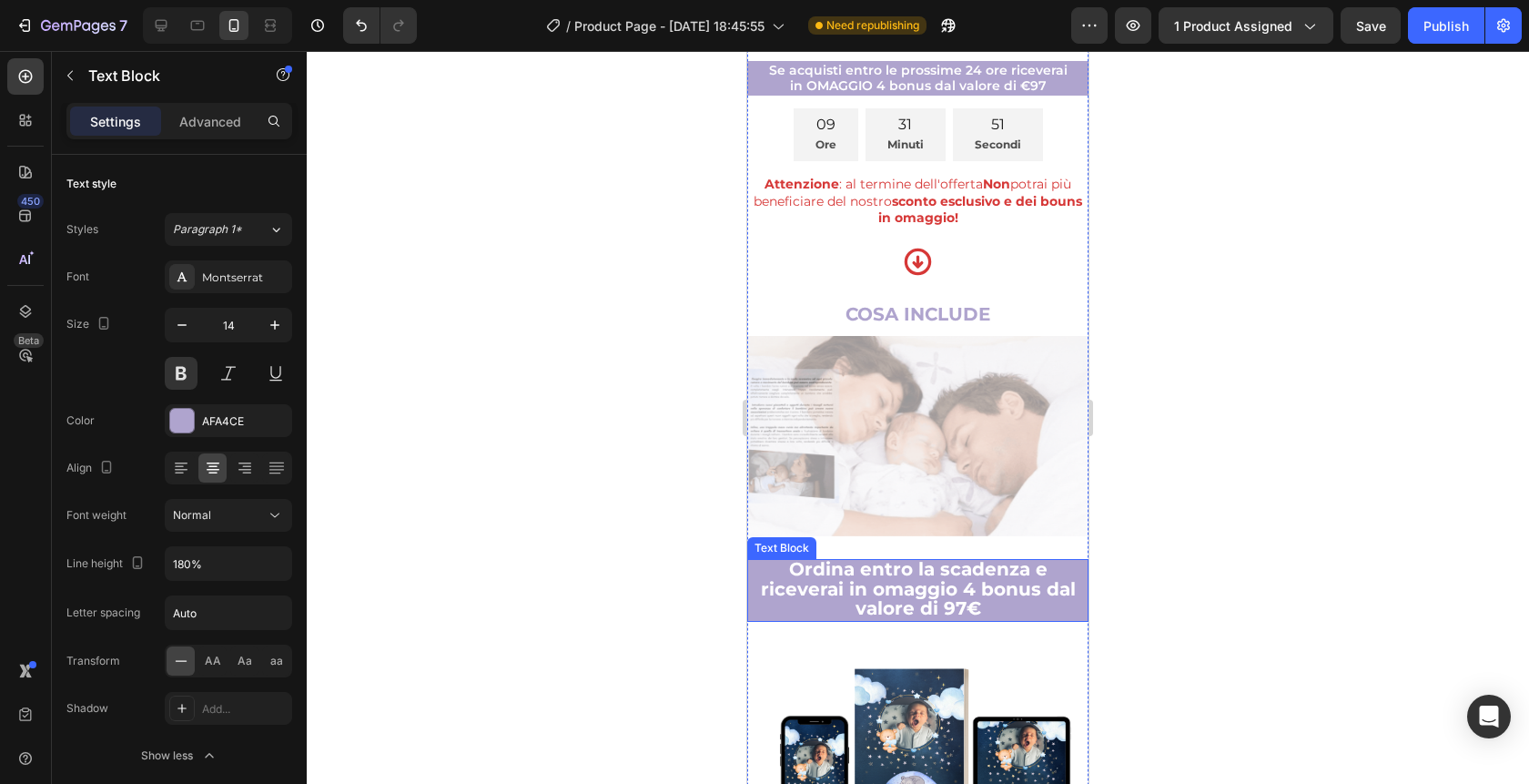
scroll to position [6369, 0]
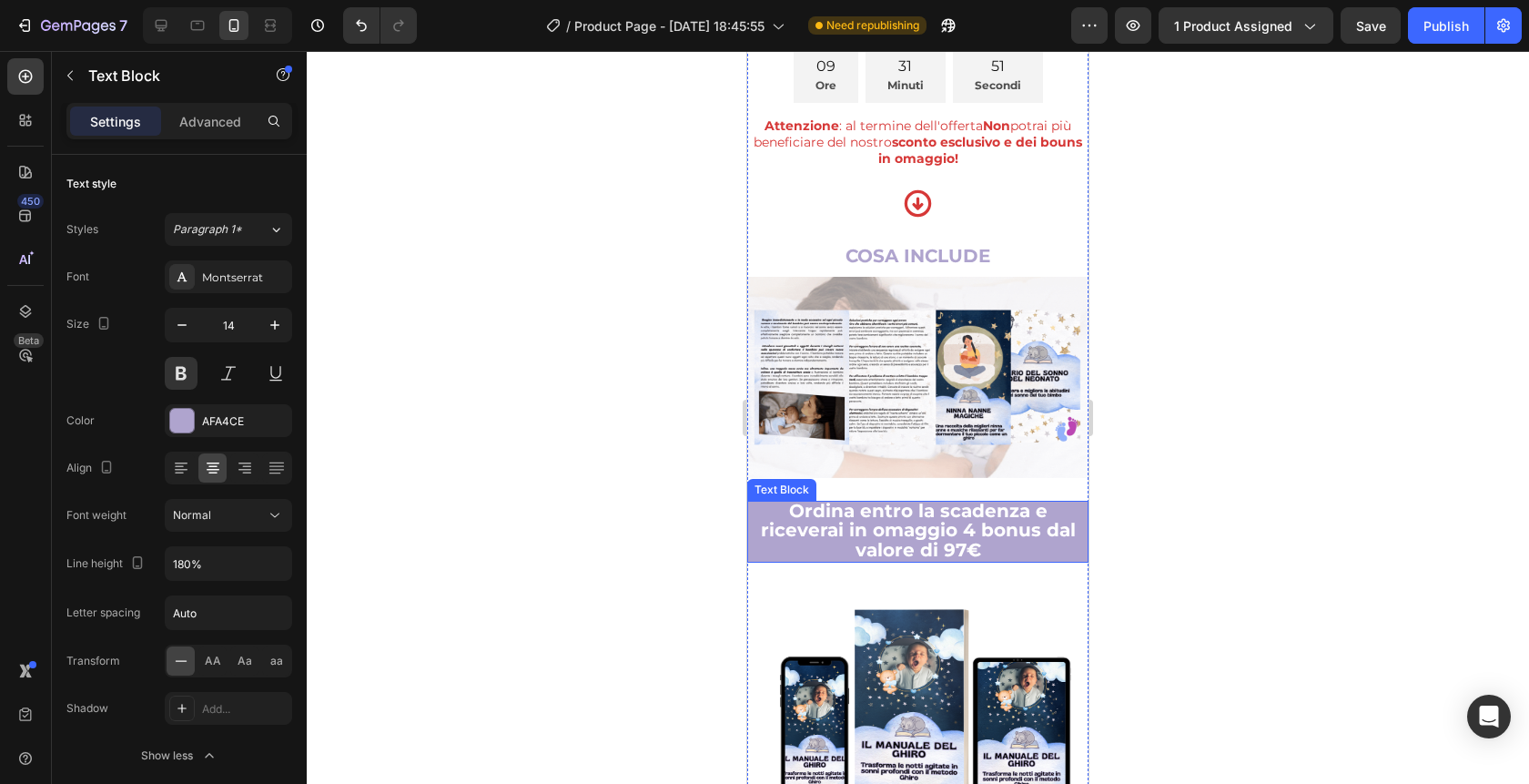
click at [1014, 502] on p "Ordina entro la scadenza e riceverai in omaggio 4 bonus dal valore di 97€" at bounding box center [918, 531] width 337 height 59
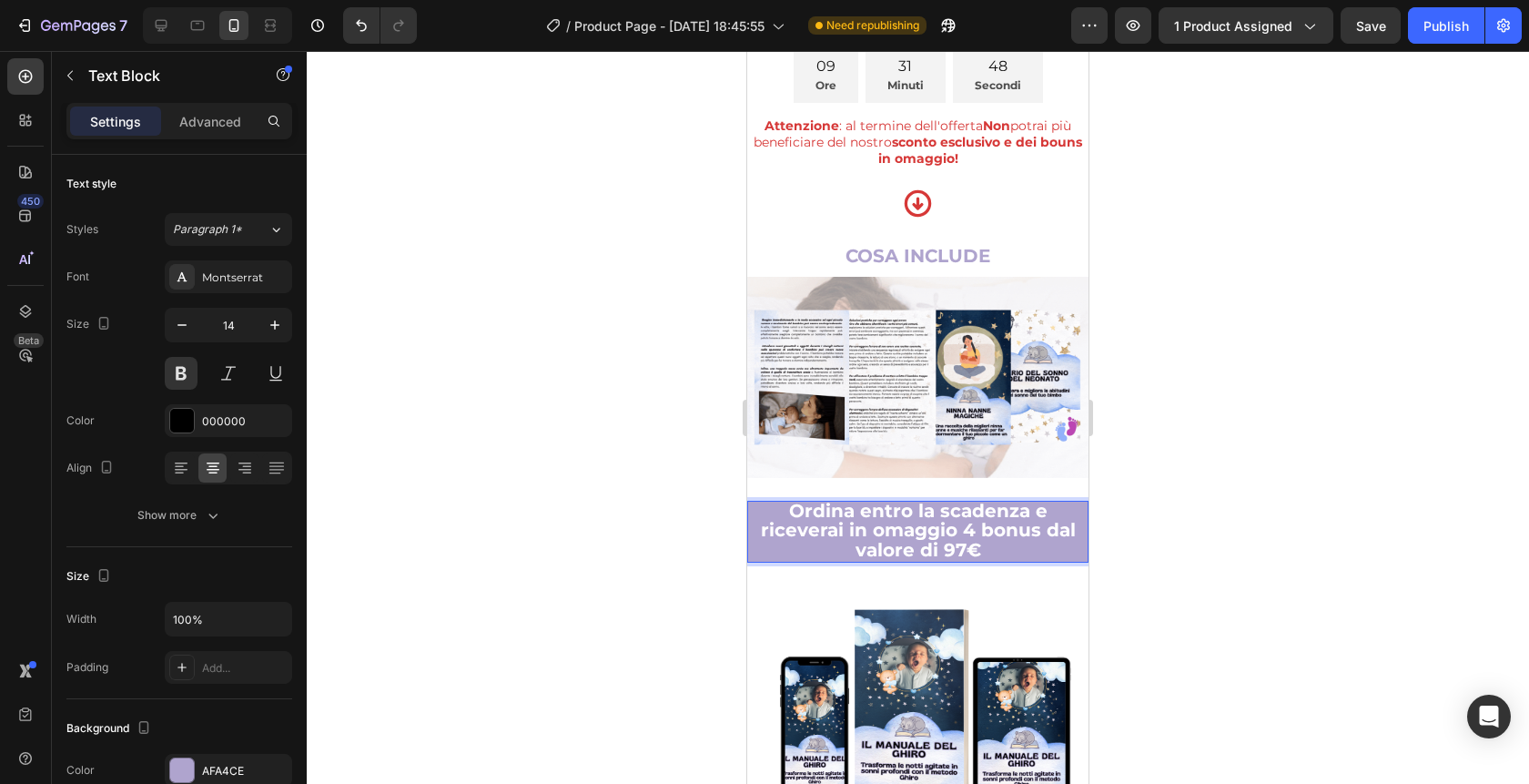
click at [989, 502] on p "Ordina entro la scadenza e riceverai in omaggio 4 bonus dal valore di 97€" at bounding box center [918, 531] width 337 height 59
drag, startPoint x: 989, startPoint y: 480, endPoint x: 834, endPoint y: 480, distance: 155.0
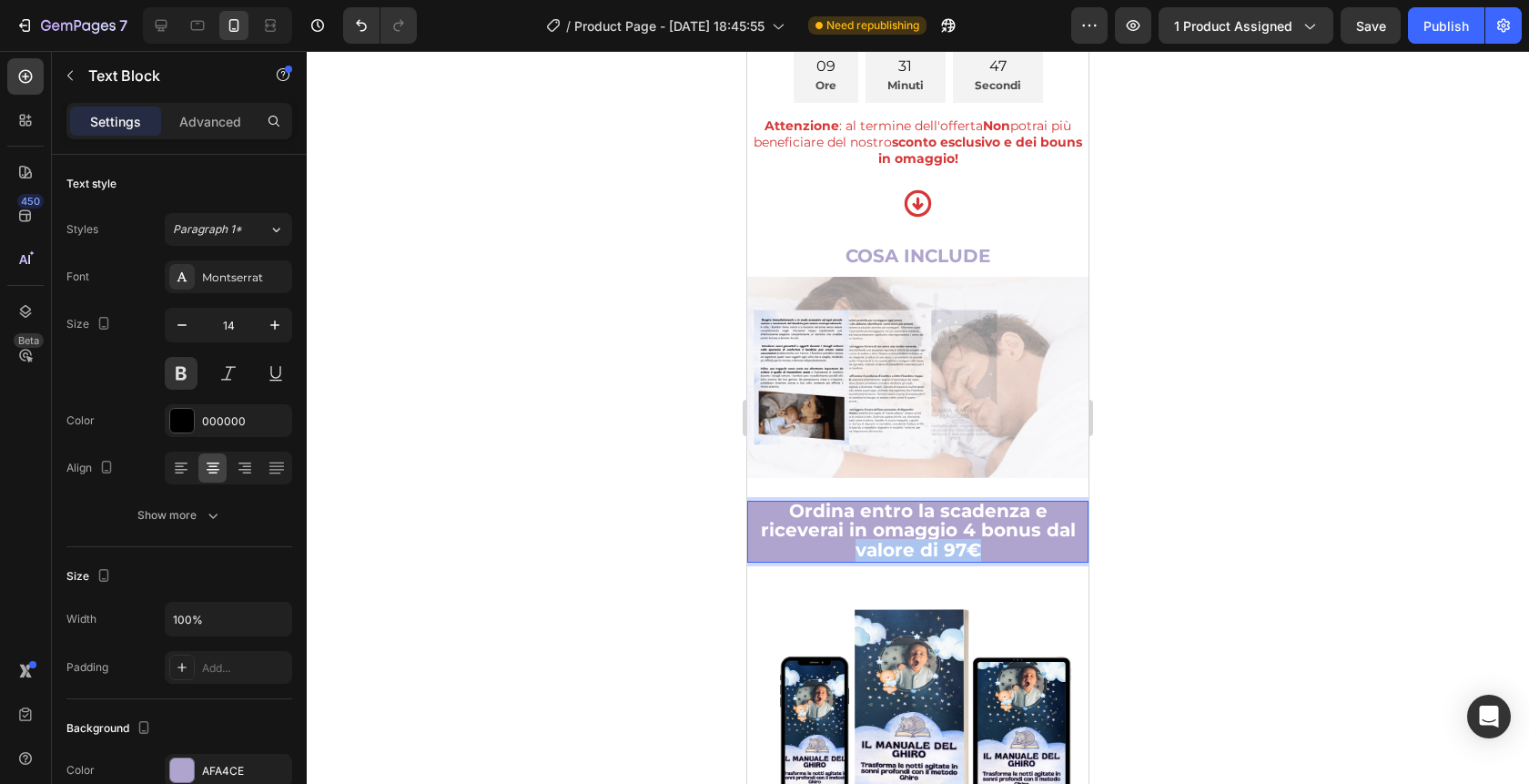
click at [833, 502] on p "Ordina entro la scadenza e riceverai in omaggio 4 bonus dal valore di 97€" at bounding box center [918, 531] width 337 height 59
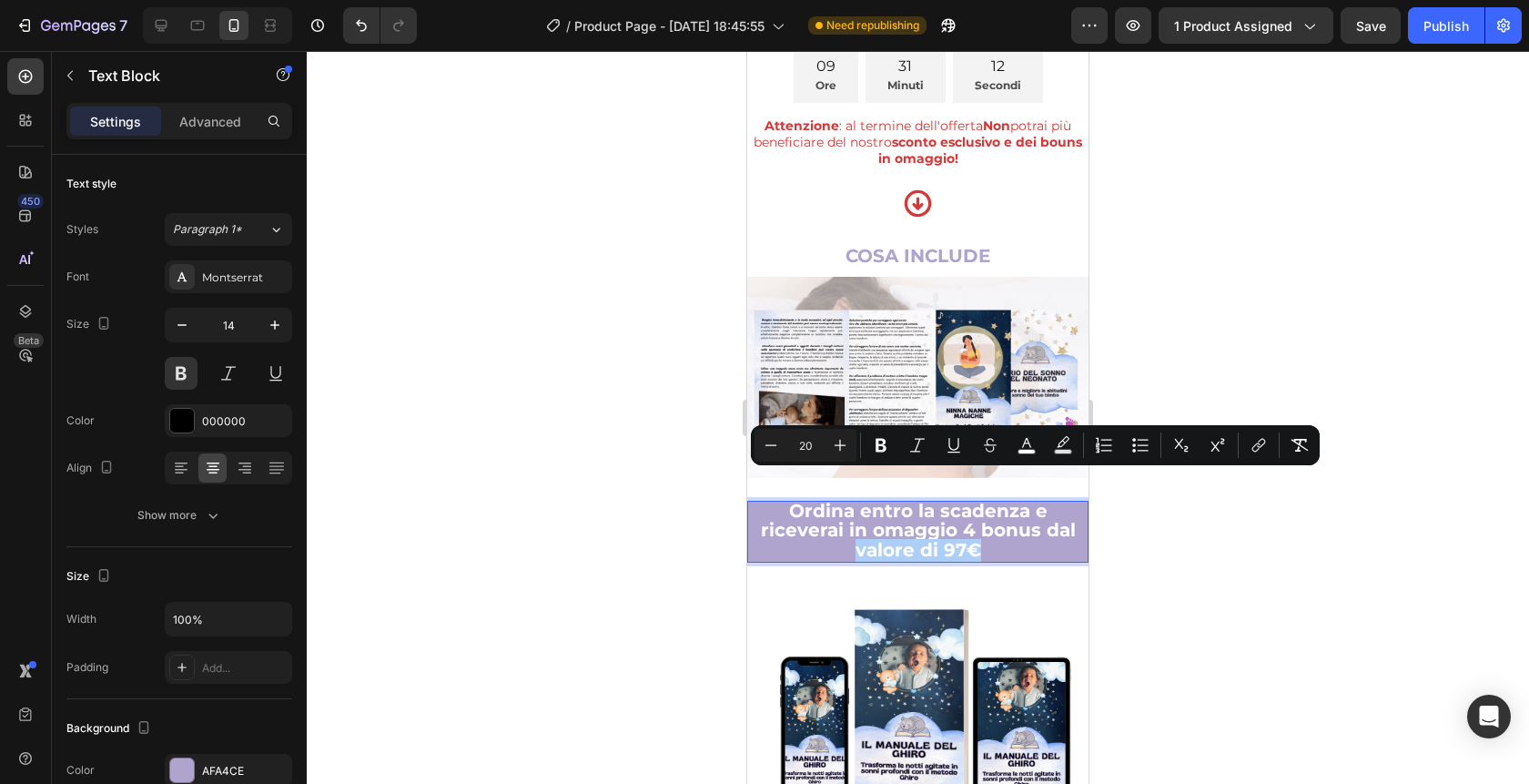
click at [1246, 599] on div at bounding box center [917, 418] width 1222 height 733
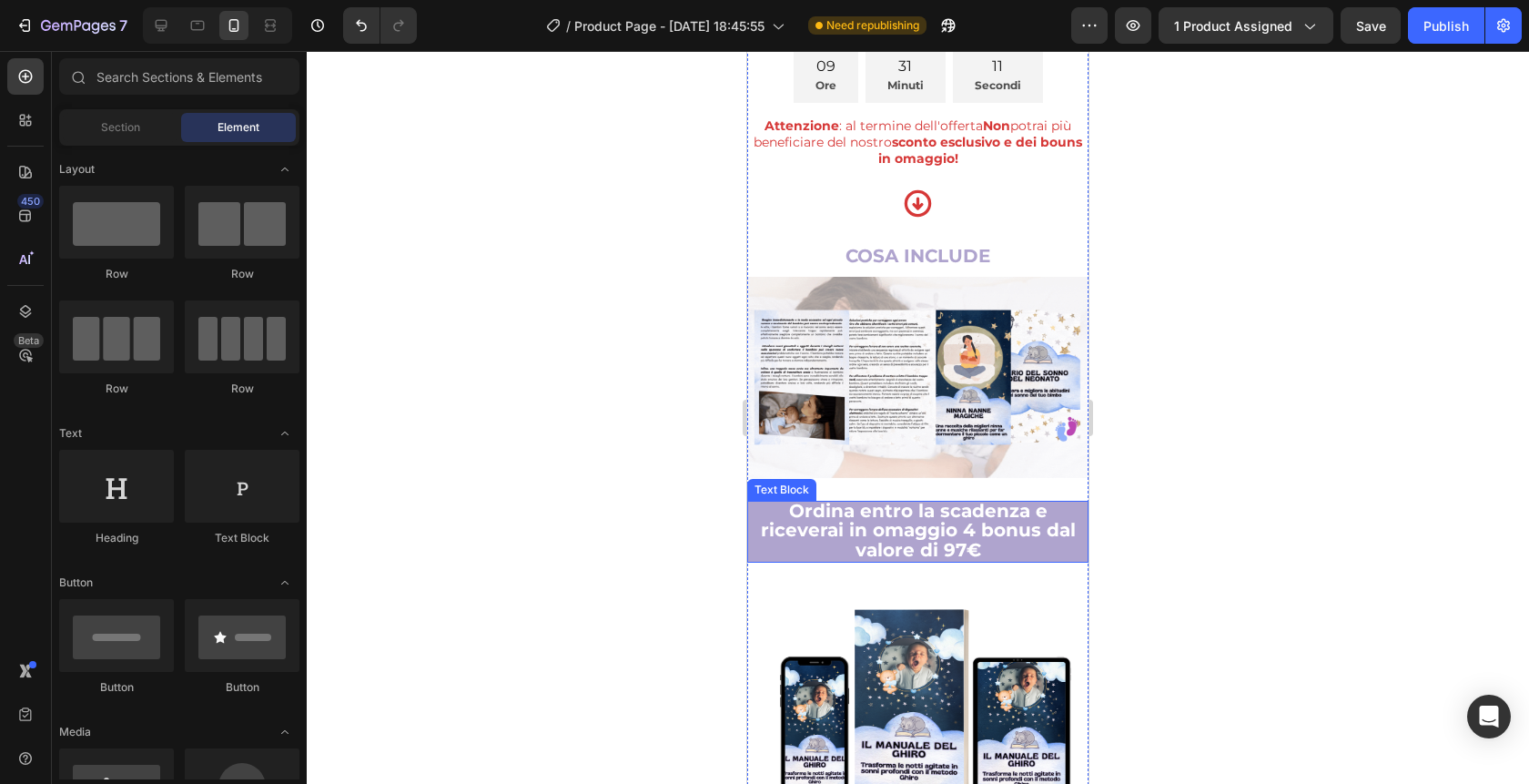
click at [1038, 502] on p "Ordina entro la scadenza e riceverai in omaggio 4 bonus dal valore di 97€" at bounding box center [918, 531] width 337 height 59
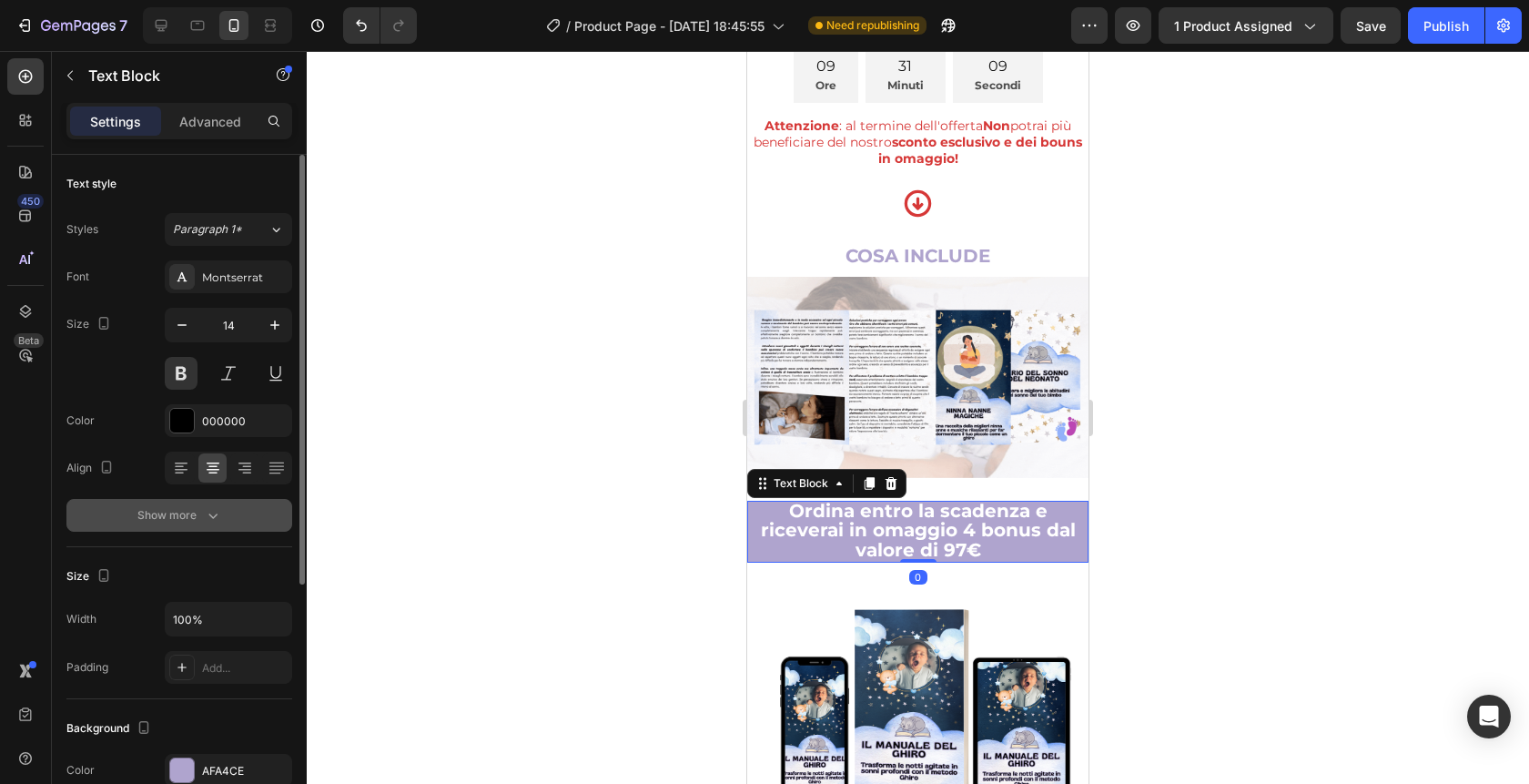
click at [222, 500] on button "Show more" at bounding box center [179, 515] width 226 height 33
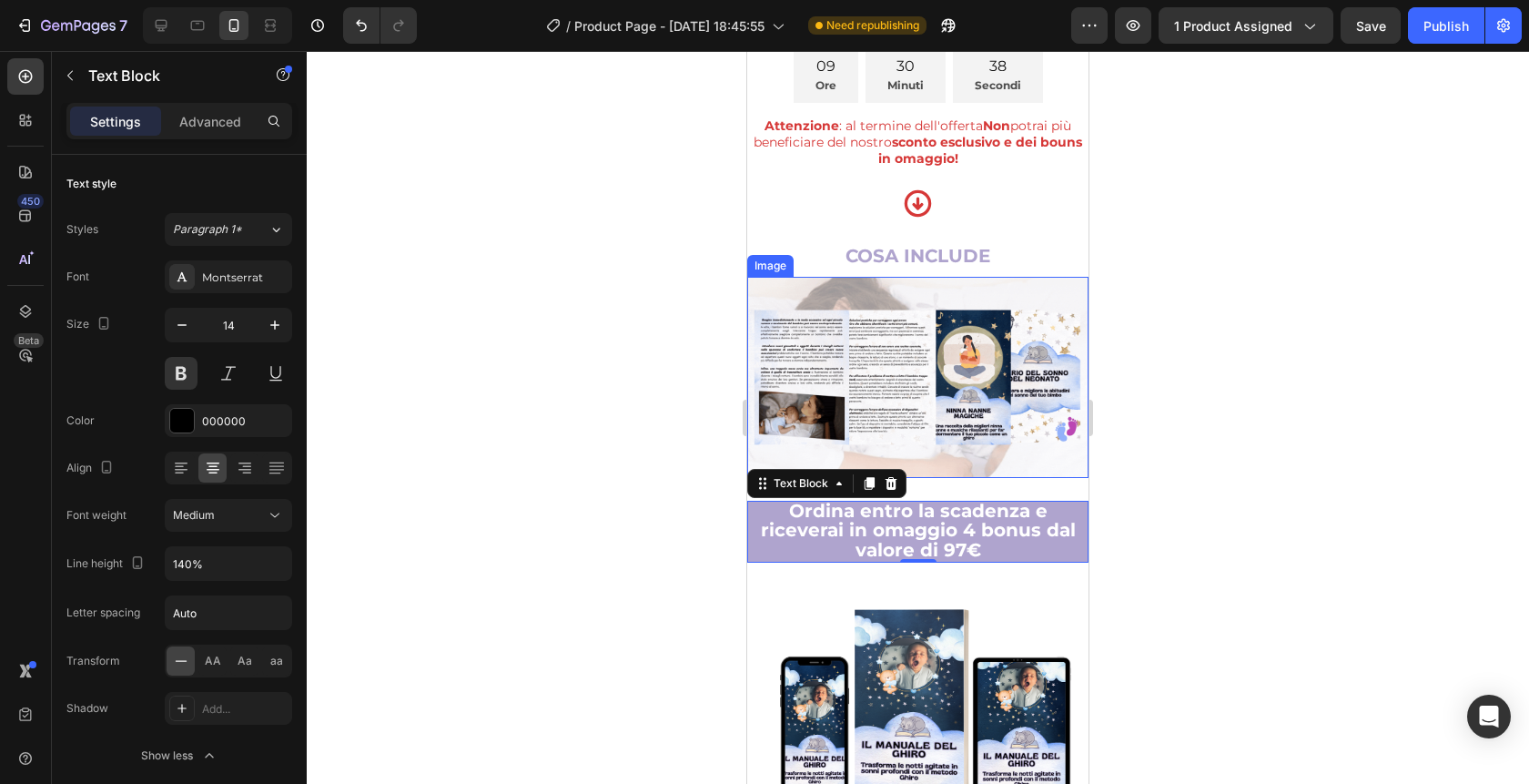
click at [978, 360] on img at bounding box center [918, 377] width 341 height 200
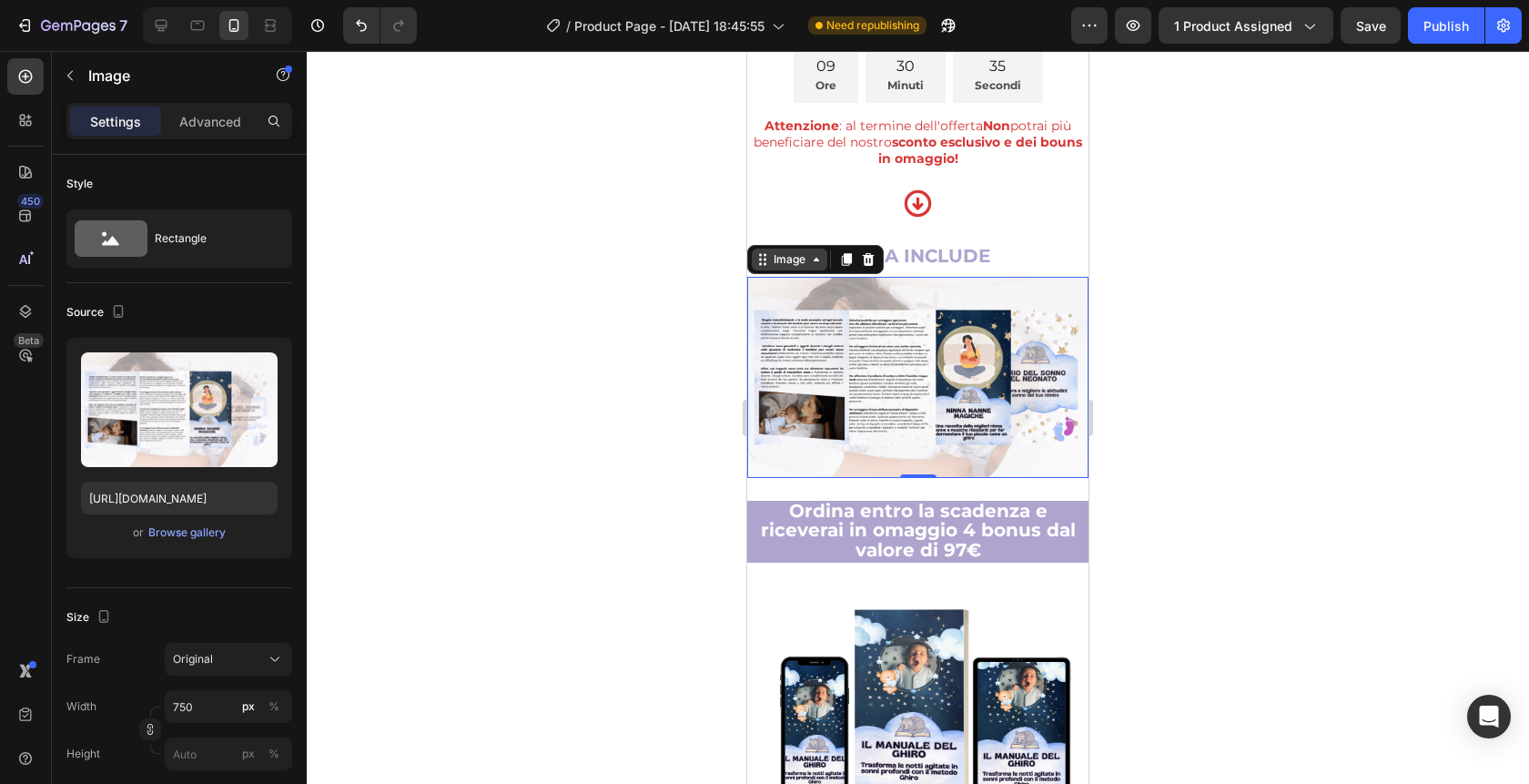
click at [783, 251] on div "Image" at bounding box center [790, 259] width 39 height 17
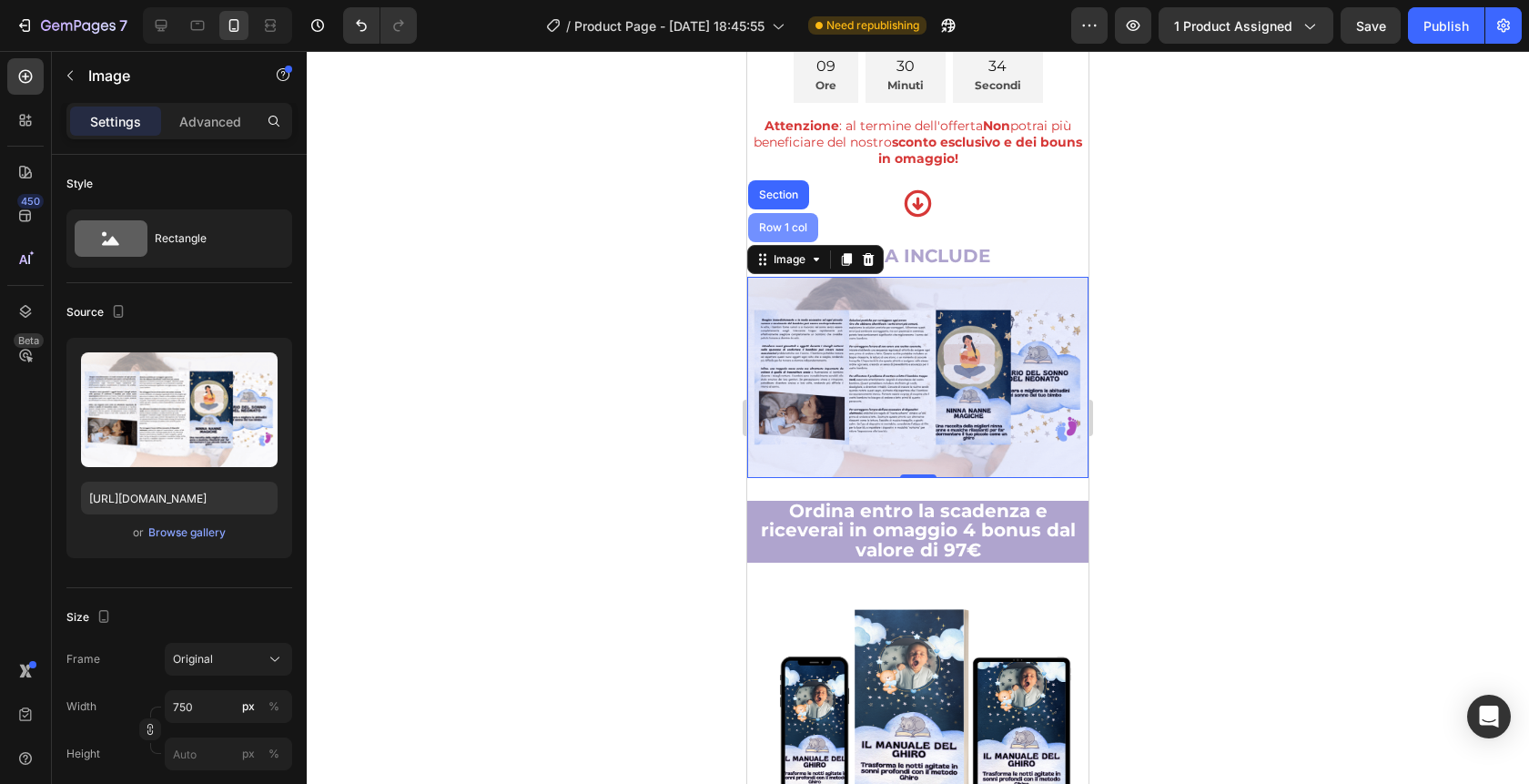
click at [775, 222] on div "Row 1 col" at bounding box center [783, 227] width 56 height 11
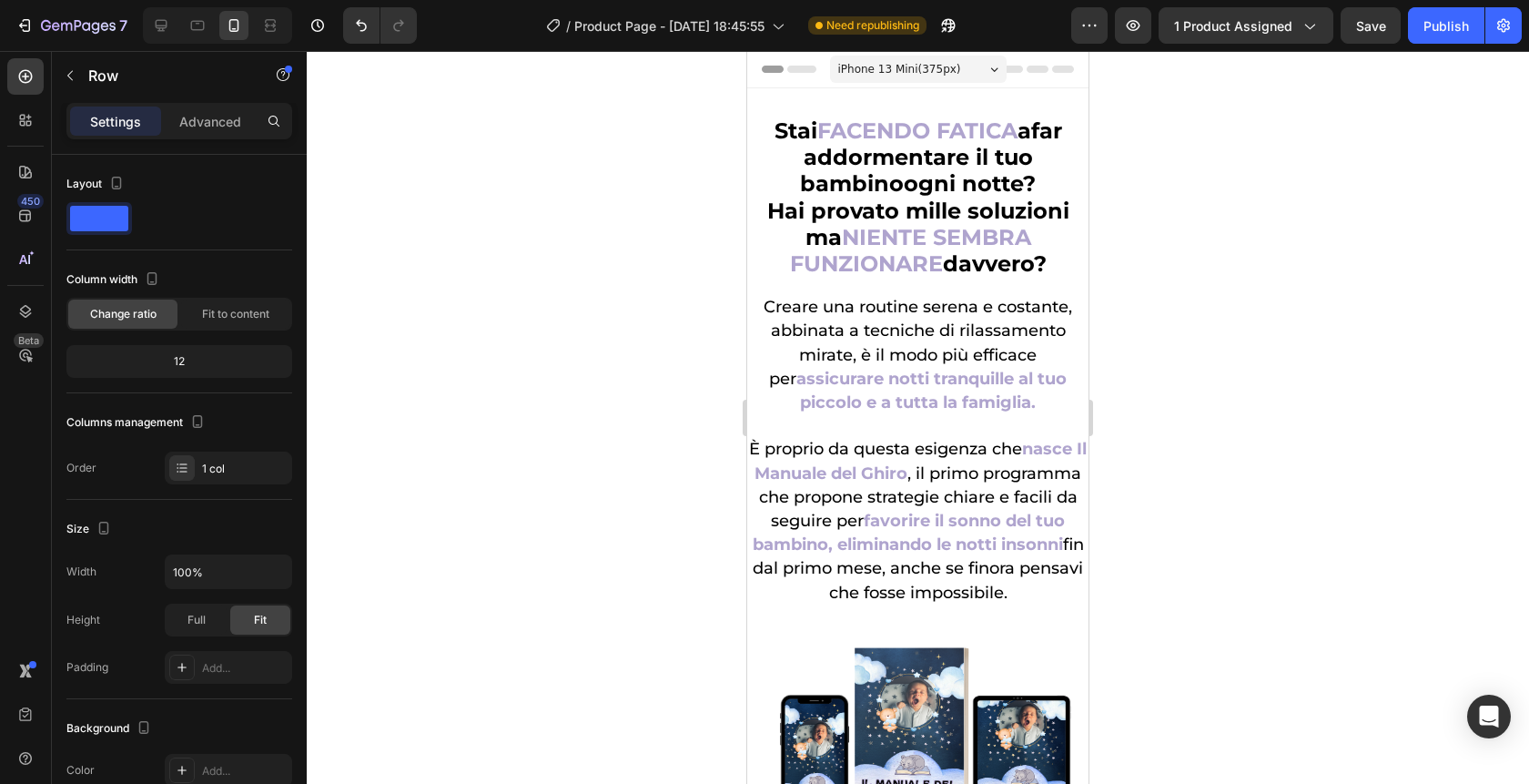
scroll to position [6369, 0]
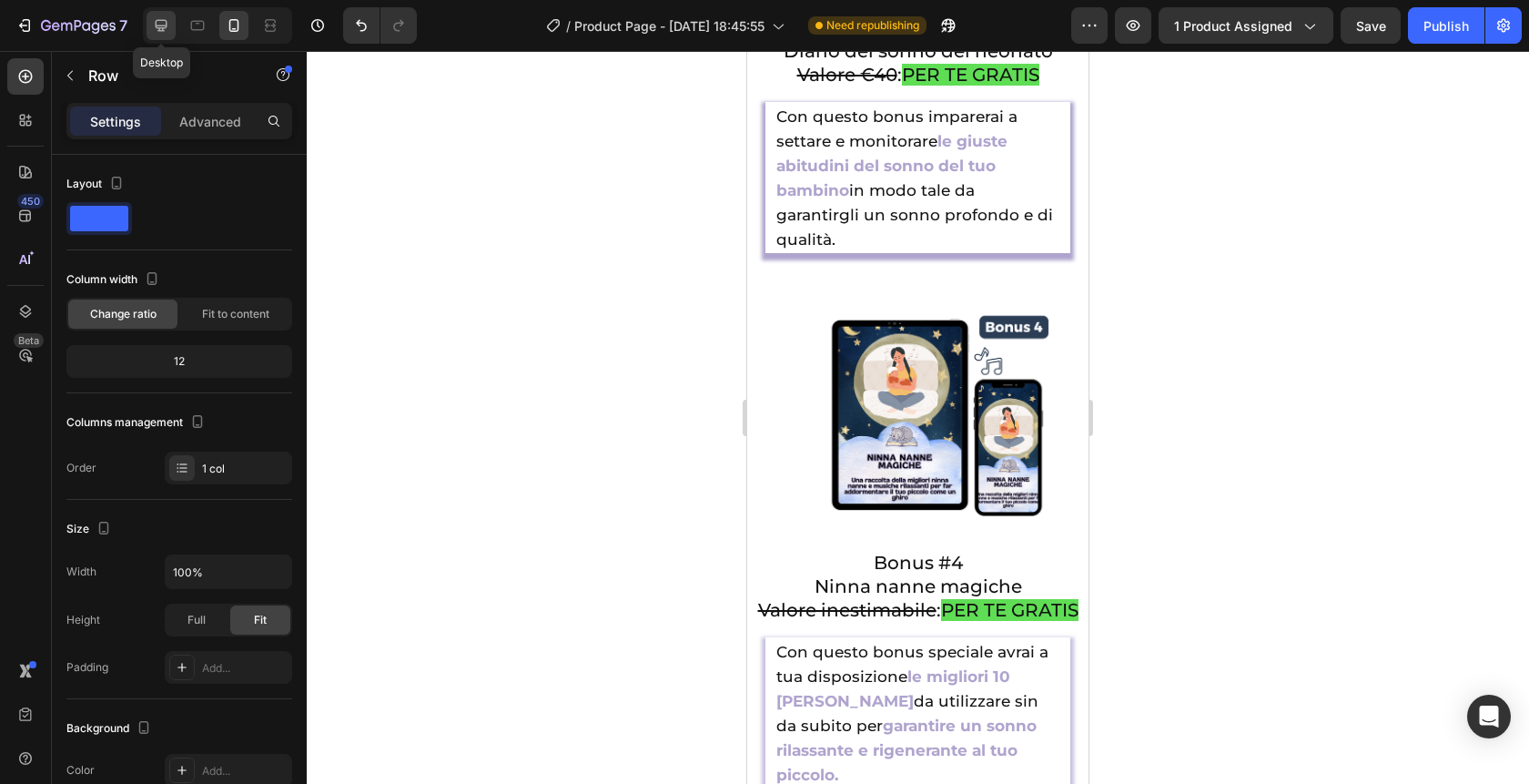
drag, startPoint x: 156, startPoint y: 26, endPoint x: 166, endPoint y: 291, distance: 265.2
click at [156, 26] on icon at bounding box center [161, 25] width 12 height 12
type input "1200"
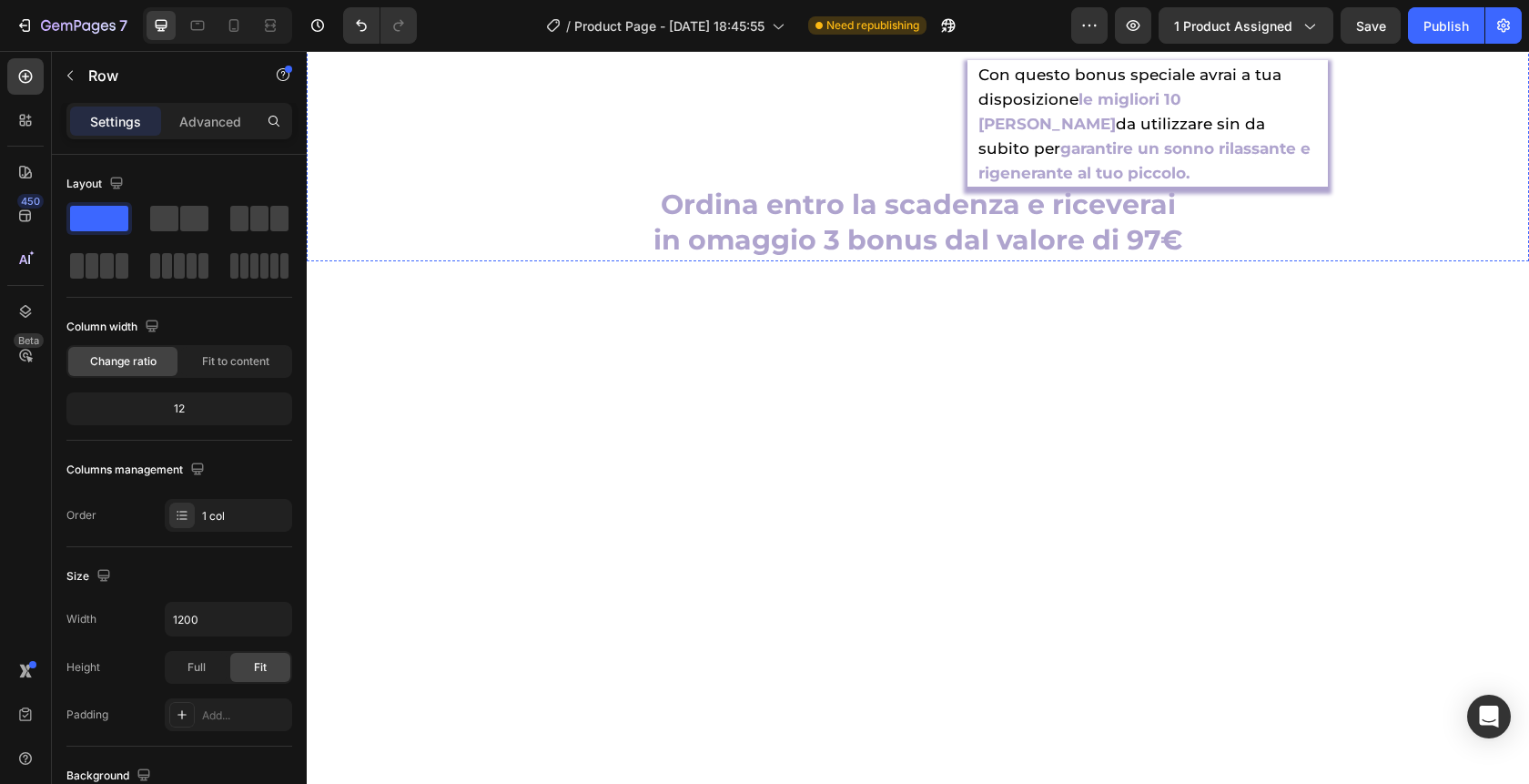
scroll to position [5671, 0]
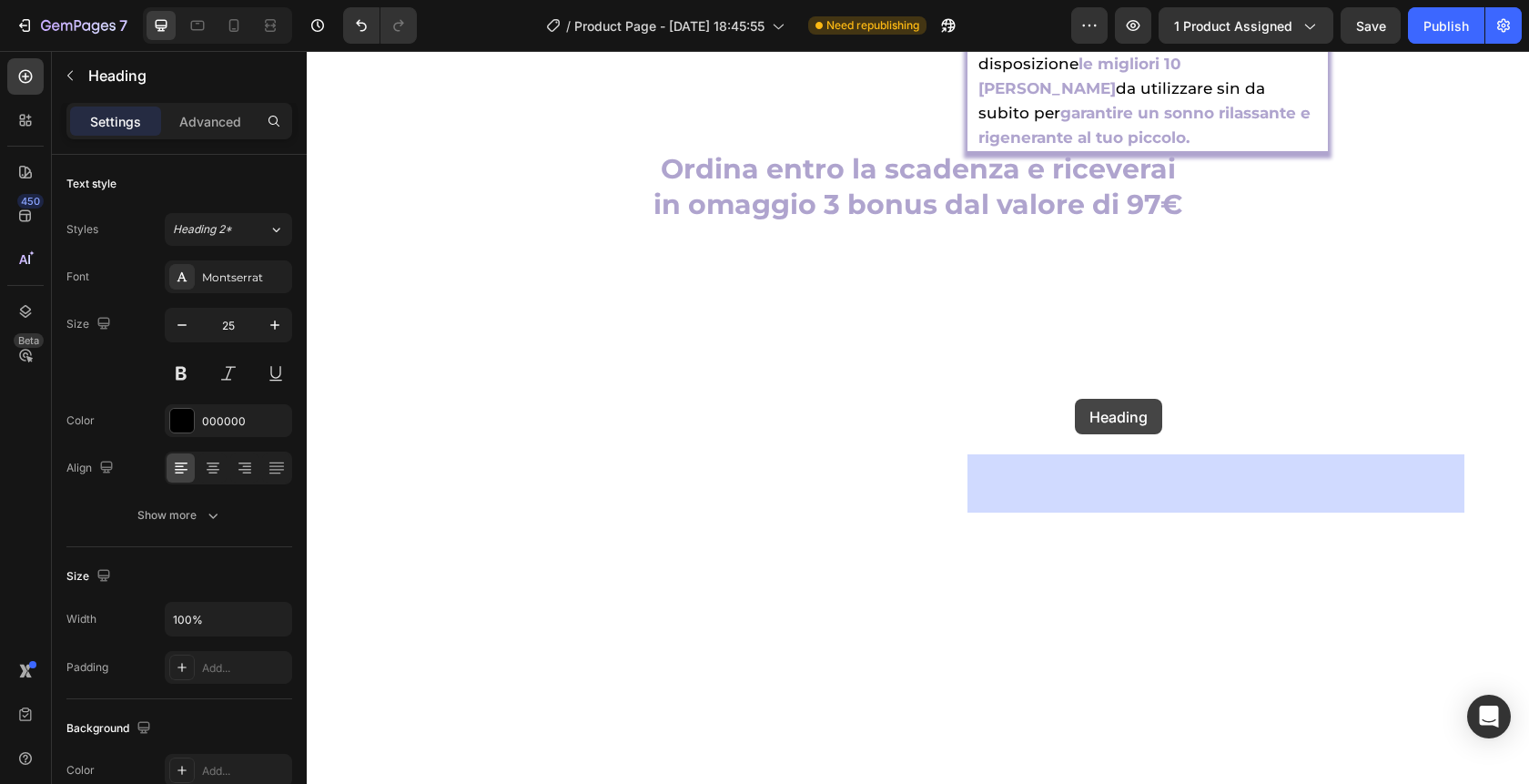
drag, startPoint x: 1205, startPoint y: 408, endPoint x: 1075, endPoint y: 400, distance: 130.2
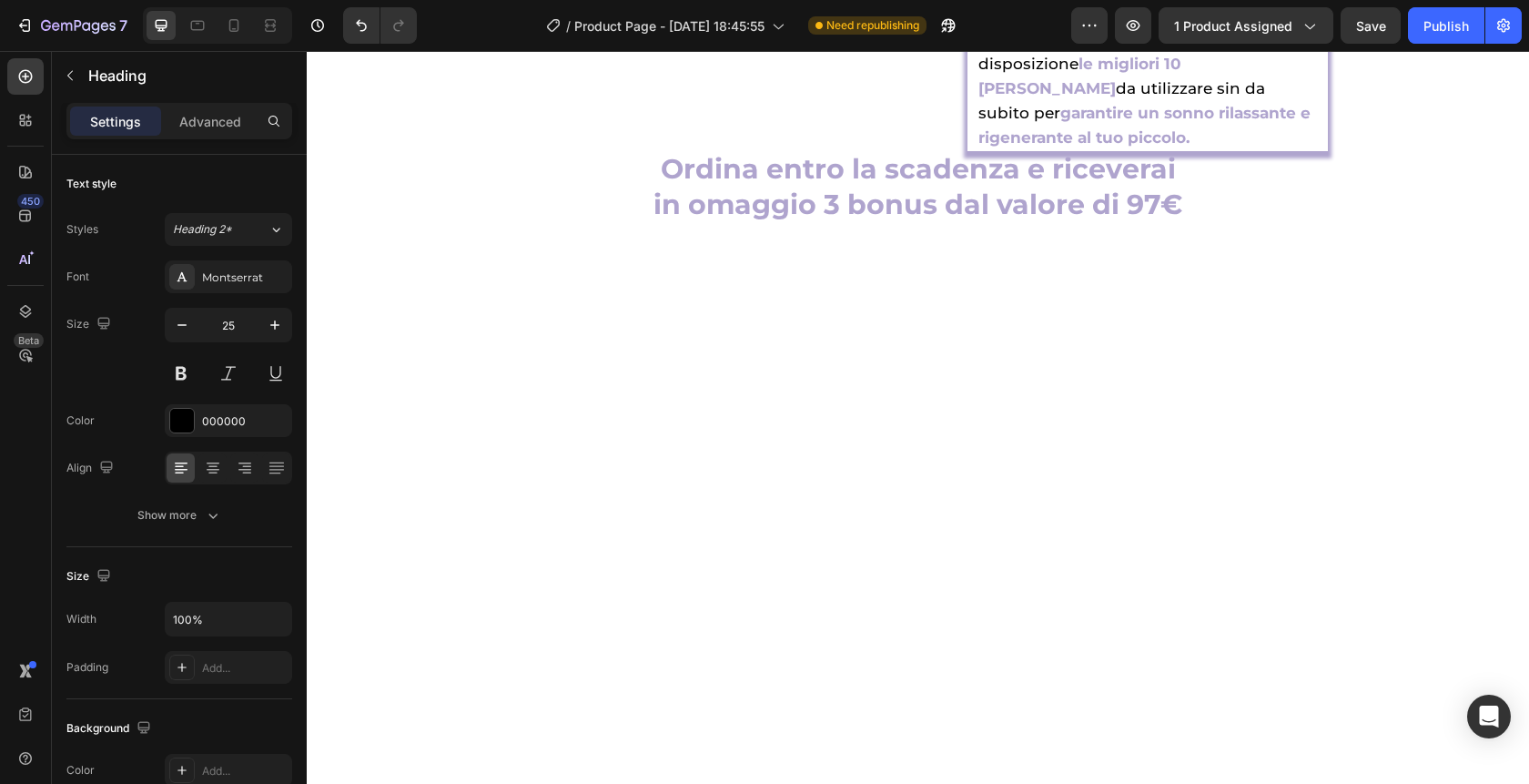
drag, startPoint x: 1219, startPoint y: 412, endPoint x: 1058, endPoint y: 412, distance: 161.0
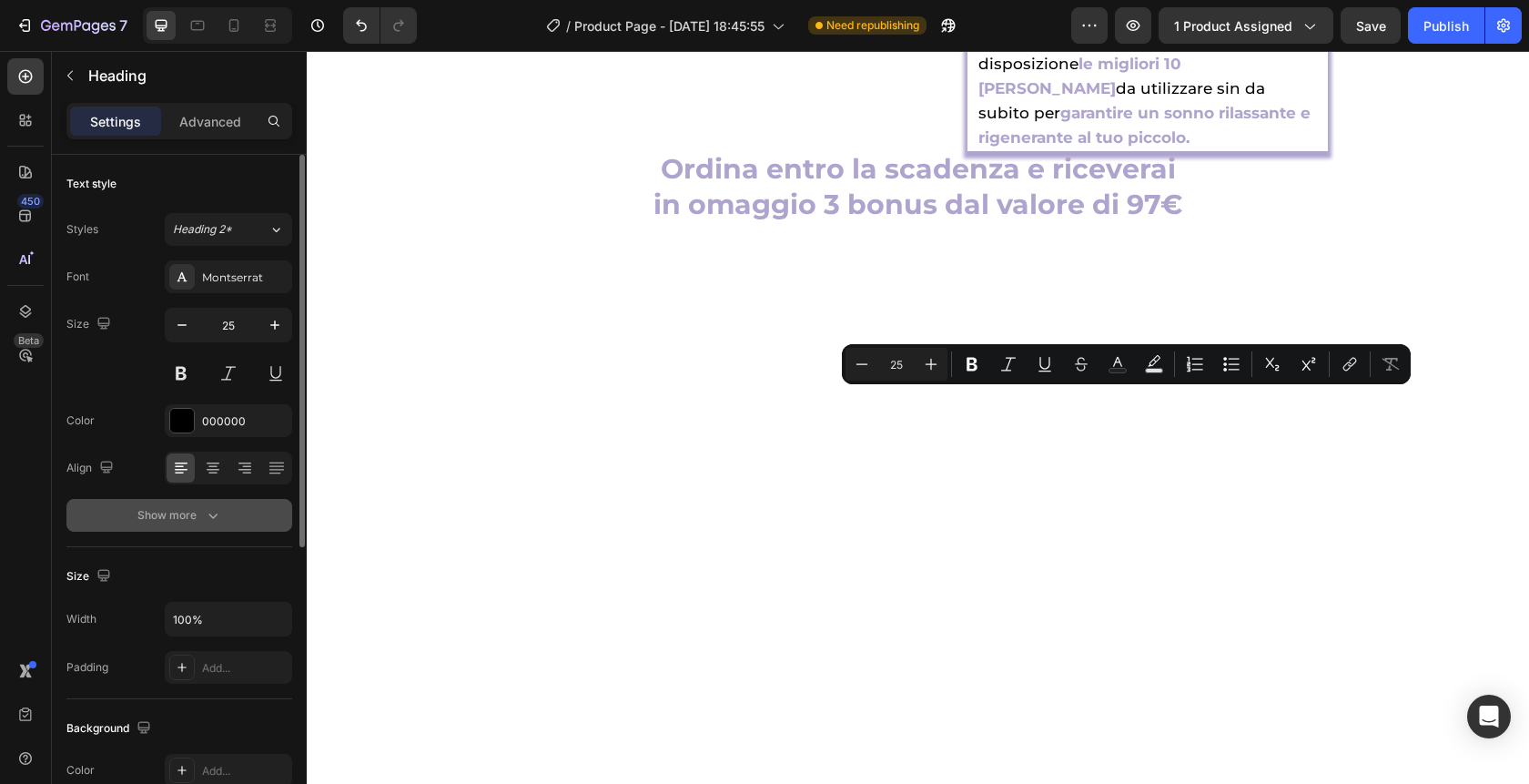
click at [241, 525] on button "Show more" at bounding box center [179, 515] width 226 height 33
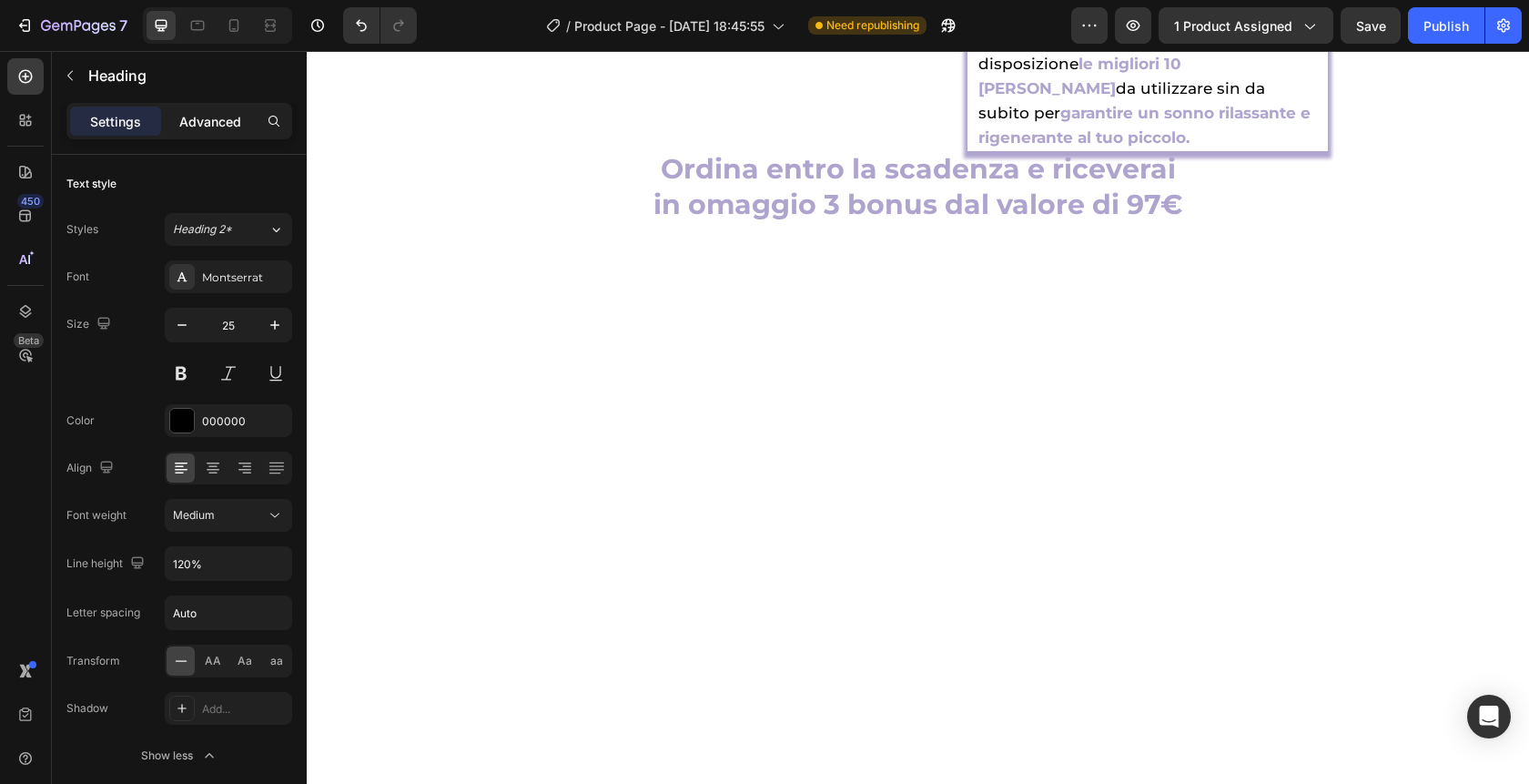
click at [225, 125] on p "Advanced" at bounding box center [210, 121] width 62 height 20
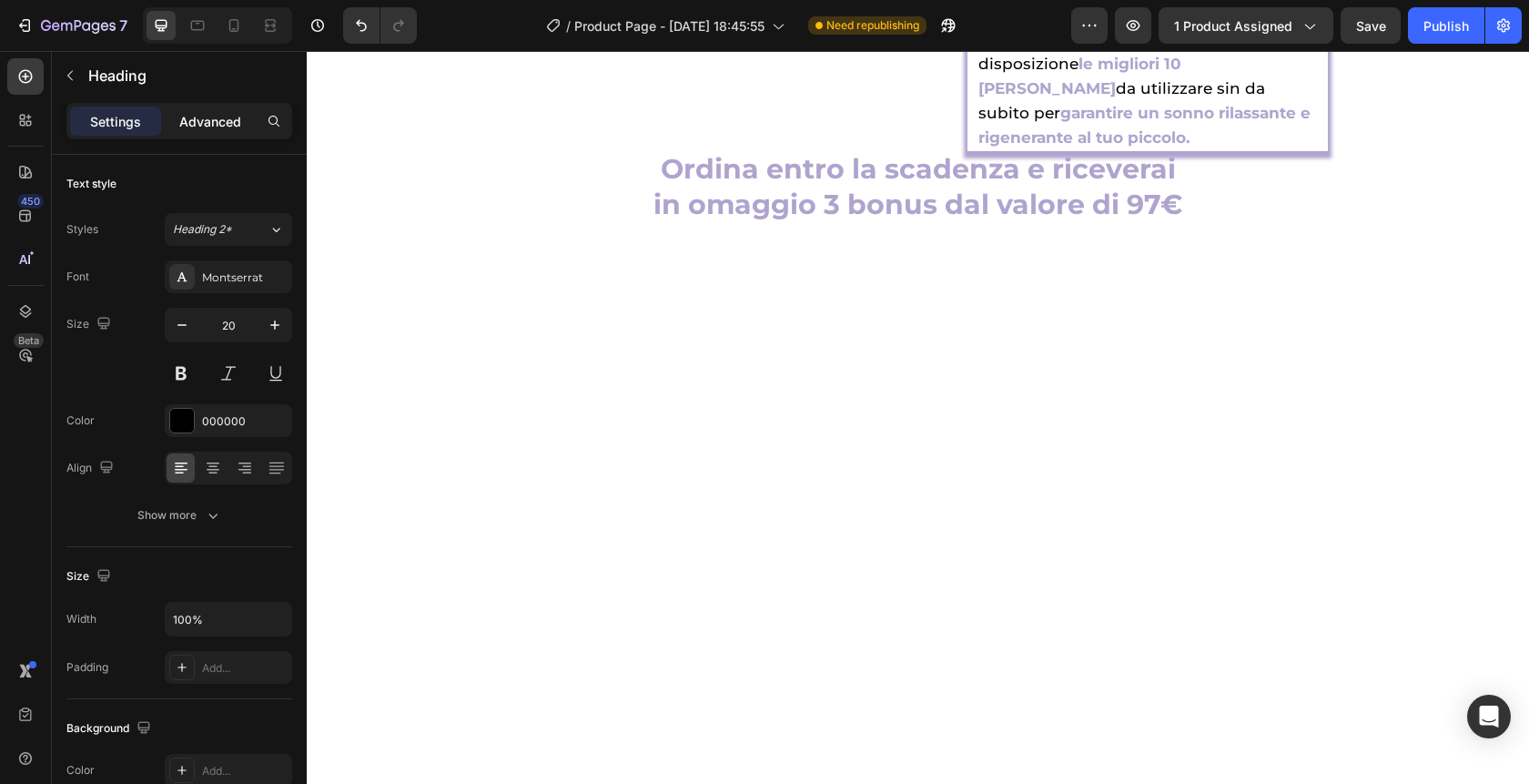
click at [207, 112] on p "Advanced" at bounding box center [210, 121] width 62 height 20
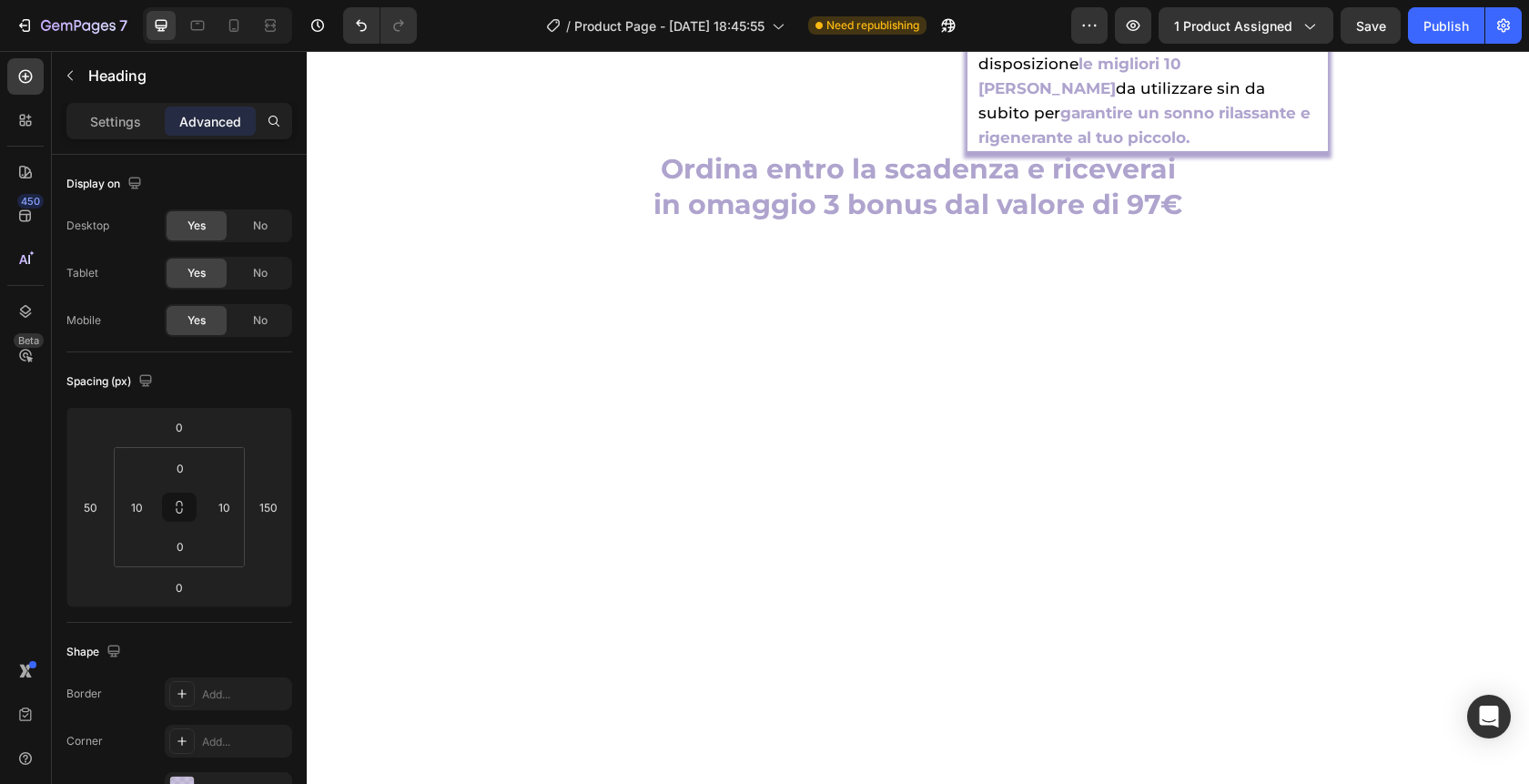
click at [107, 119] on p "Settings" at bounding box center [116, 121] width 51 height 20
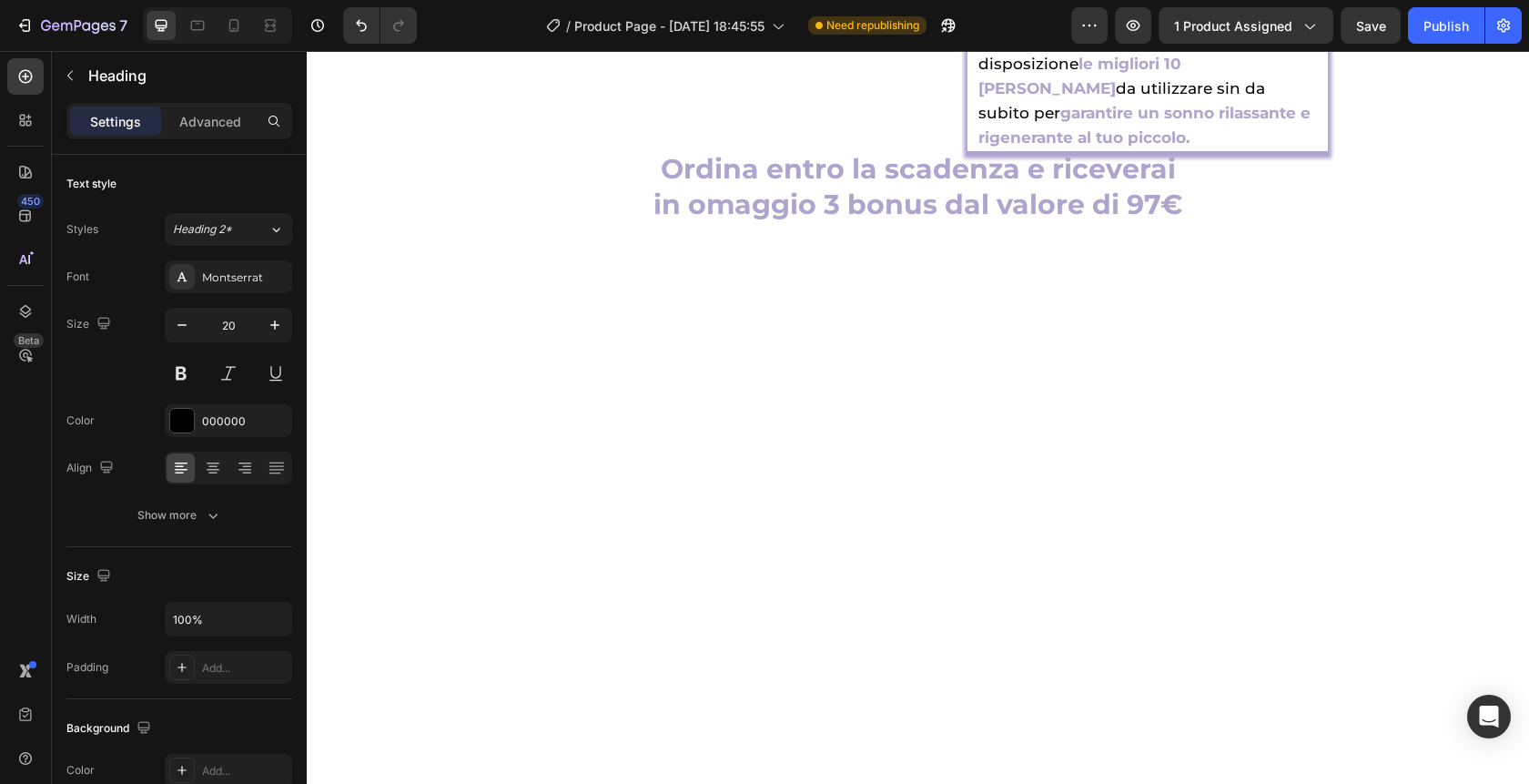
drag, startPoint x: 1260, startPoint y: 571, endPoint x: 1087, endPoint y: 554, distance: 173.8
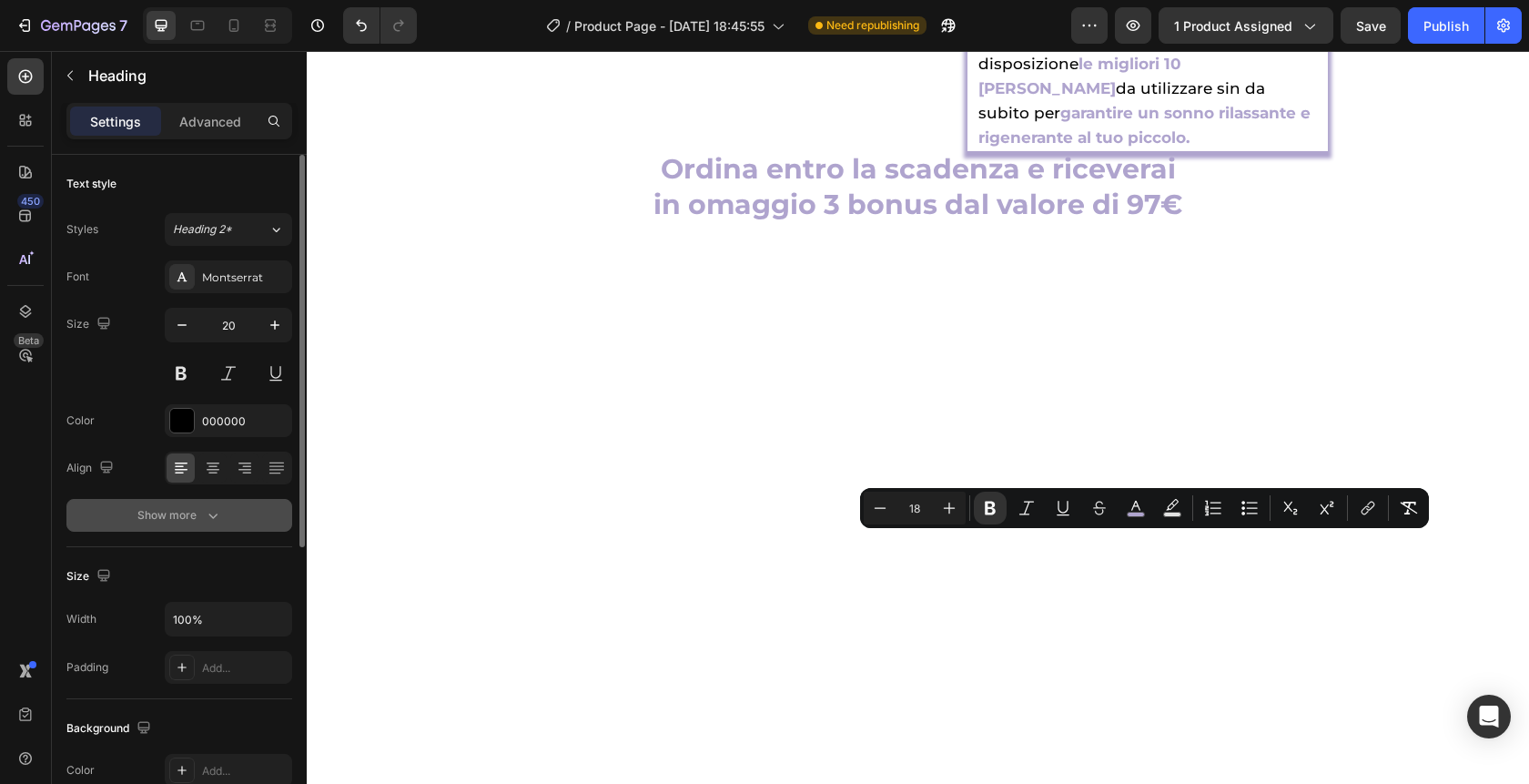
click at [146, 515] on div "Show more" at bounding box center [179, 516] width 85 height 19
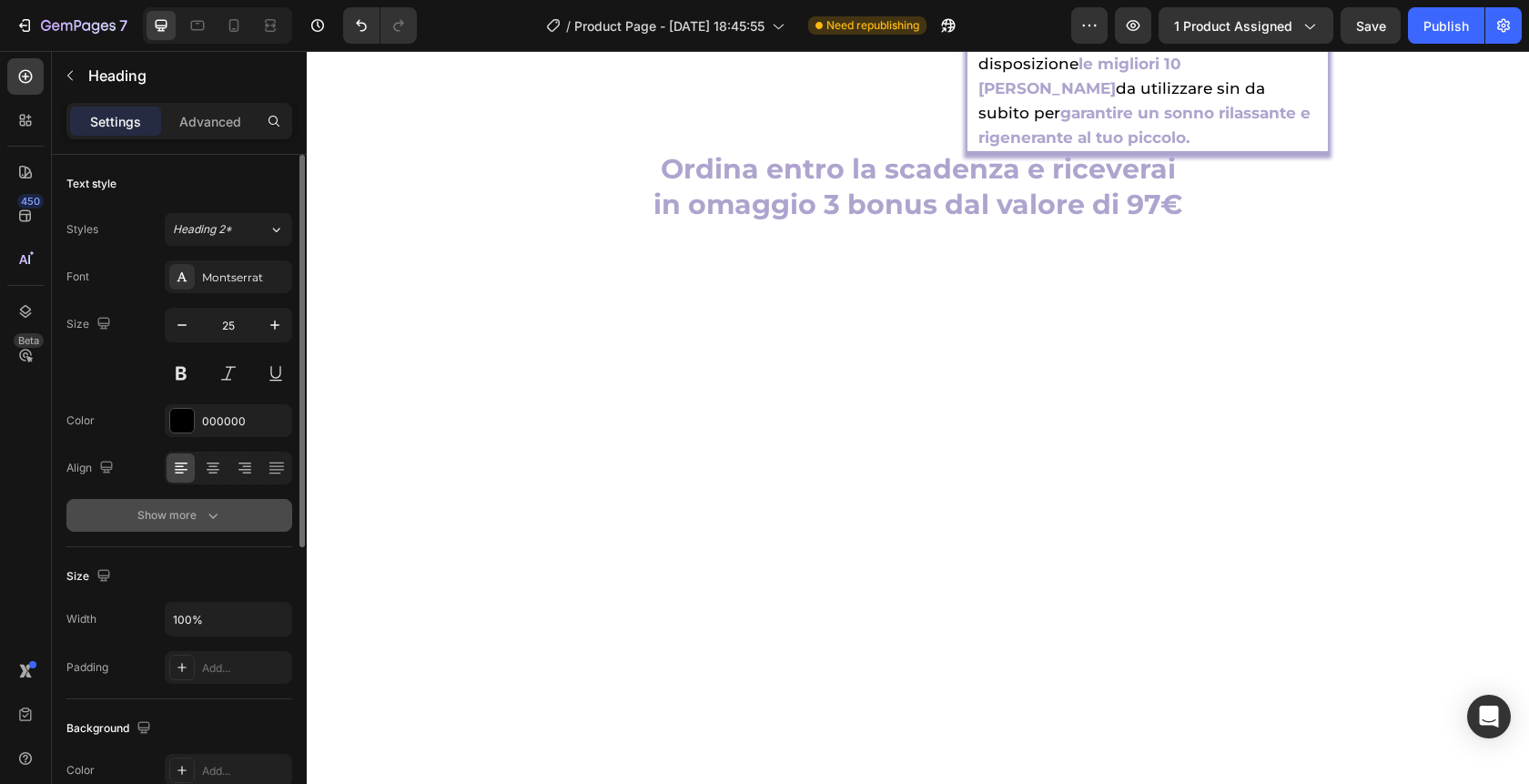
click at [144, 515] on div "Show more" at bounding box center [179, 516] width 85 height 19
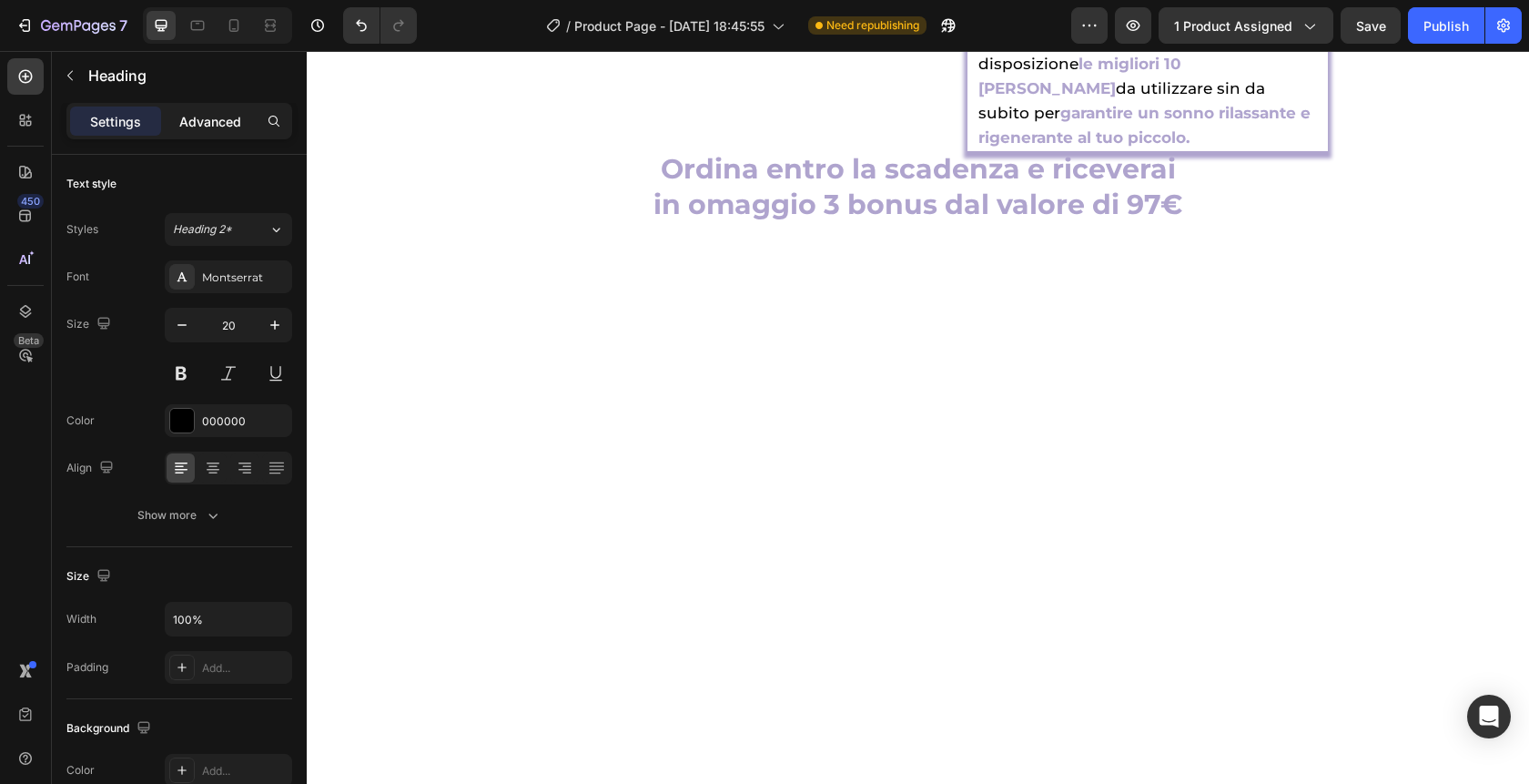
click at [202, 120] on p "Advanced" at bounding box center [210, 121] width 62 height 20
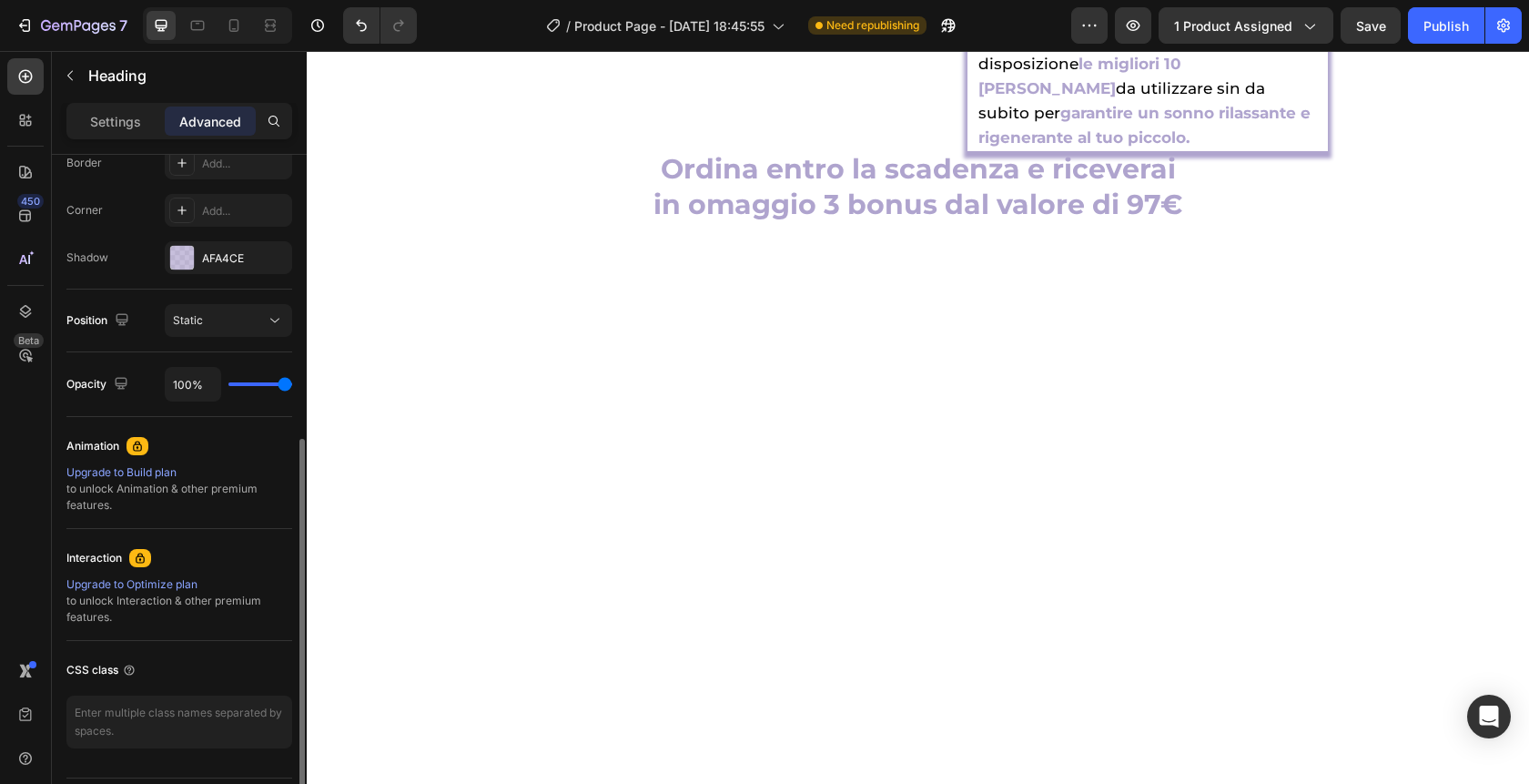
scroll to position [530, 0]
click at [185, 256] on div at bounding box center [182, 258] width 23 height 23
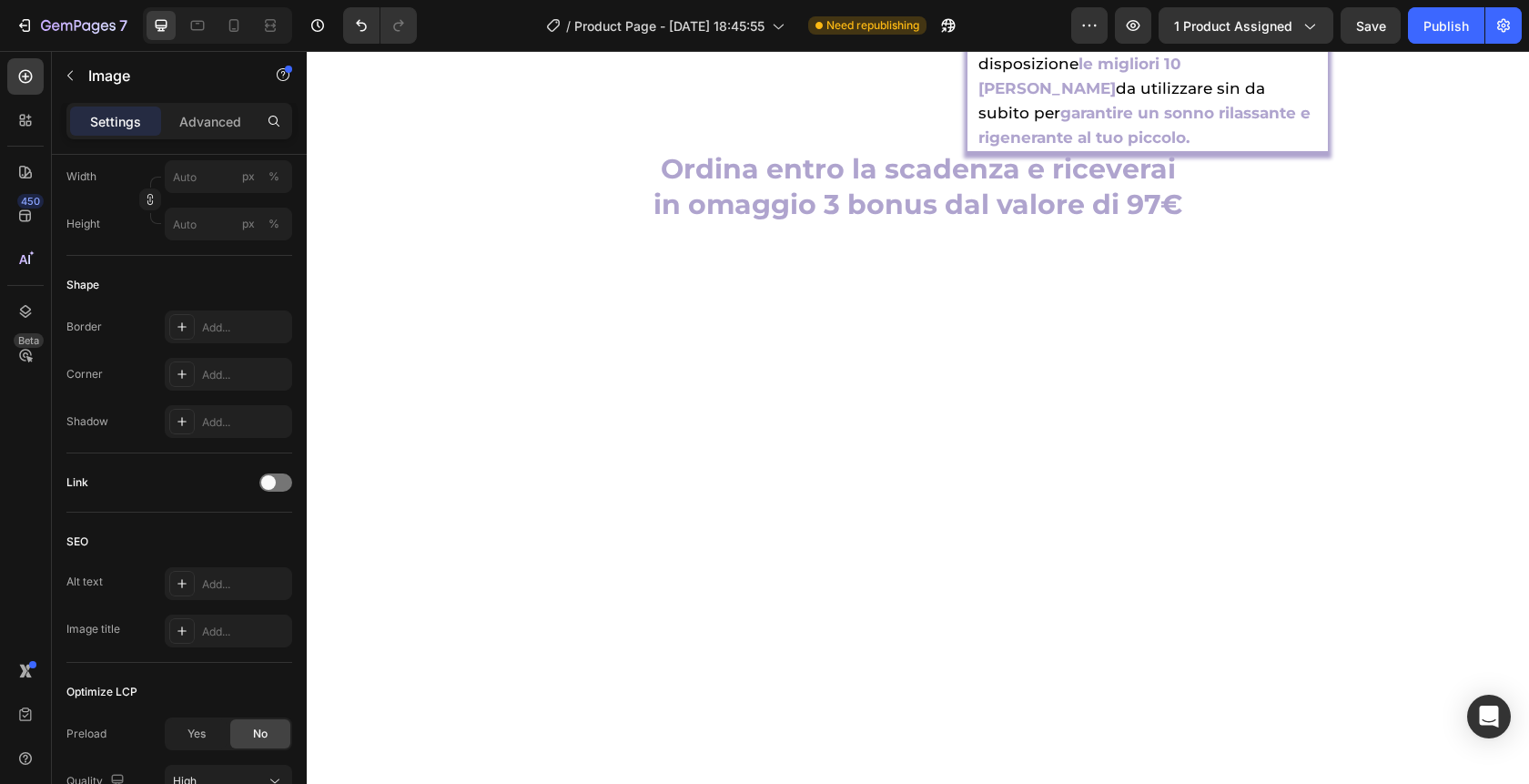
scroll to position [0, 0]
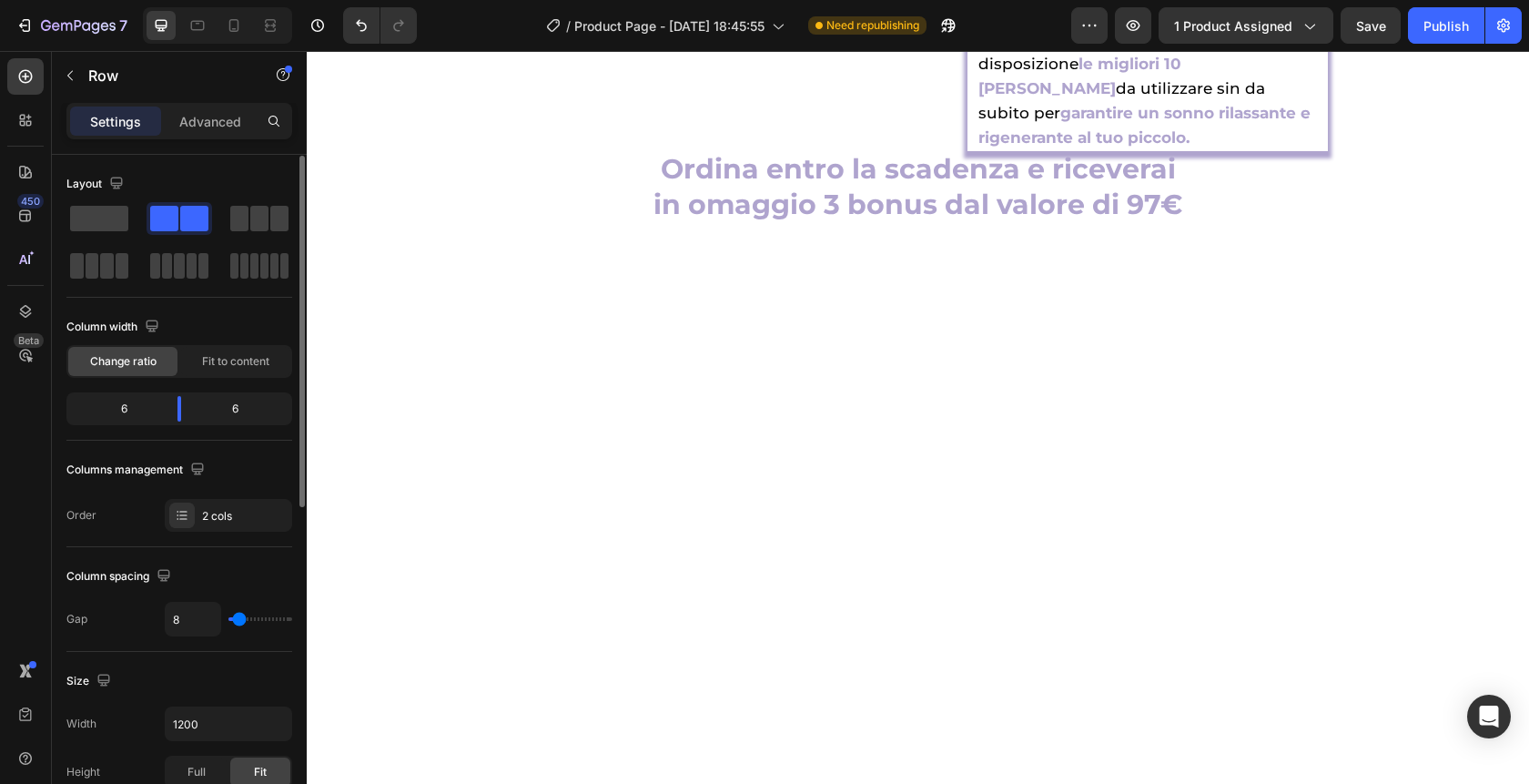
scroll to position [32, 0]
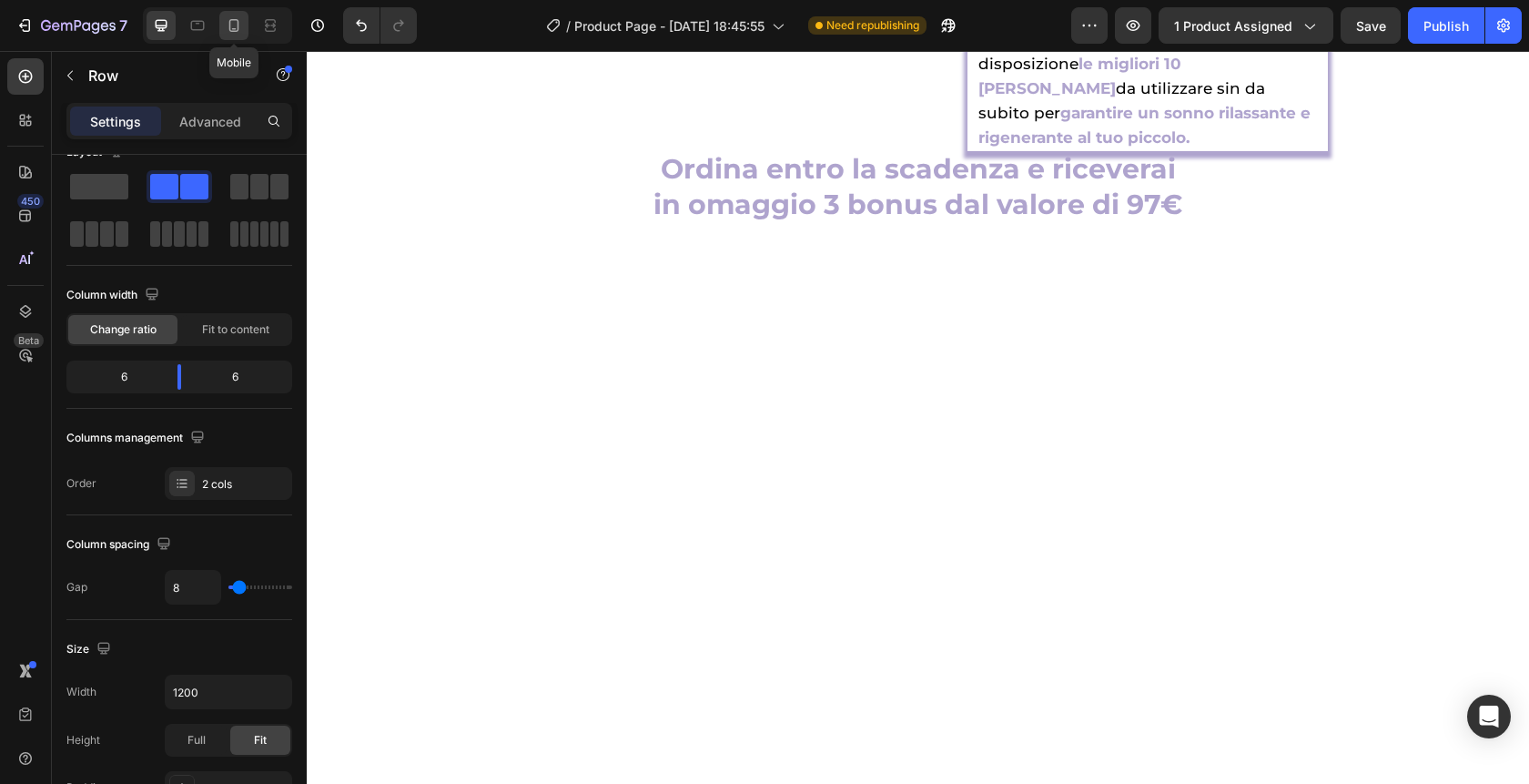
click at [235, 34] on div at bounding box center [233, 25] width 29 height 29
type input "0"
type input "100%"
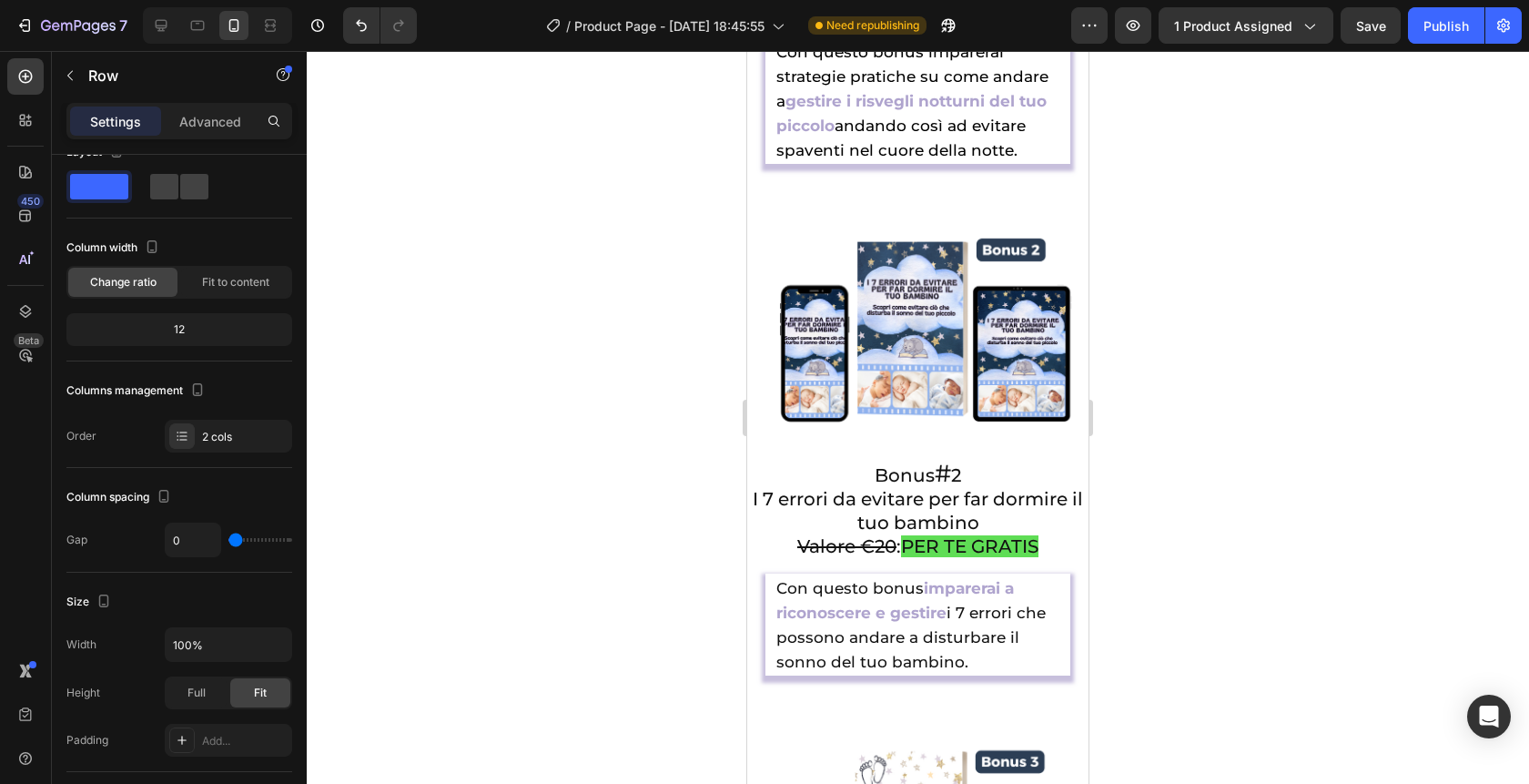
scroll to position [6492, 0]
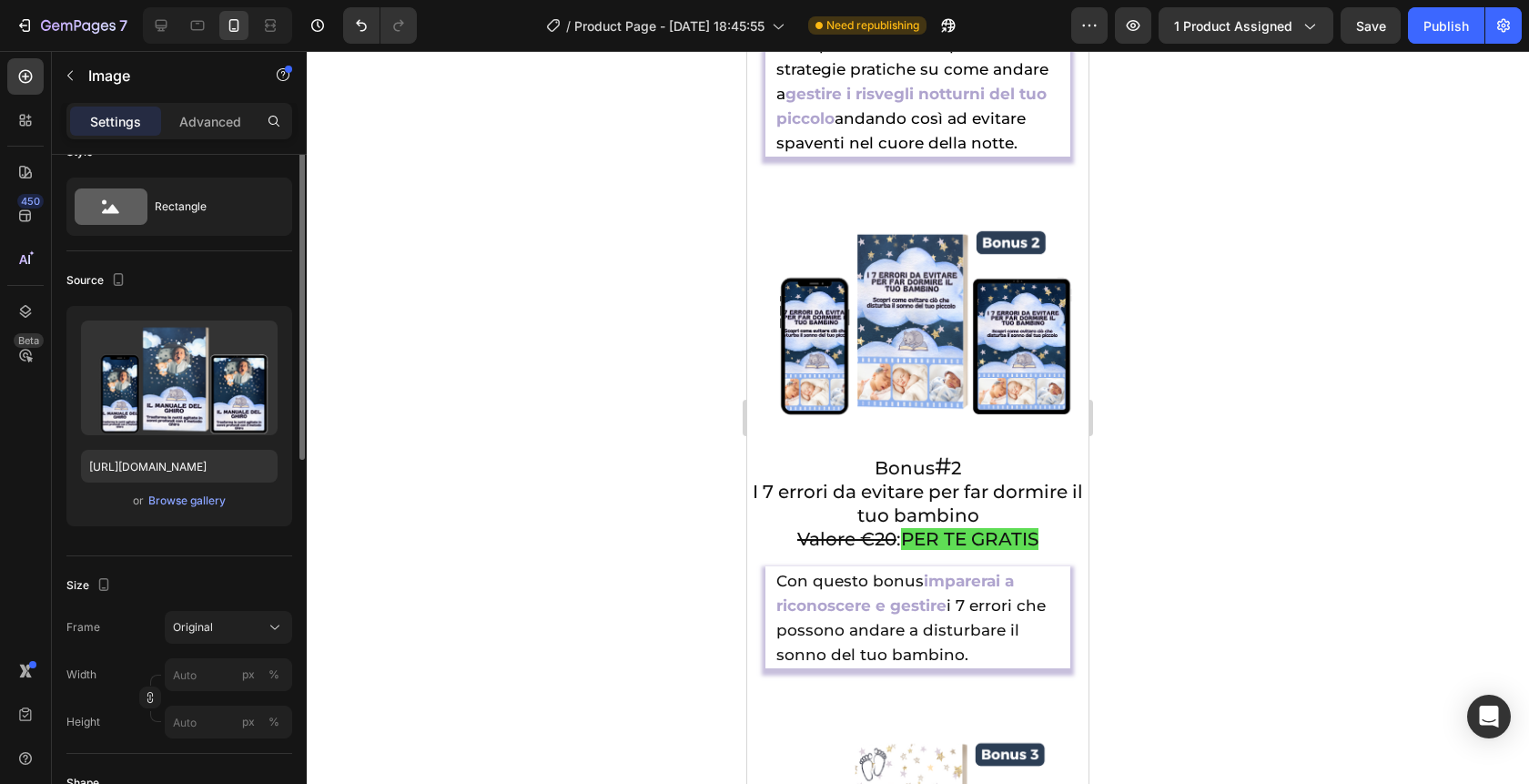
scroll to position [0, 0]
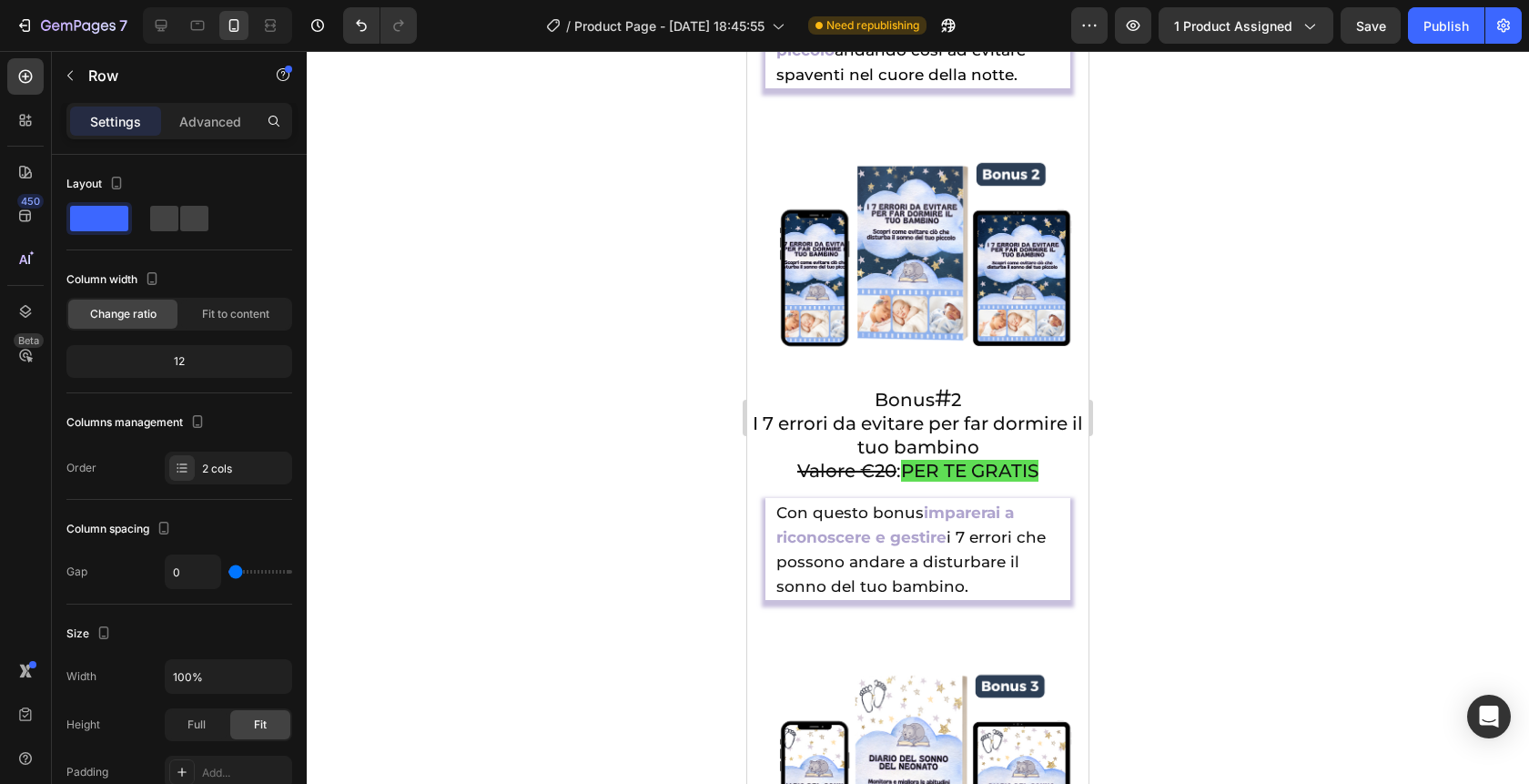
scroll to position [6572, 0]
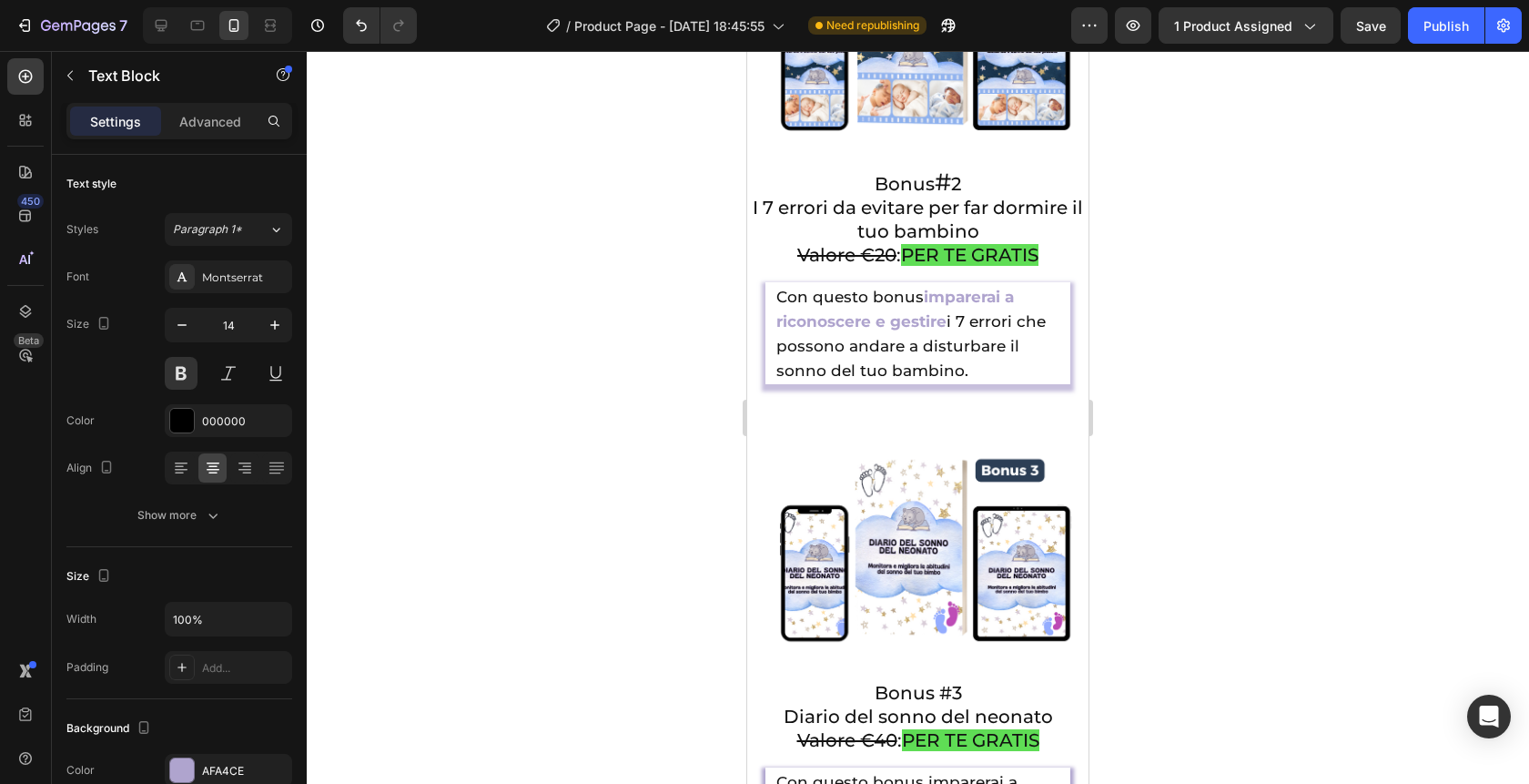
scroll to position [6781, 0]
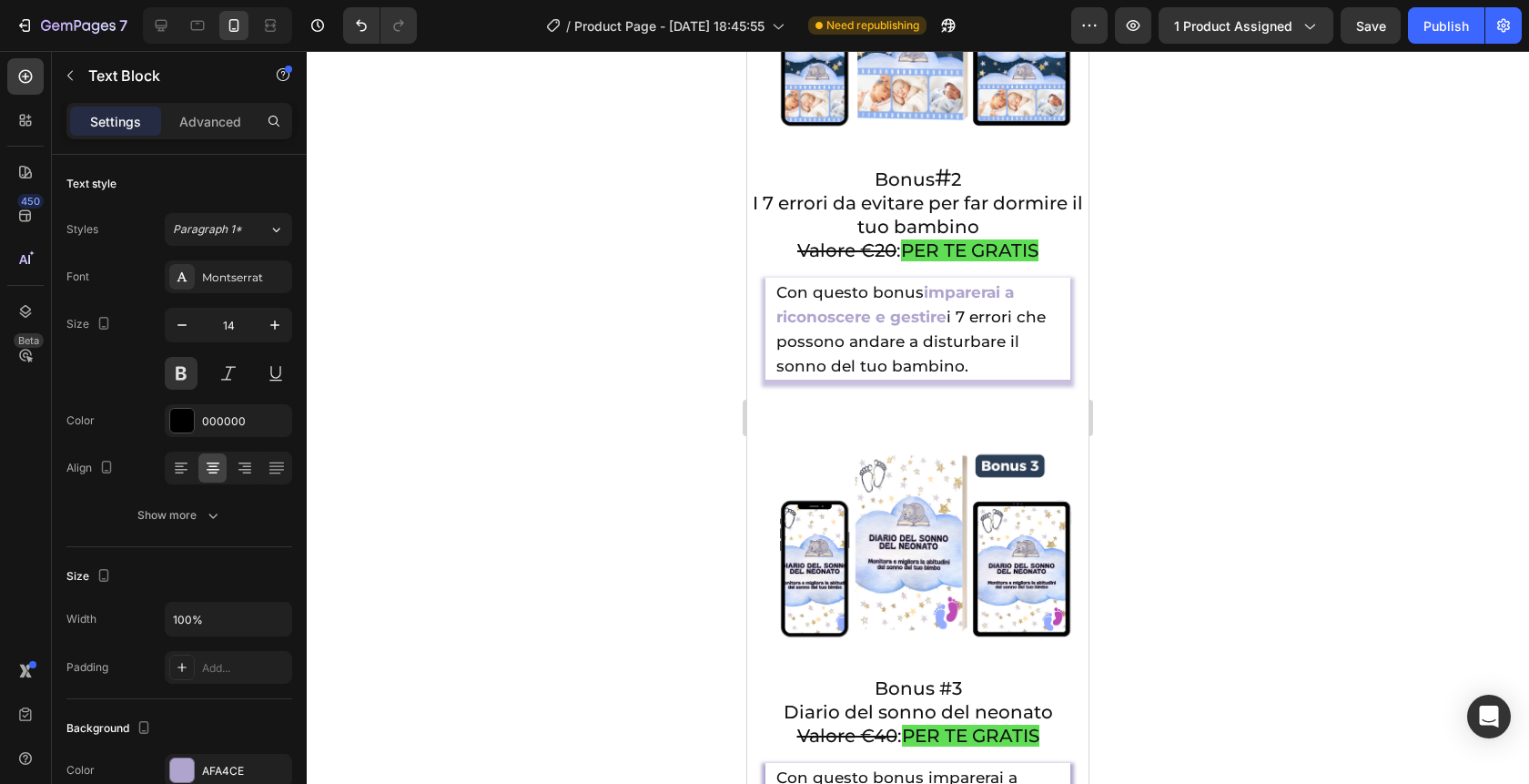
click at [215, 109] on div "Advanced" at bounding box center [211, 120] width 91 height 29
